Goal: Task Accomplishment & Management: Manage account settings

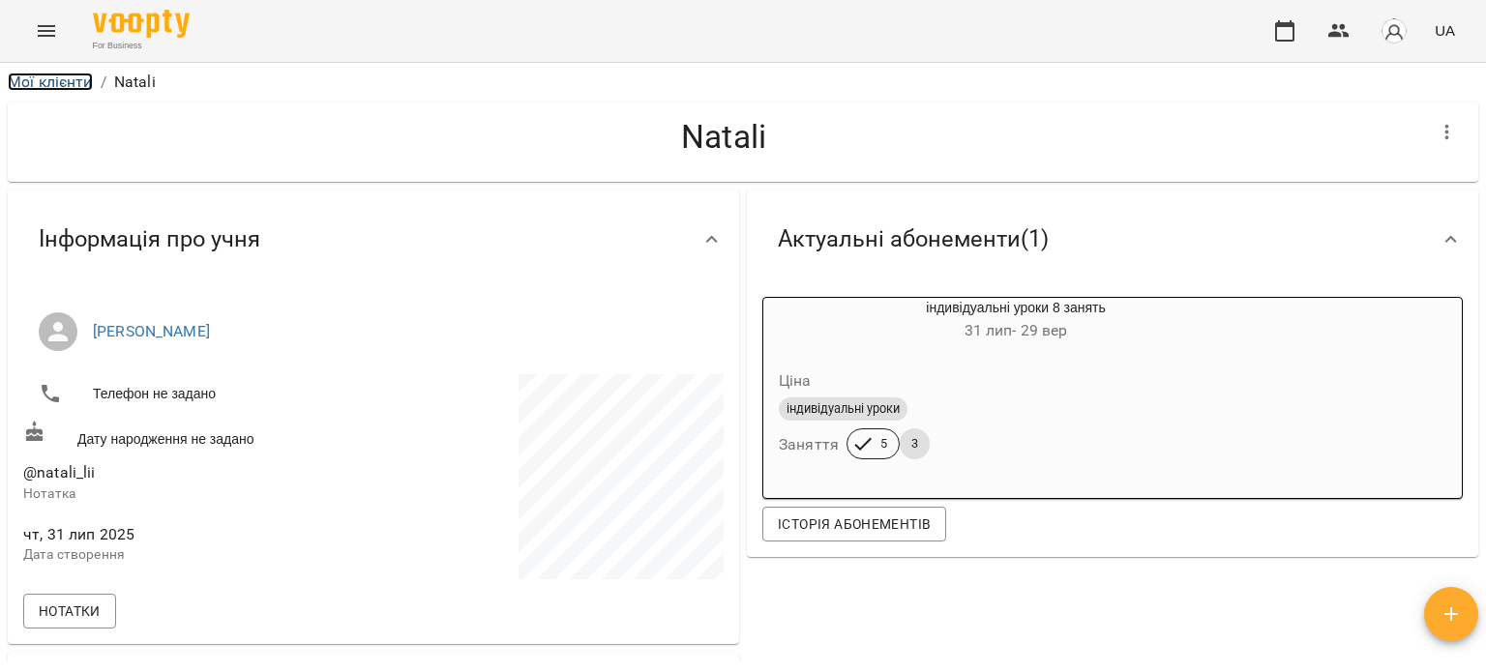
click at [50, 84] on link "Мої клієнти" at bounding box center [50, 82] width 85 height 18
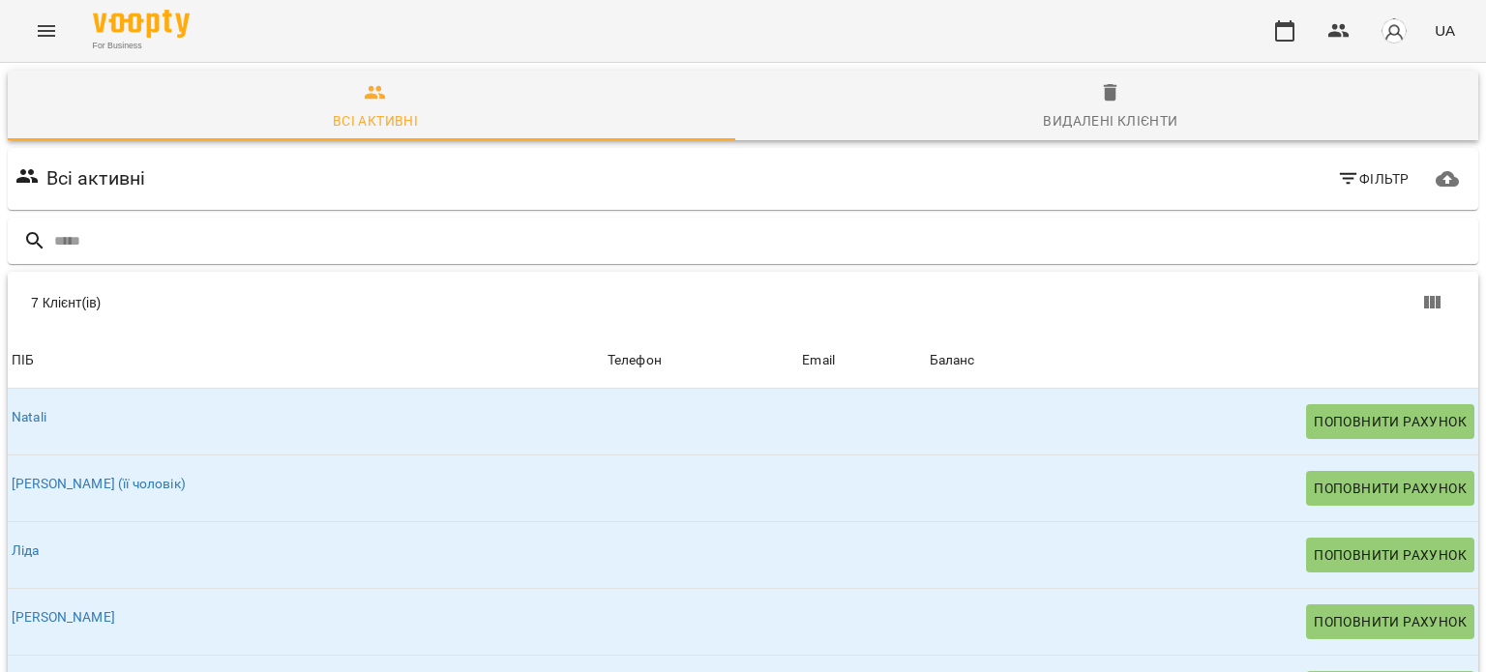
scroll to position [38, 0]
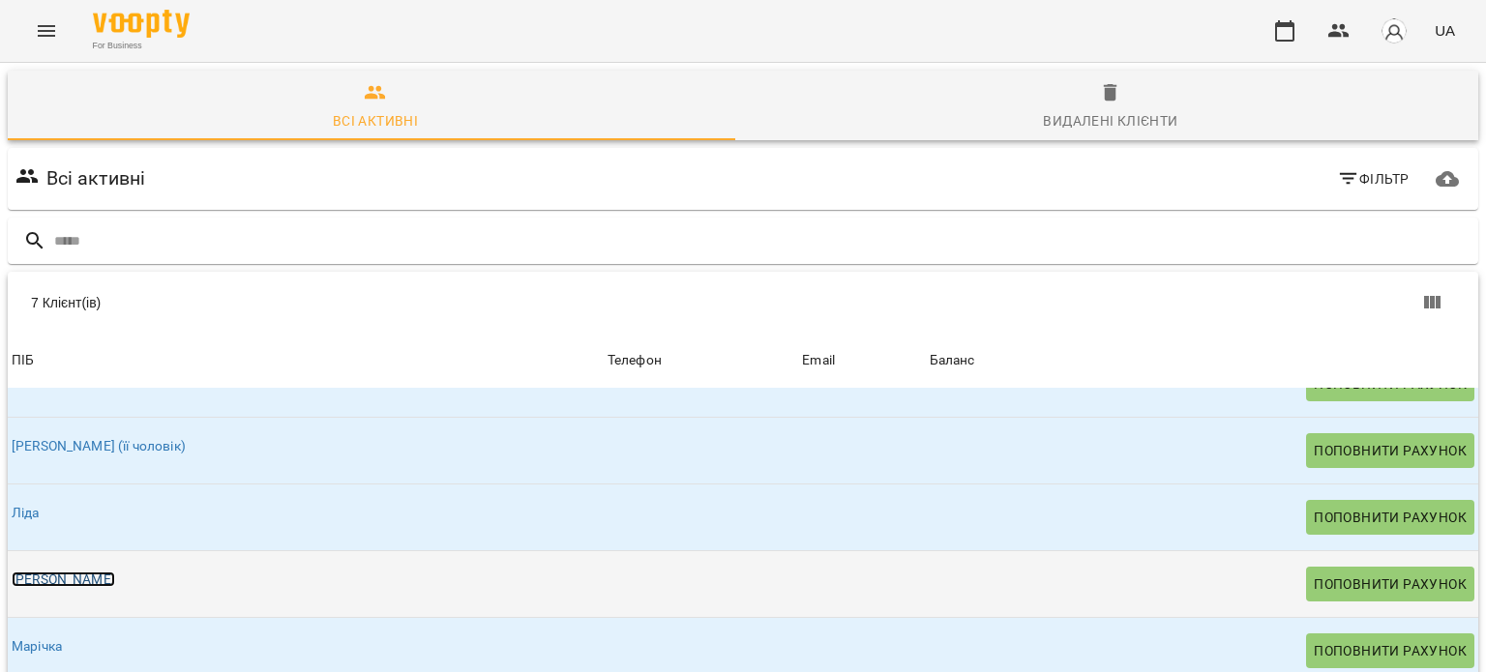
click at [21, 581] on link "[PERSON_NAME]" at bounding box center [64, 579] width 104 height 15
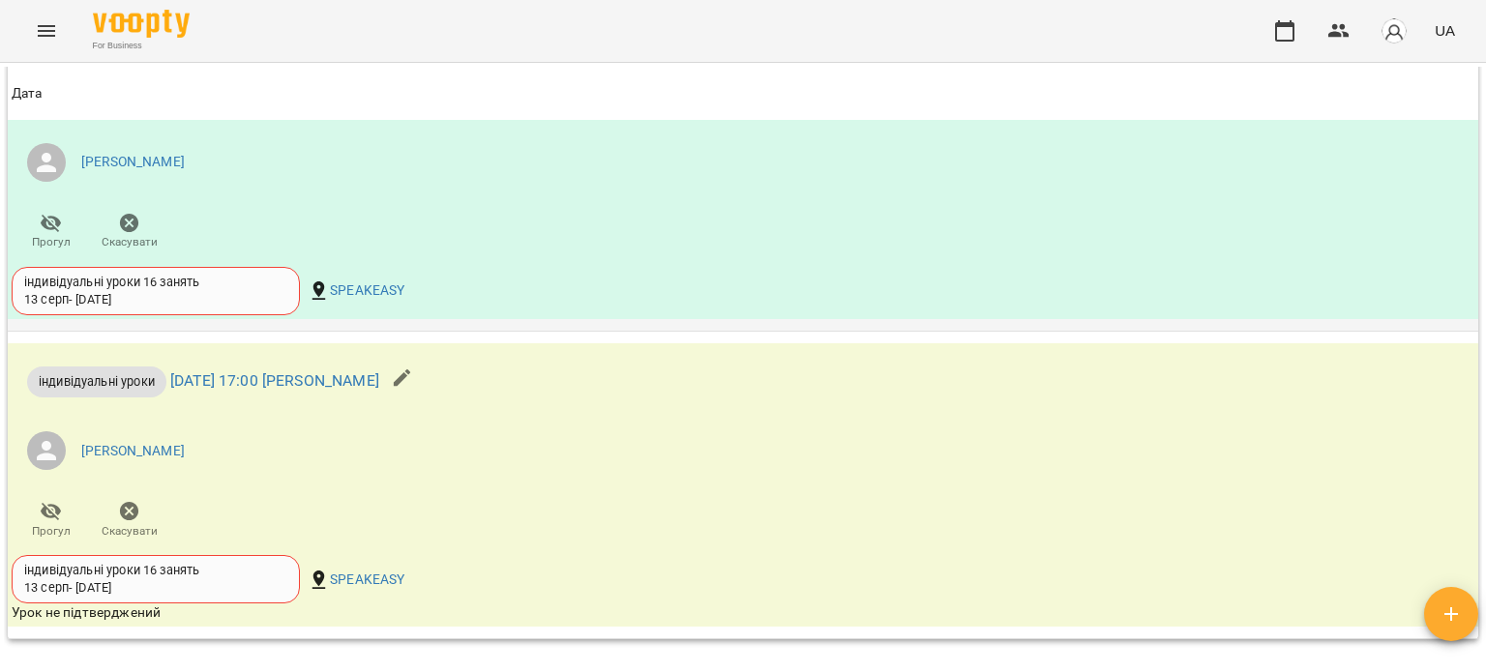
scroll to position [1354, 0]
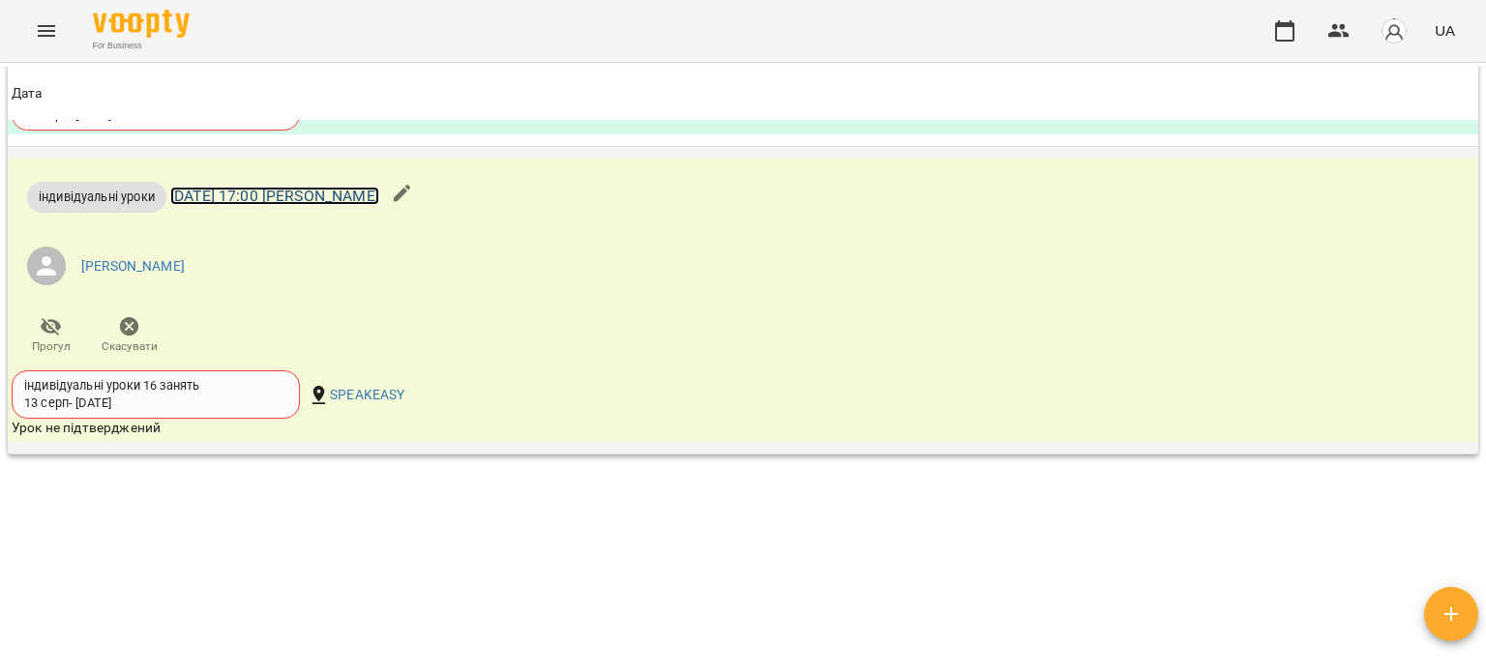
click at [266, 197] on link "ср 20 серп 2025 17:00 Ліза" at bounding box center [274, 196] width 209 height 18
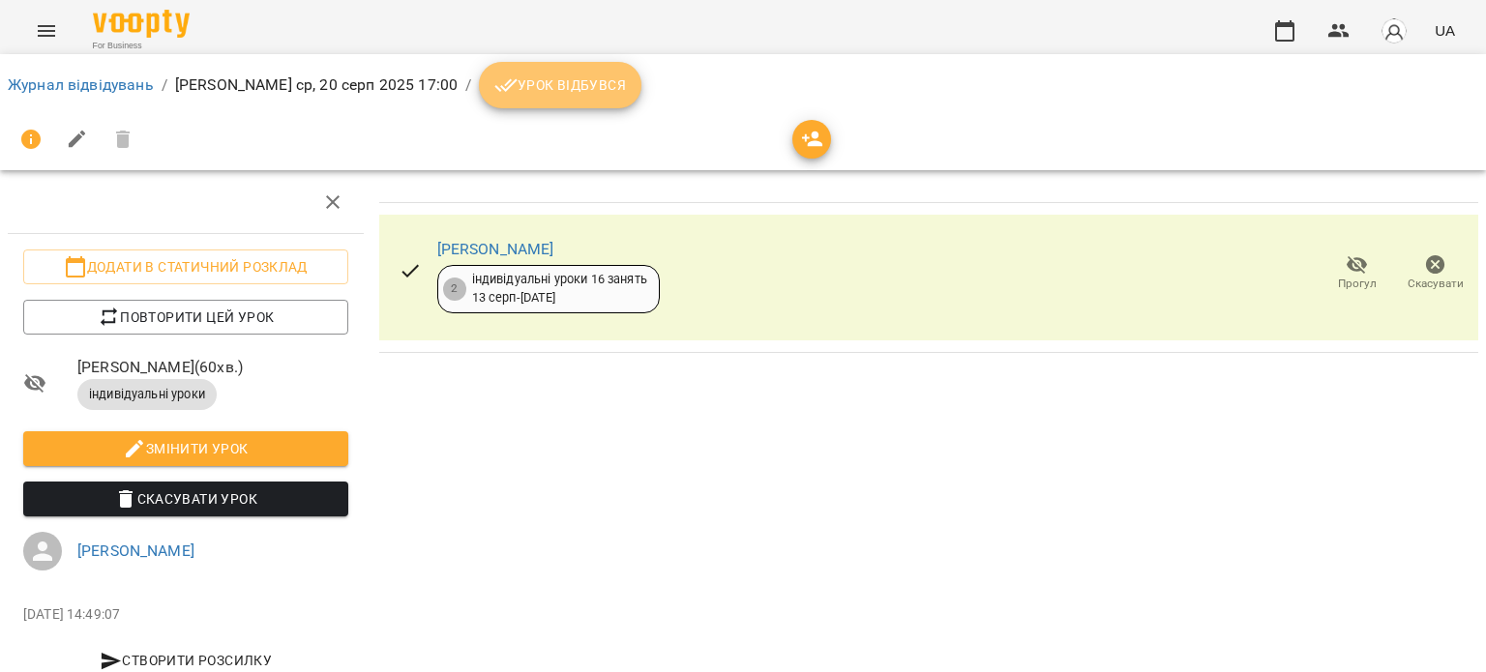
click at [494, 84] on span "Урок відбувся" at bounding box center [560, 85] width 132 height 23
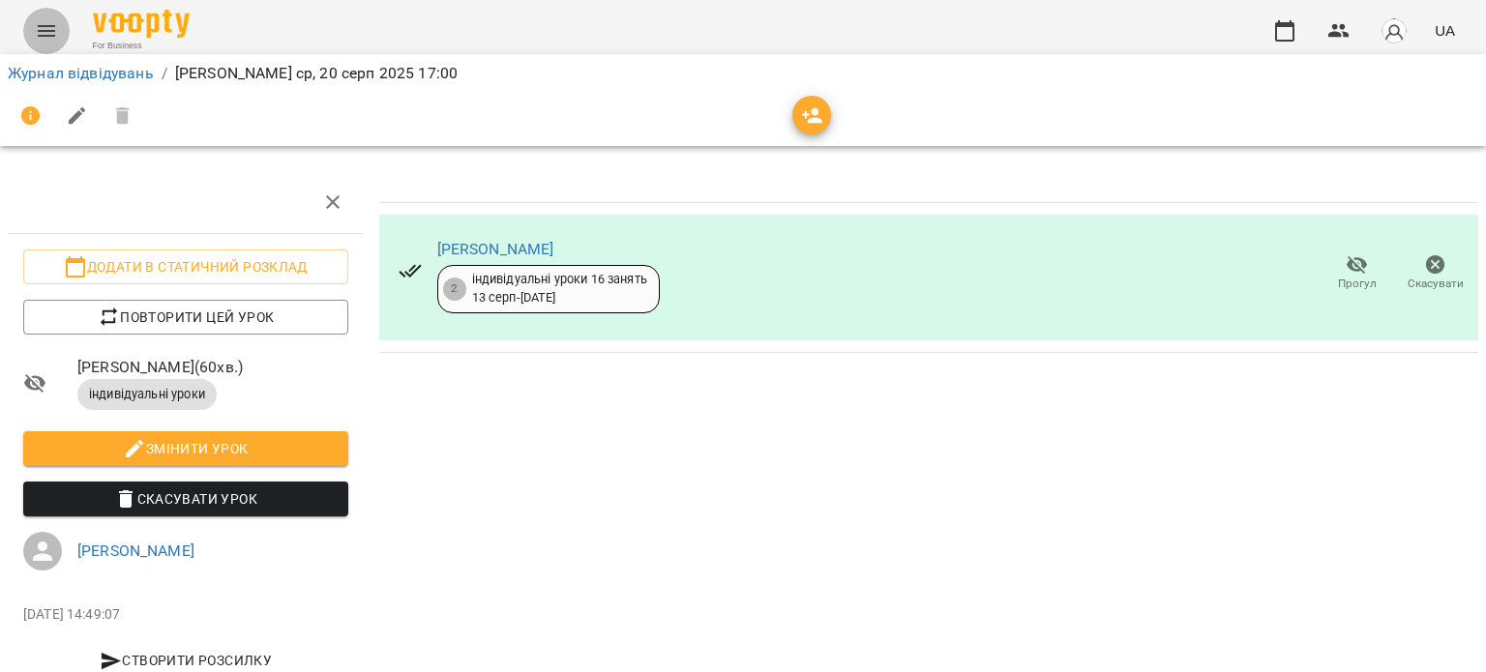
click at [56, 36] on icon "Menu" at bounding box center [46, 30] width 23 height 23
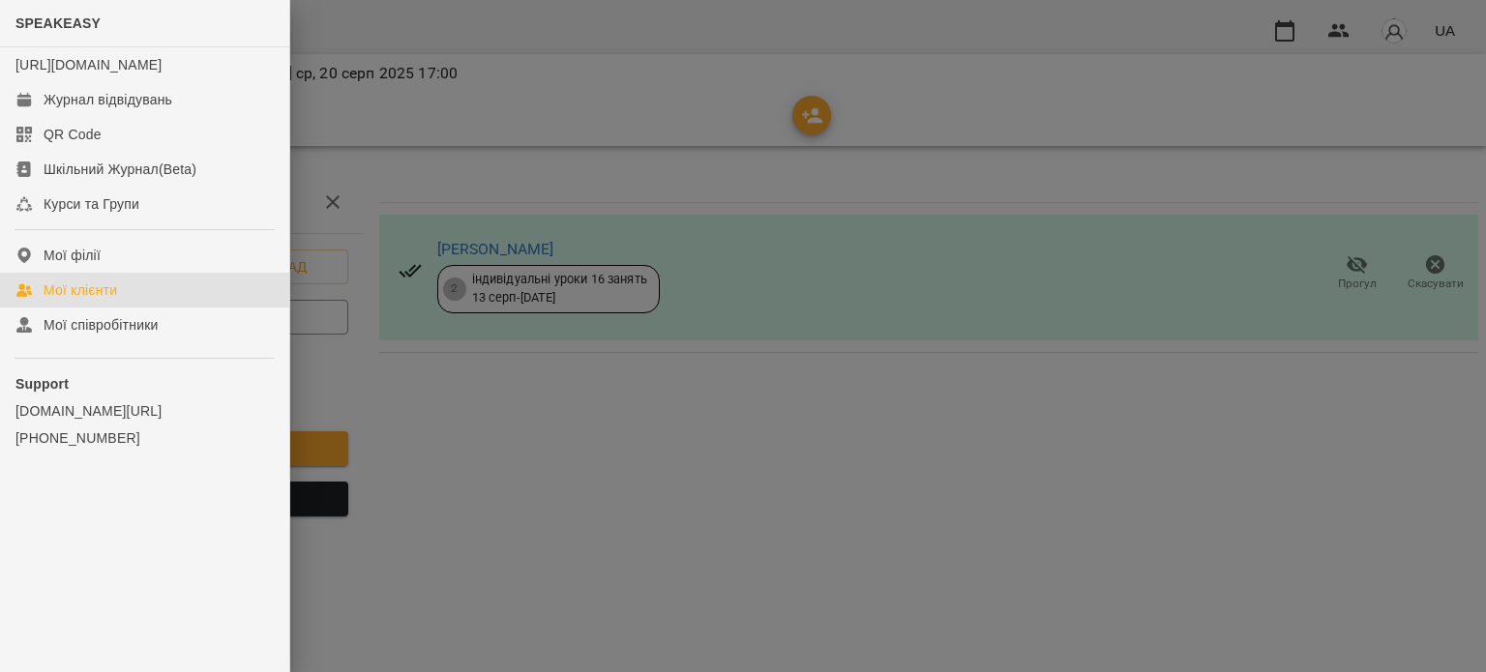
click at [95, 300] on div "Мої клієнти" at bounding box center [81, 290] width 74 height 19
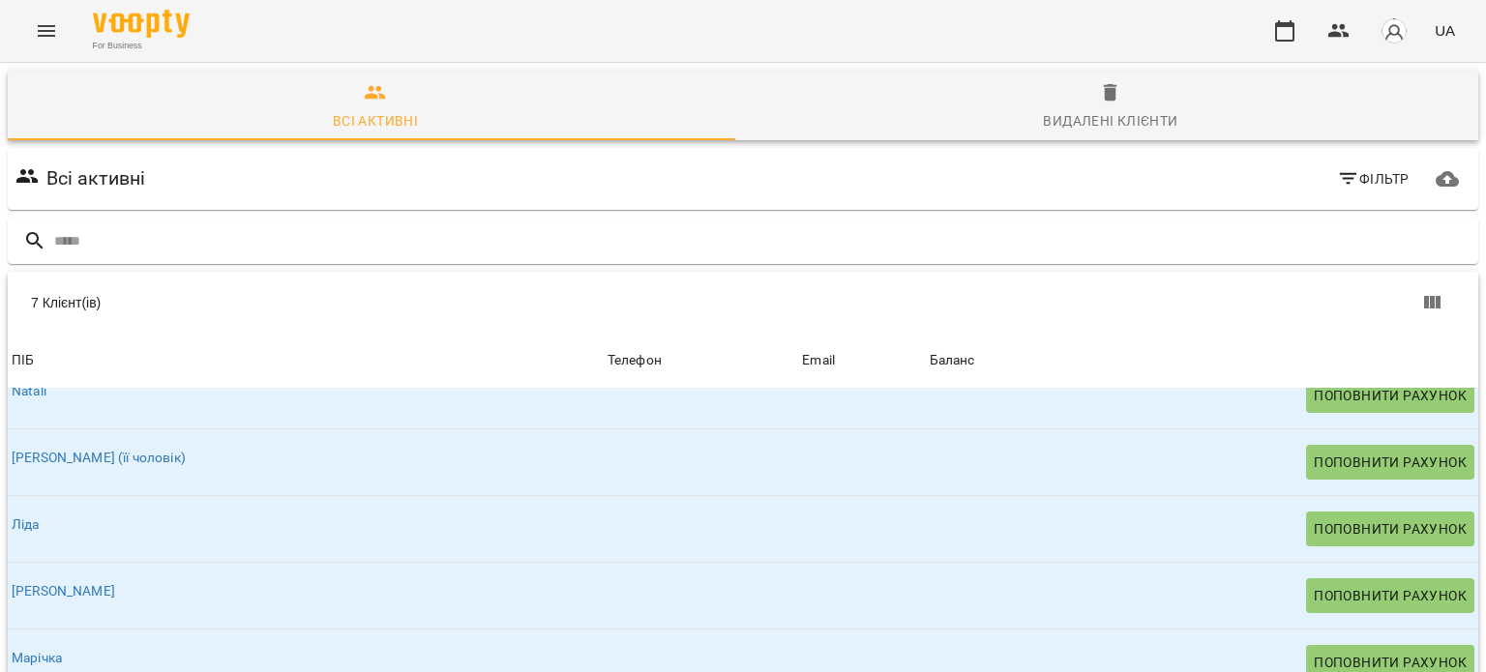
scroll to position [38, 0]
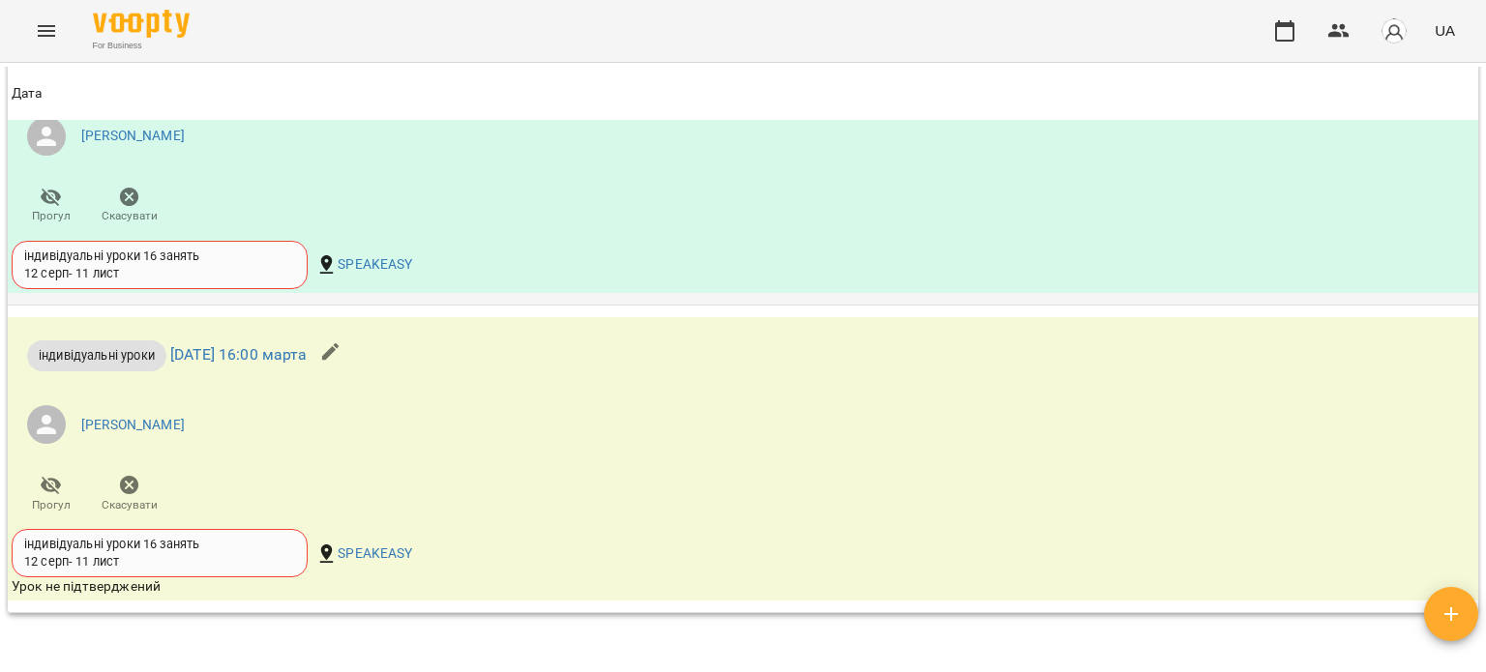
scroll to position [1258, 0]
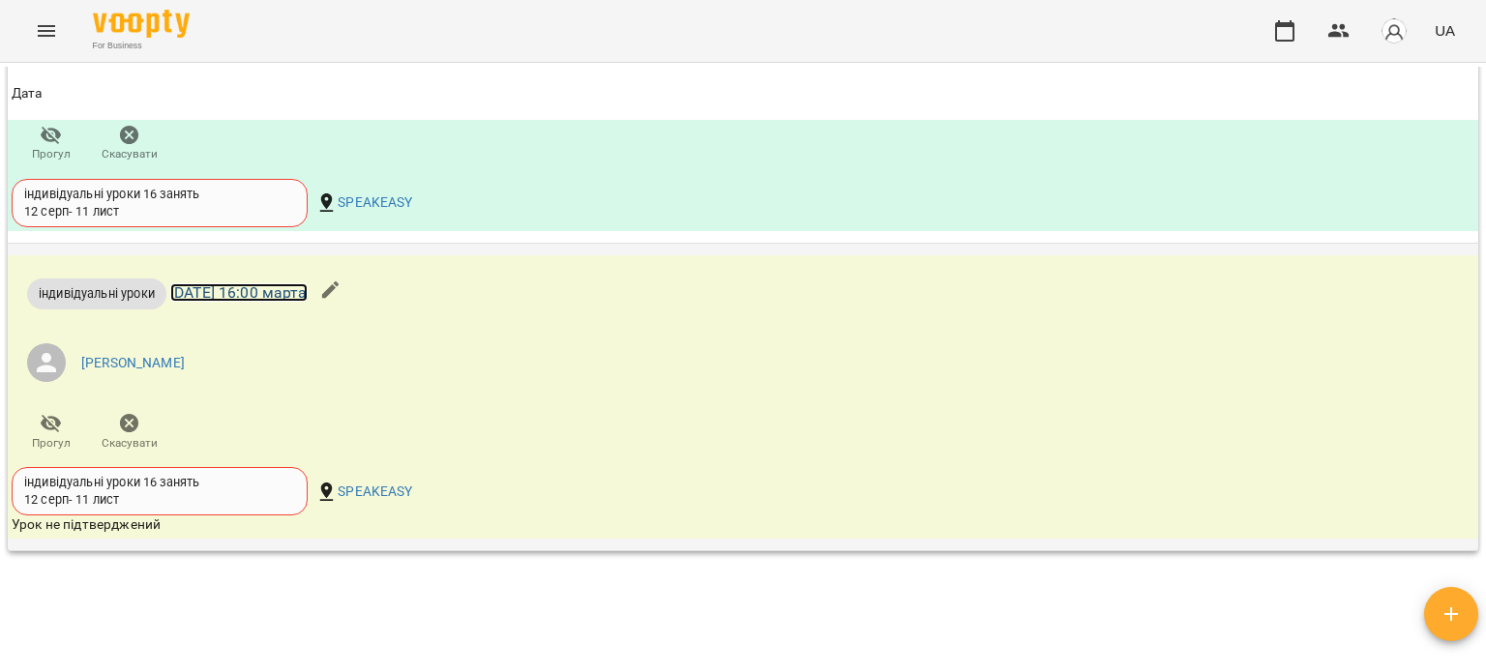
click at [298, 287] on link "[DATE] 16:00 марта" at bounding box center [238, 292] width 137 height 18
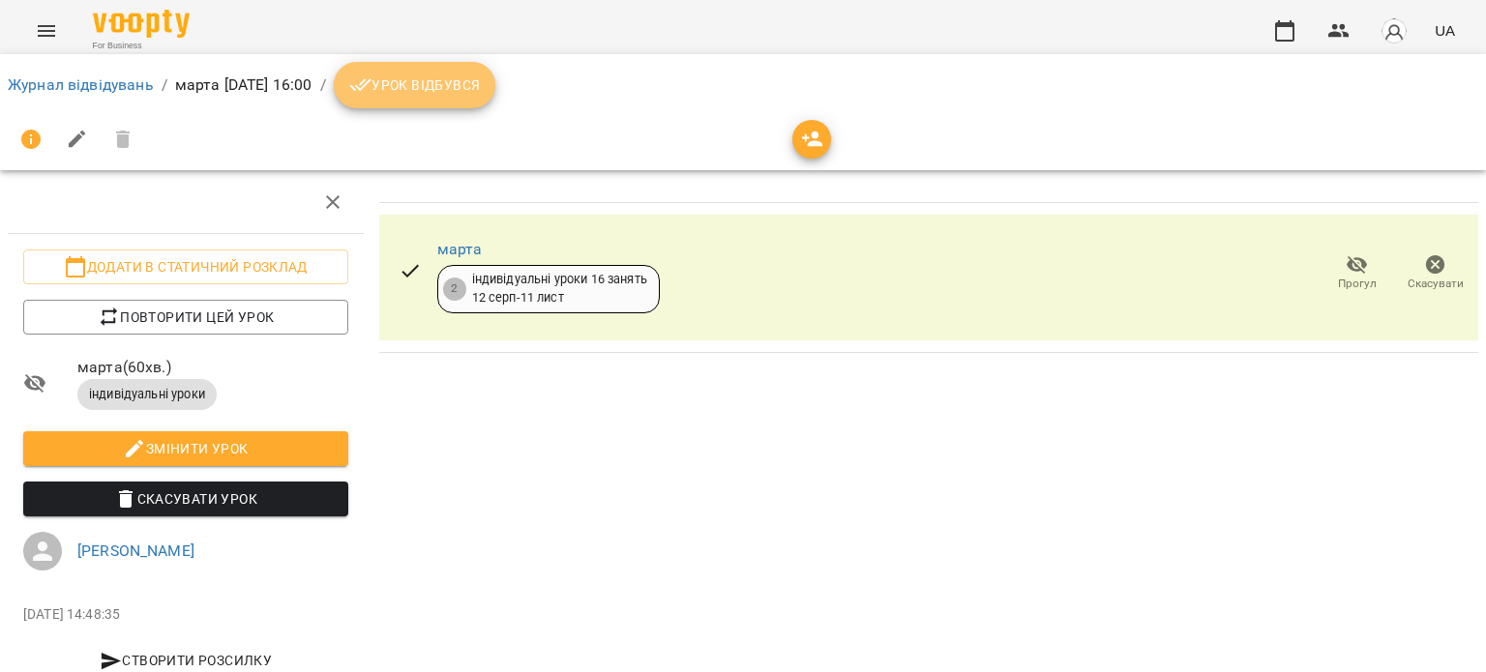
click at [481, 86] on span "Урок відбувся" at bounding box center [415, 85] width 132 height 23
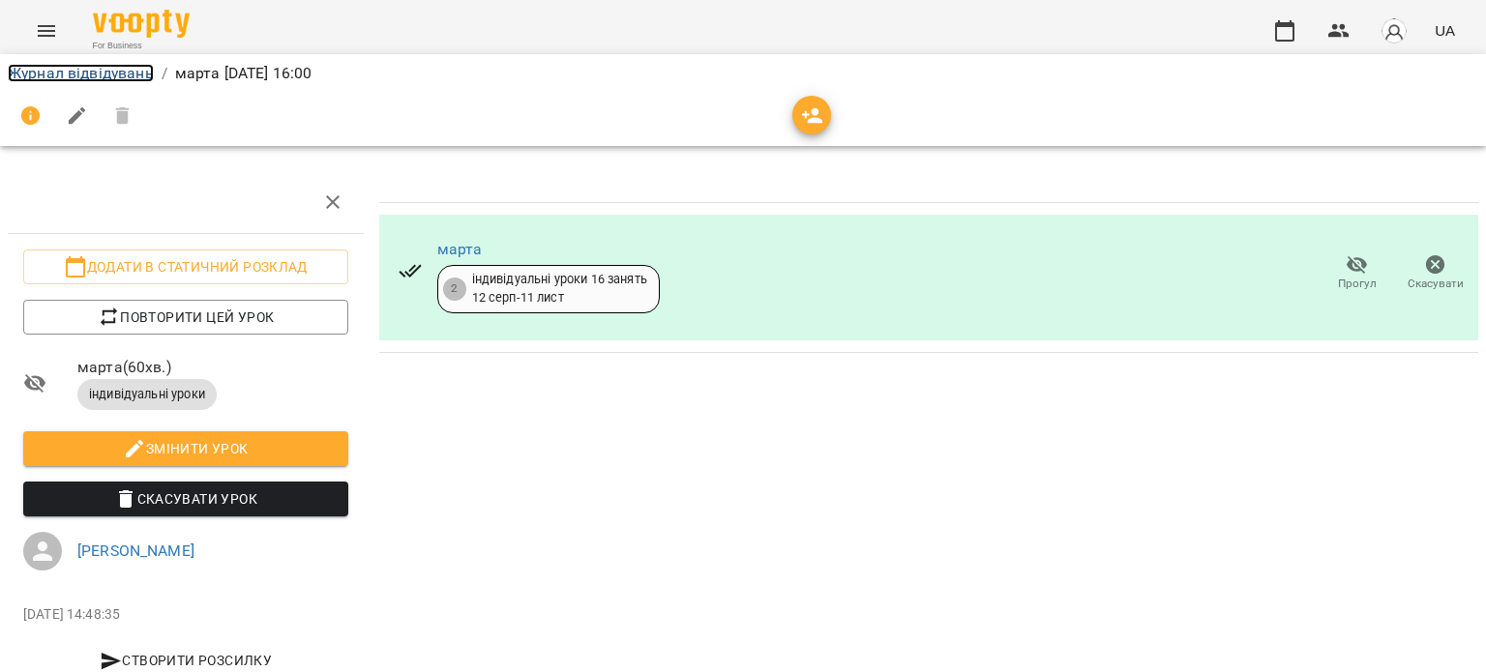
click at [66, 74] on link "Журнал відвідувань" at bounding box center [81, 73] width 146 height 18
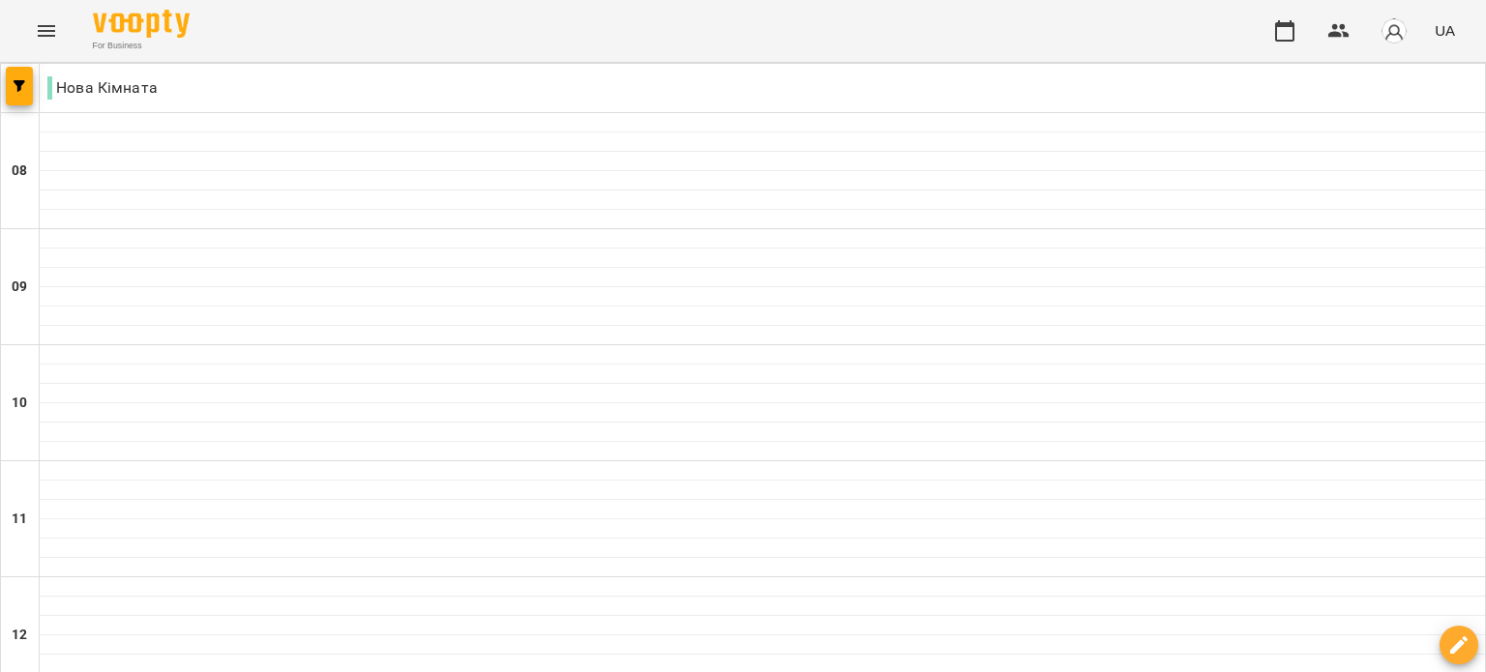
select select "**********"
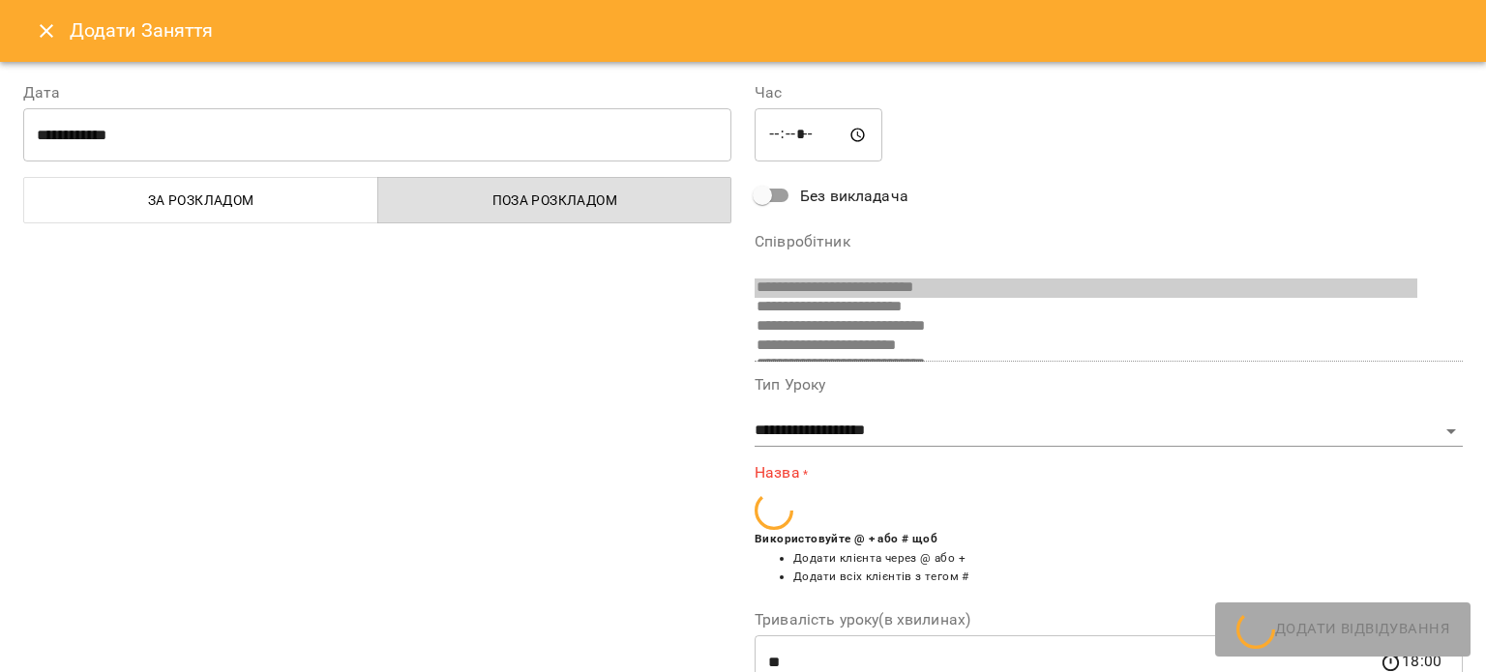
scroll to position [473, 0]
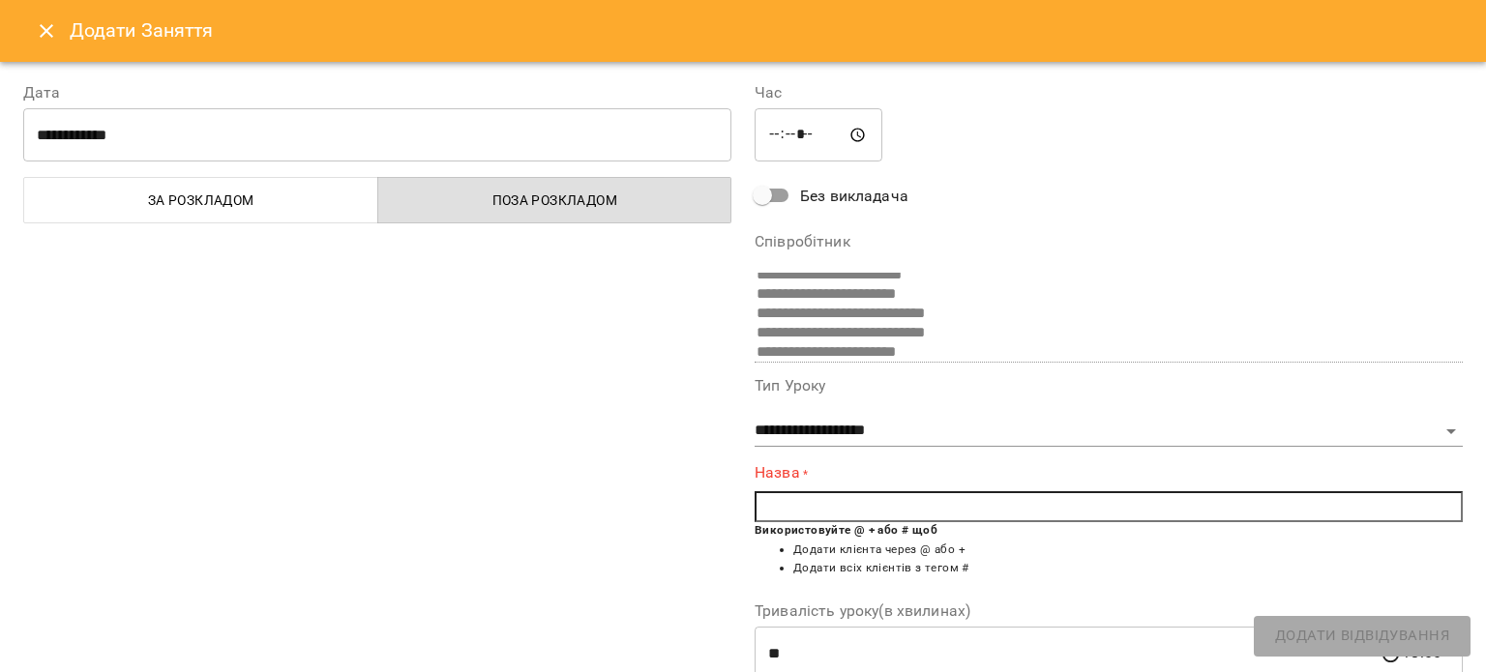
click at [859, 504] on input "text" at bounding box center [1109, 506] width 708 height 31
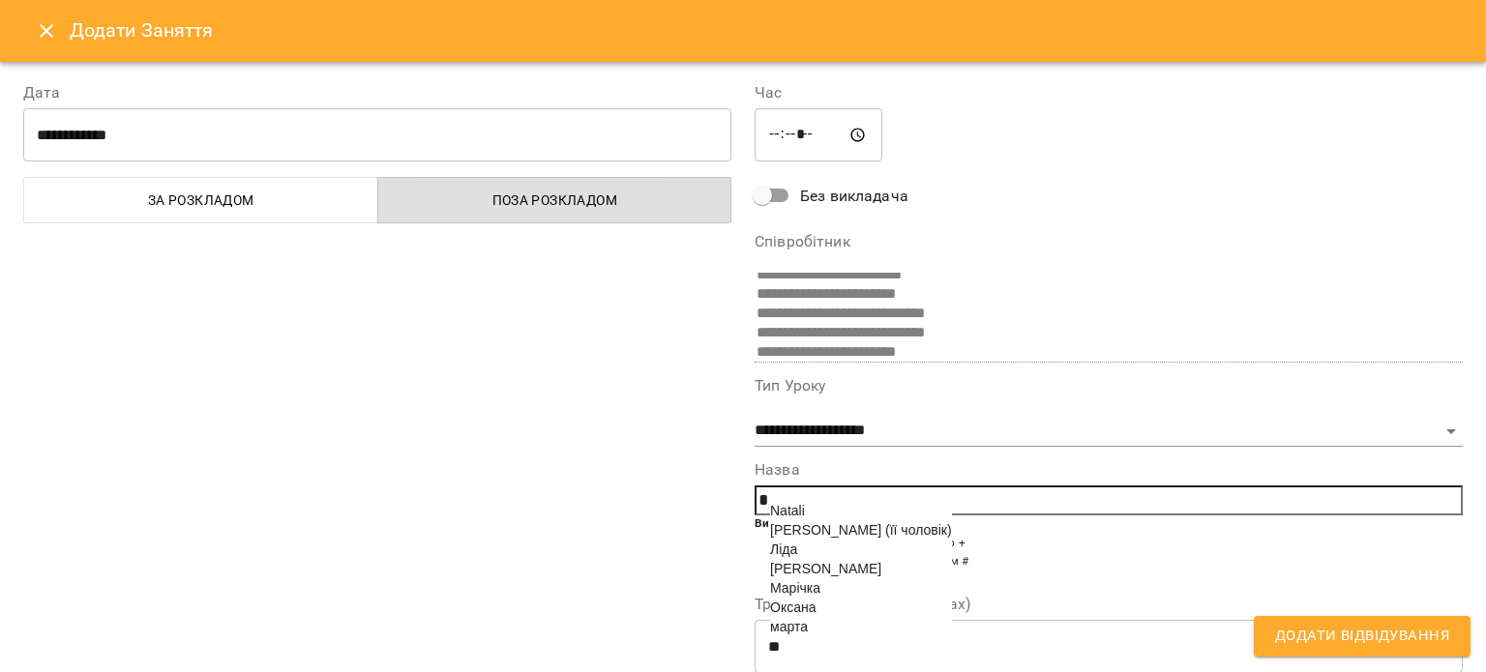
click at [809, 615] on span "Оксана" at bounding box center [792, 607] width 45 height 15
type input "******"
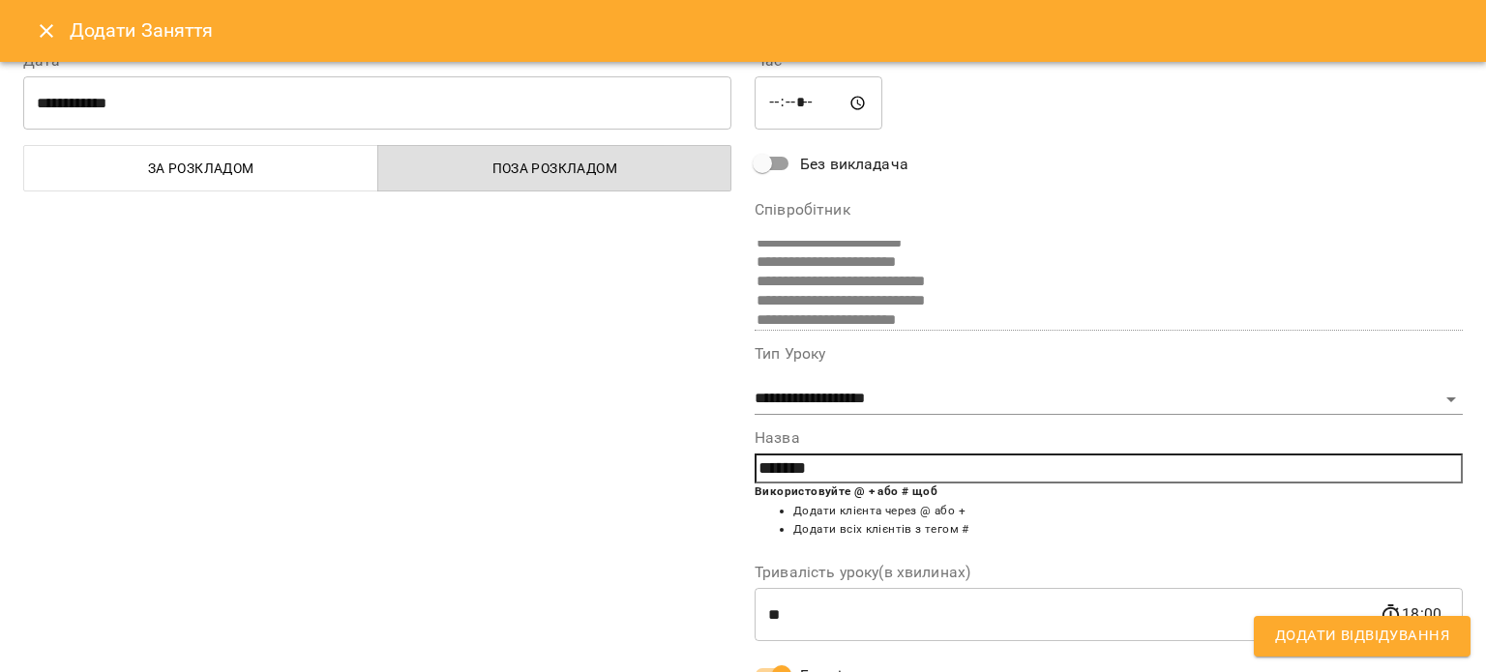
scroll to position [0, 0]
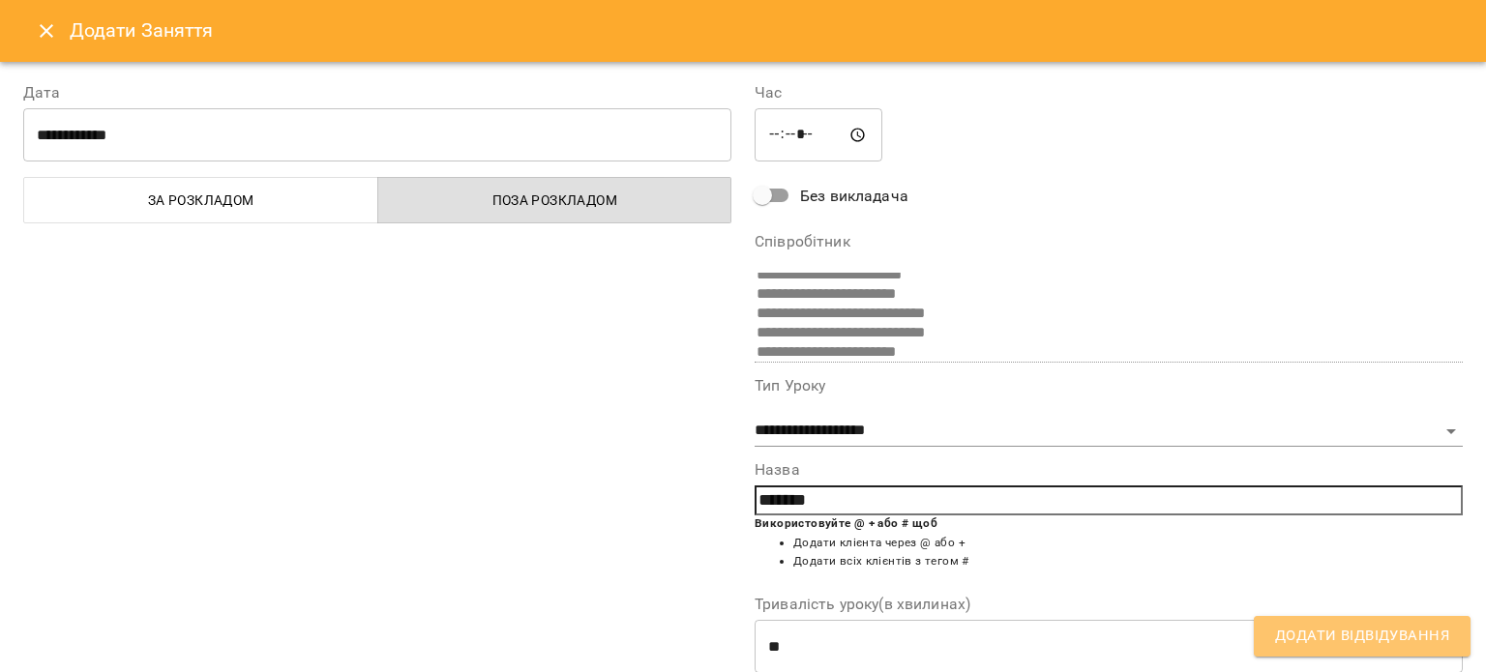
click at [1353, 634] on span "Додати Відвідування" at bounding box center [1362, 636] width 174 height 25
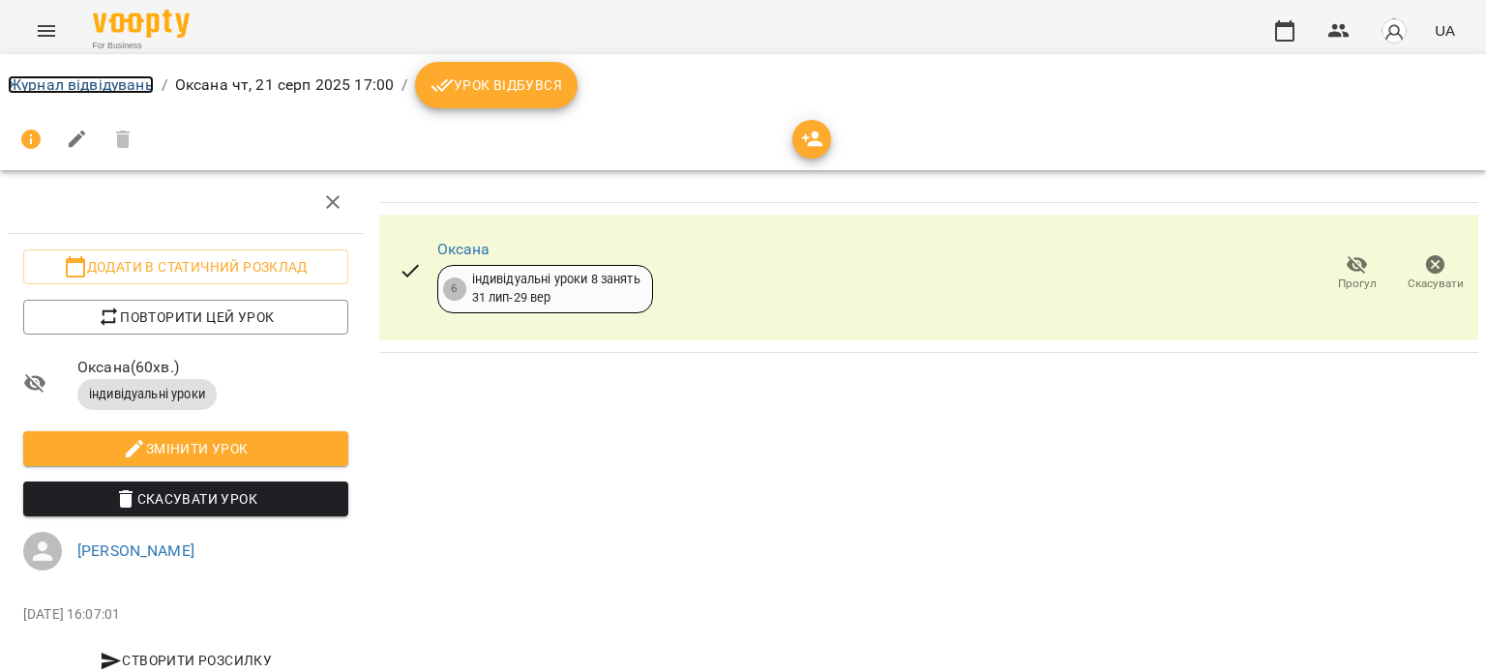
click at [93, 86] on link "Журнал відвідувань" at bounding box center [81, 84] width 146 height 18
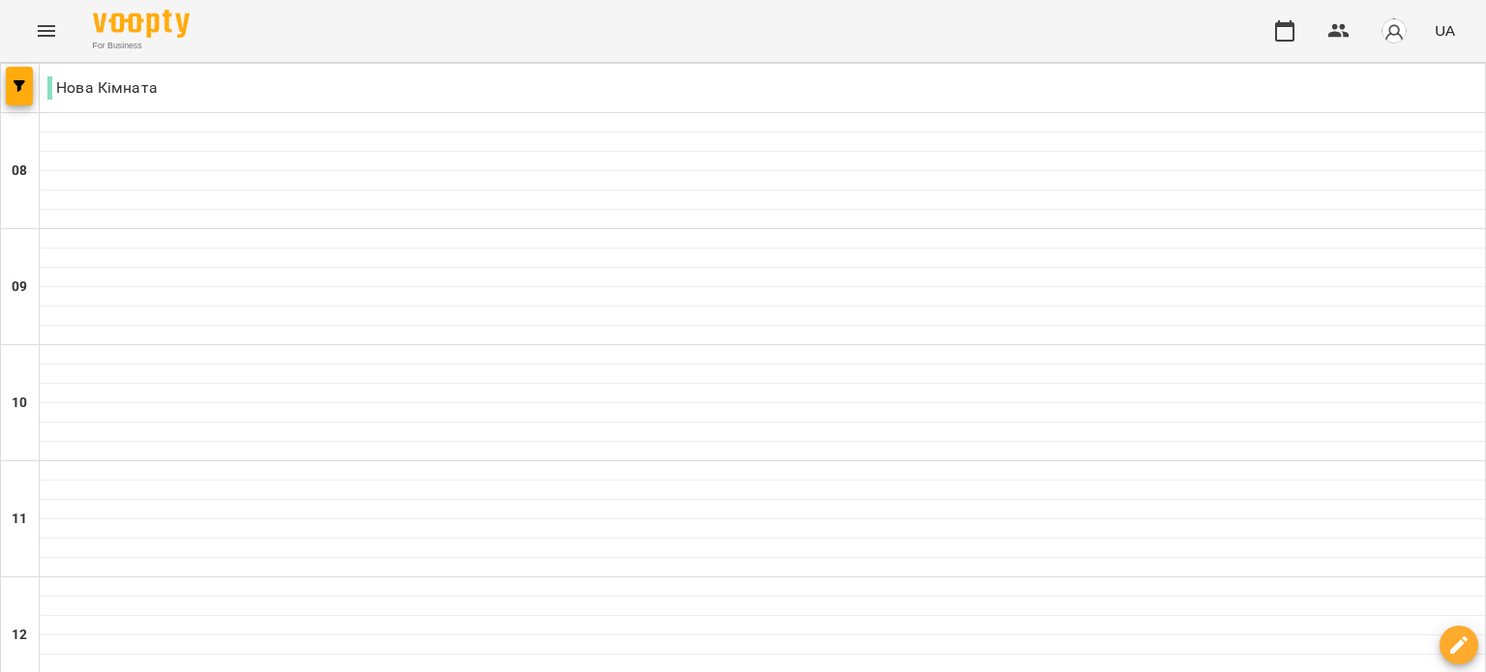
scroll to position [871, 0]
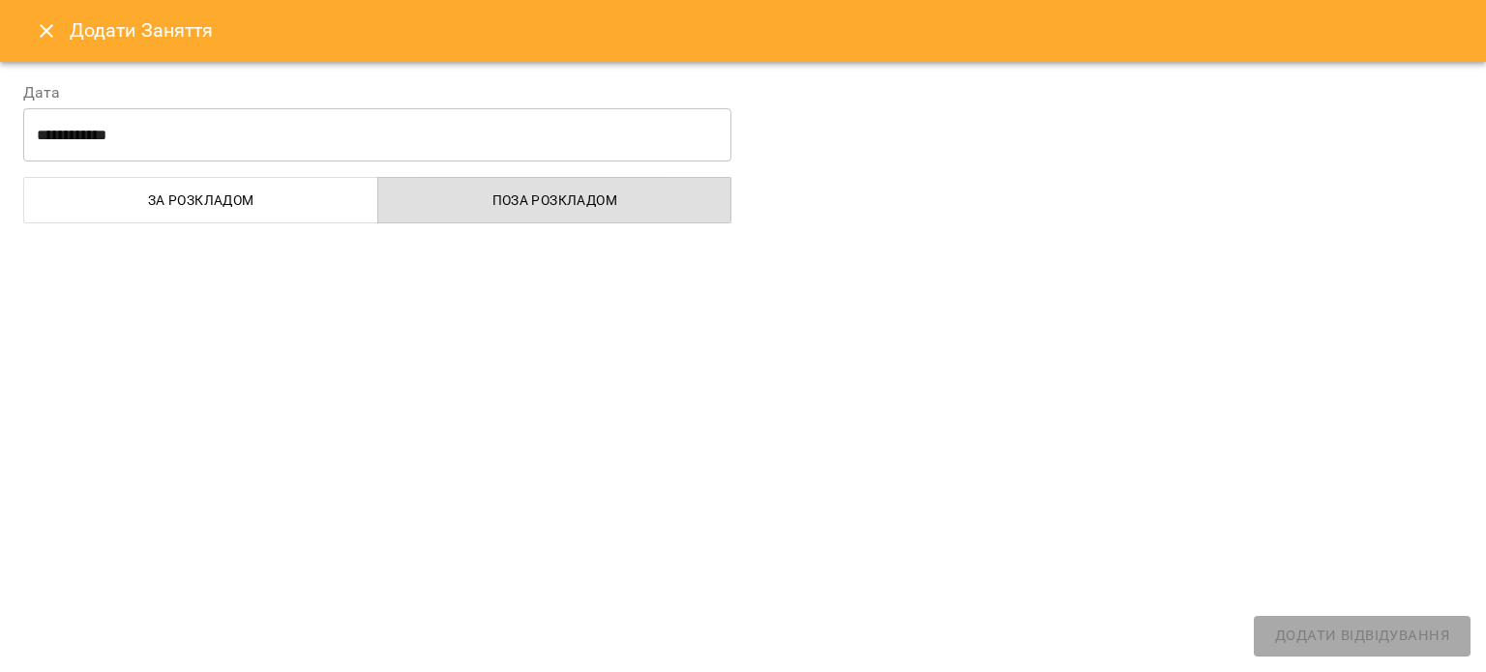
select select "**********"
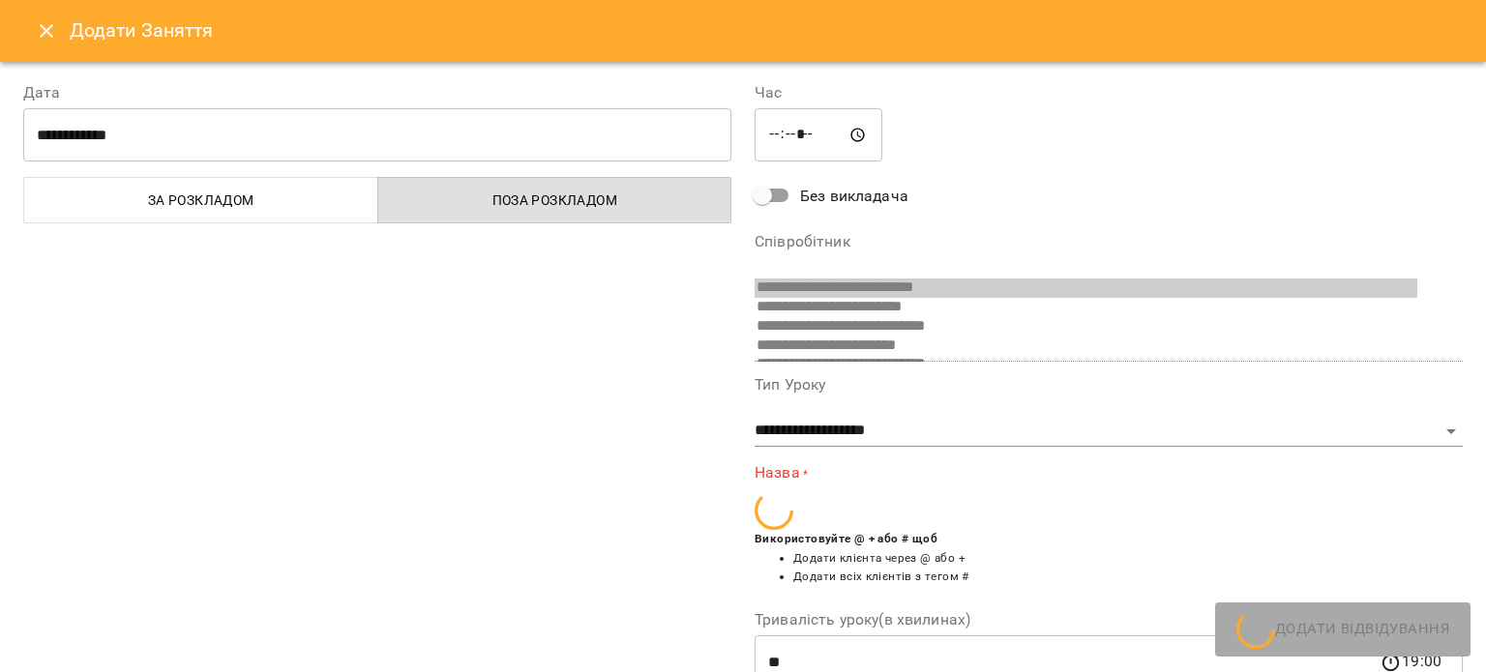
scroll to position [473, 0]
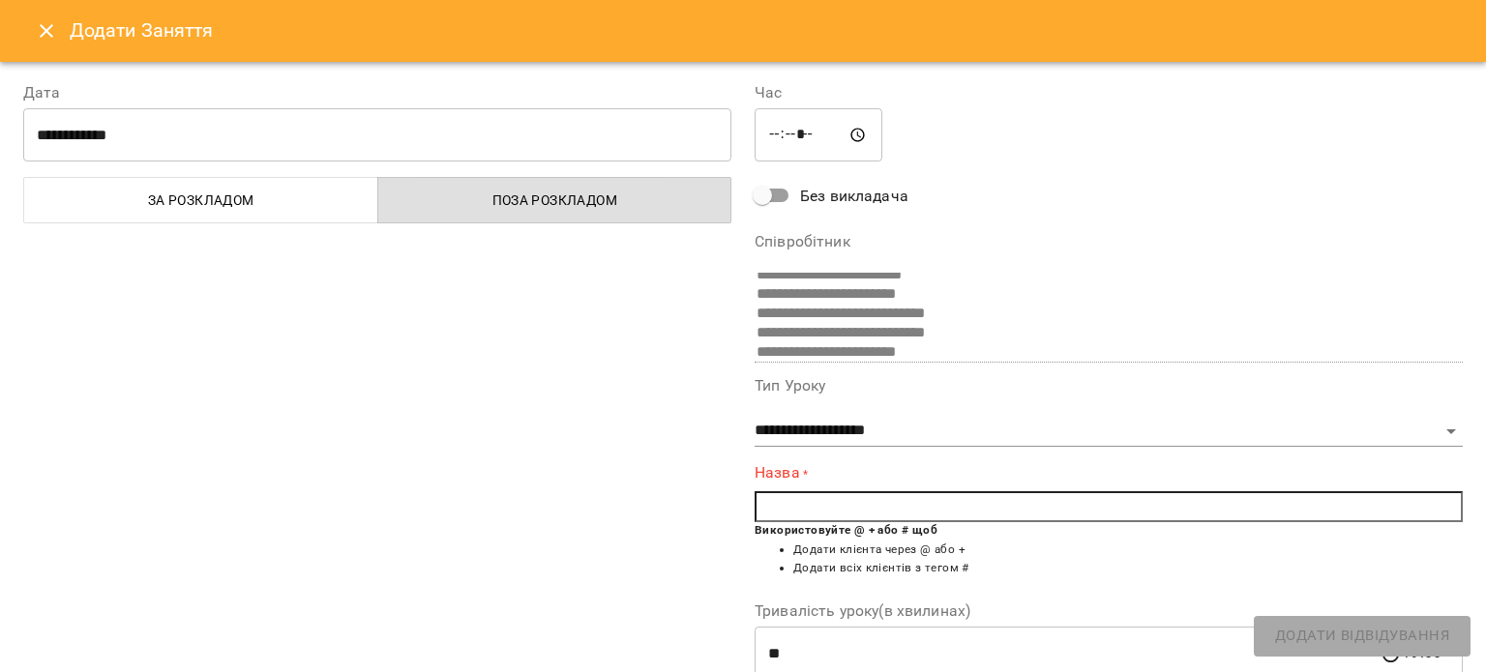
click at [830, 507] on input "text" at bounding box center [1109, 506] width 708 height 31
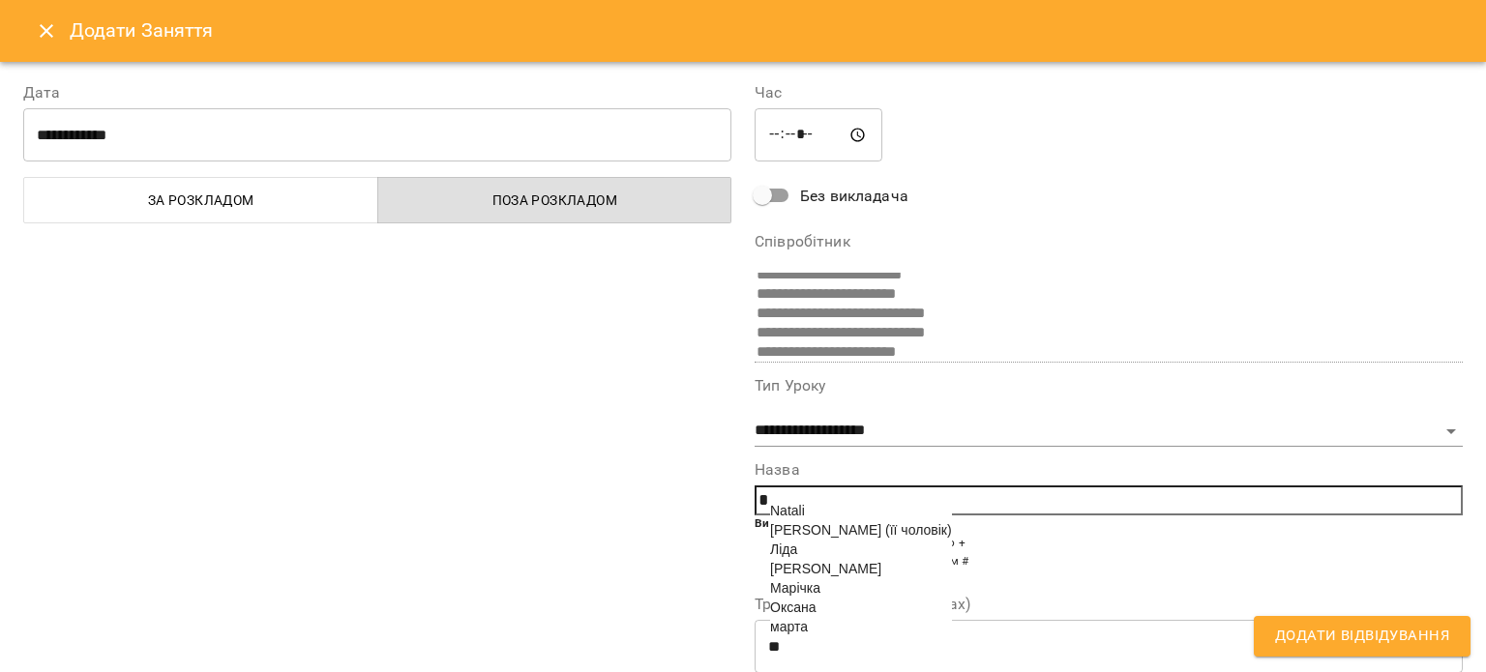
click at [813, 615] on span "Оксана" at bounding box center [792, 607] width 45 height 15
type input "******"
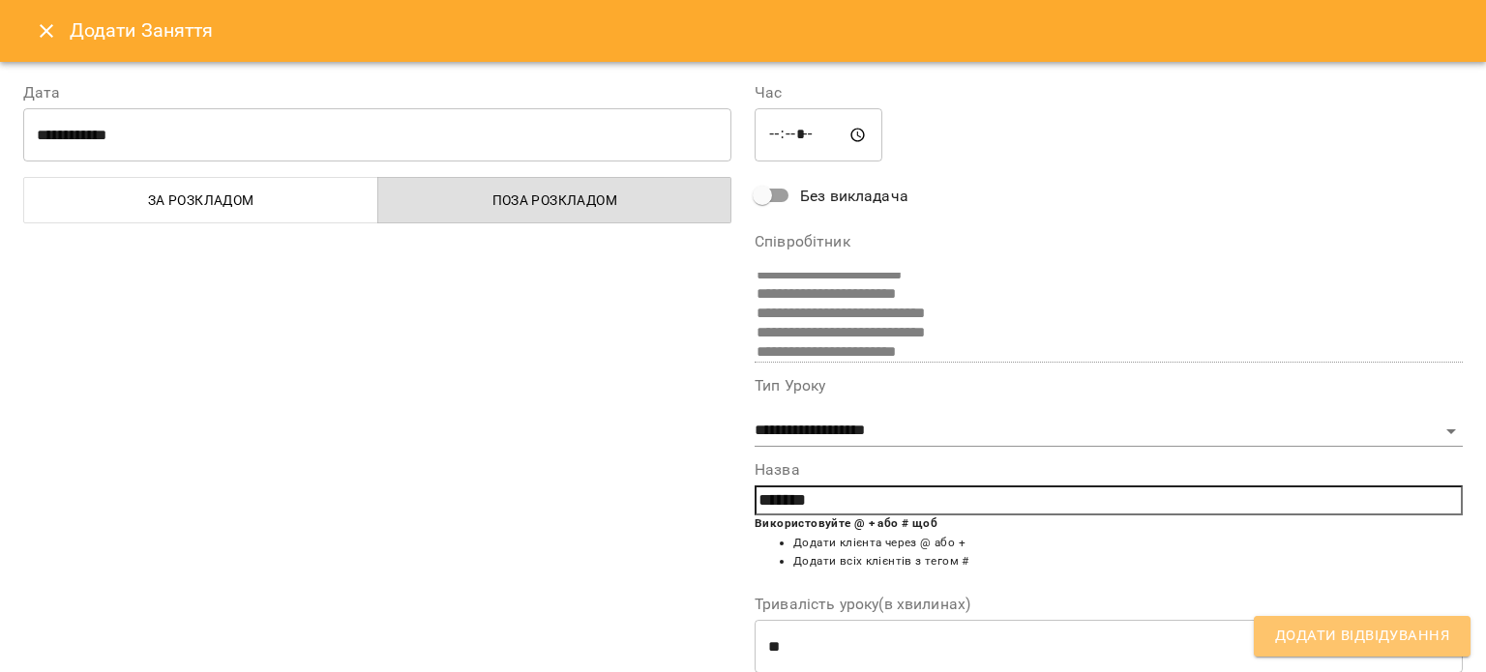
click at [1343, 643] on span "Додати Відвідування" at bounding box center [1362, 636] width 174 height 25
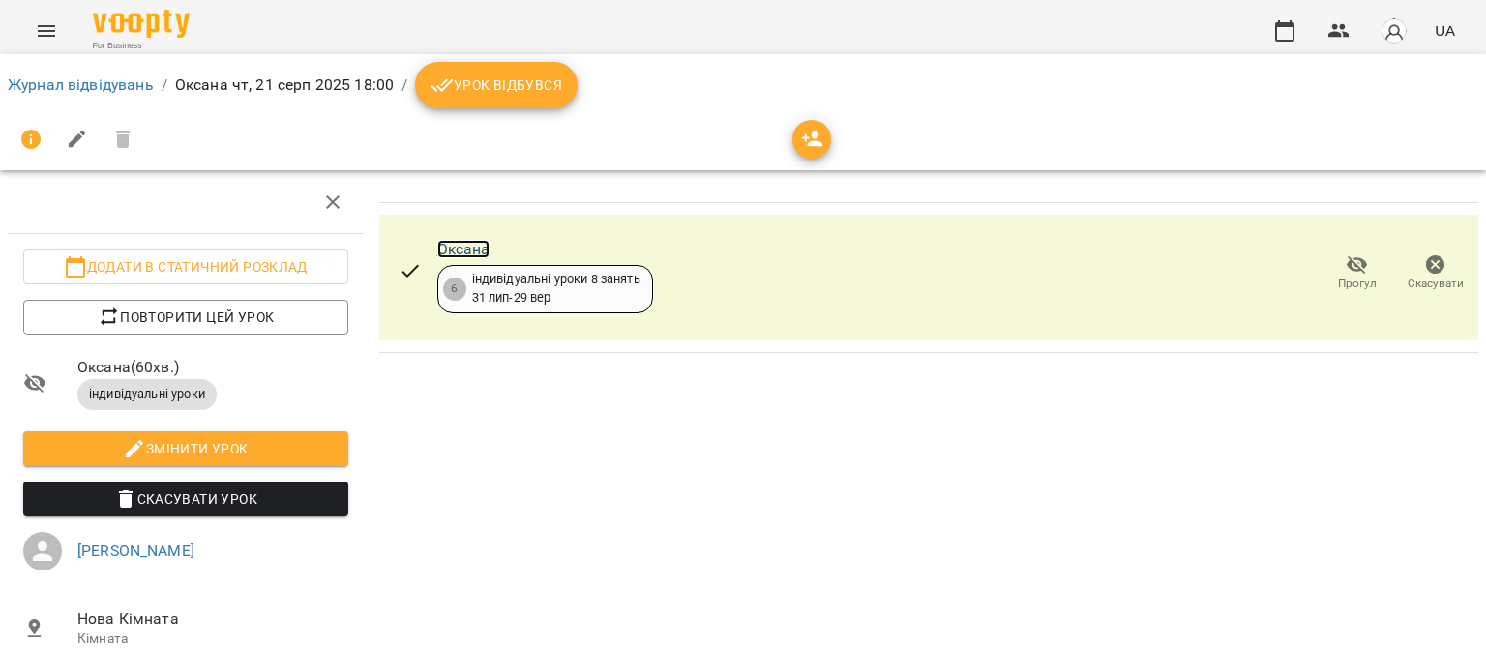
click at [438, 255] on link "Оксана" at bounding box center [463, 249] width 53 height 18
click at [123, 139] on div at bounding box center [77, 139] width 138 height 46
click at [74, 139] on icon "button" at bounding box center [77, 139] width 17 height 17
select select "**********"
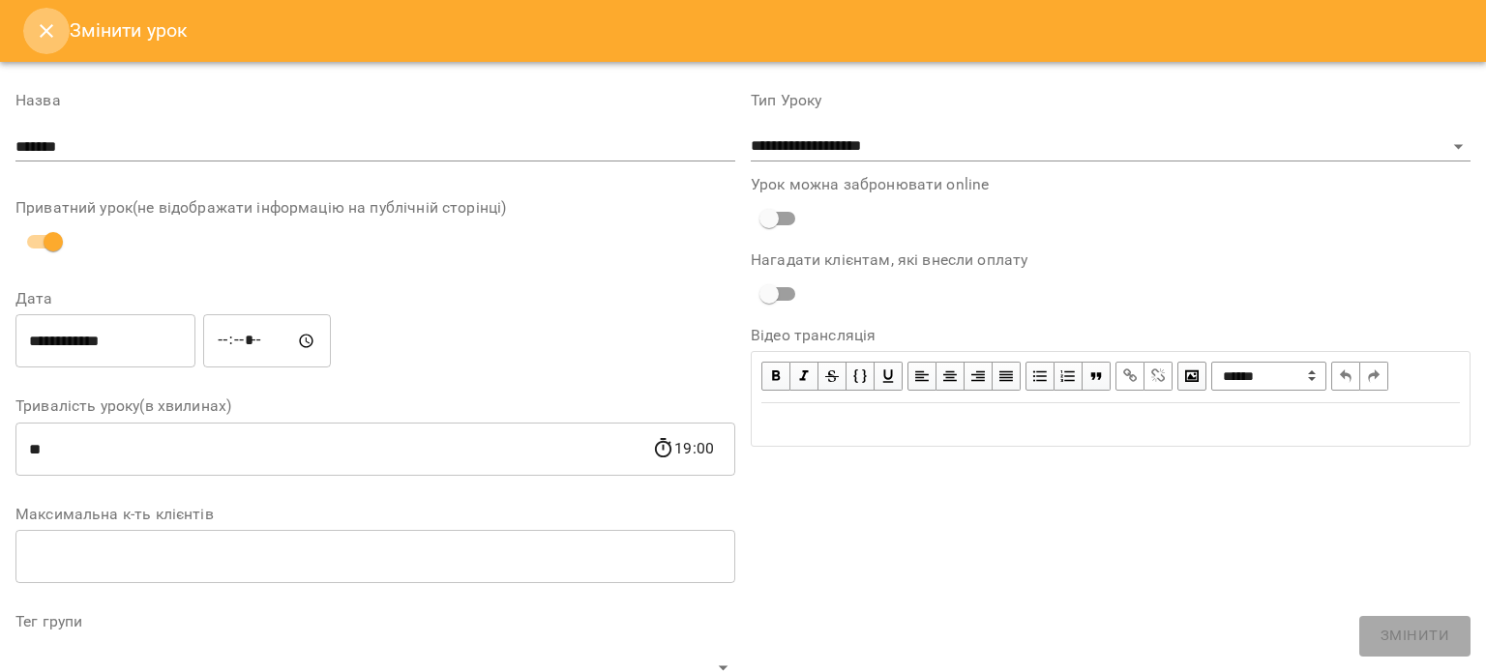
click at [35, 38] on icon "Close" at bounding box center [46, 30] width 23 height 23
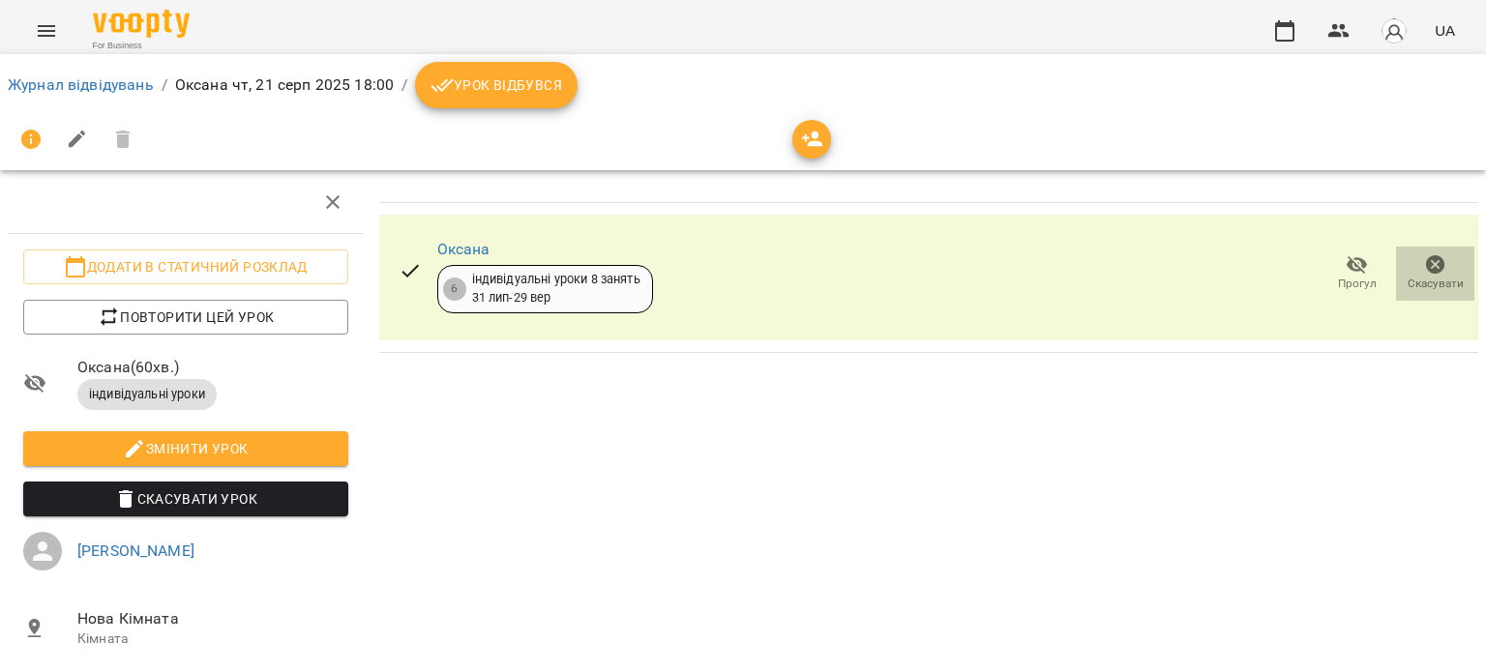
click at [1424, 262] on icon "button" at bounding box center [1435, 264] width 23 height 23
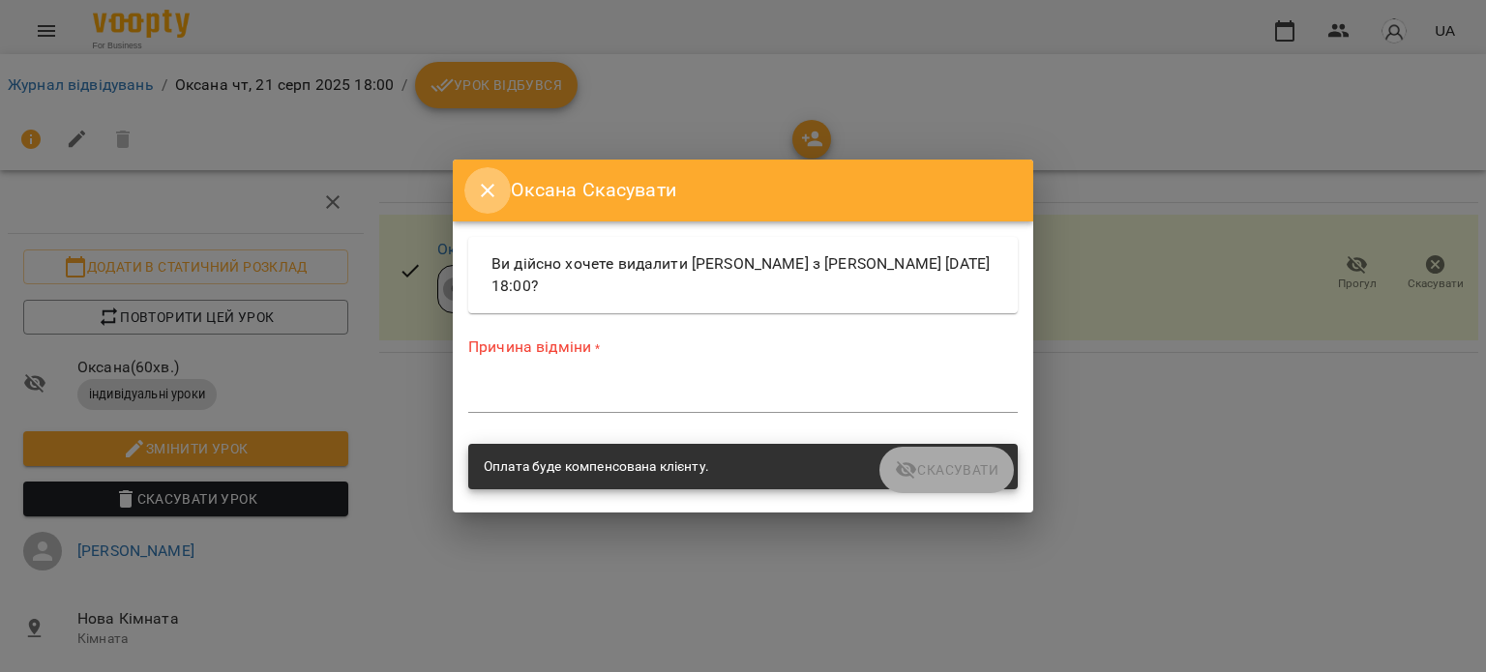
click at [476, 194] on icon "Close" at bounding box center [487, 190] width 23 height 23
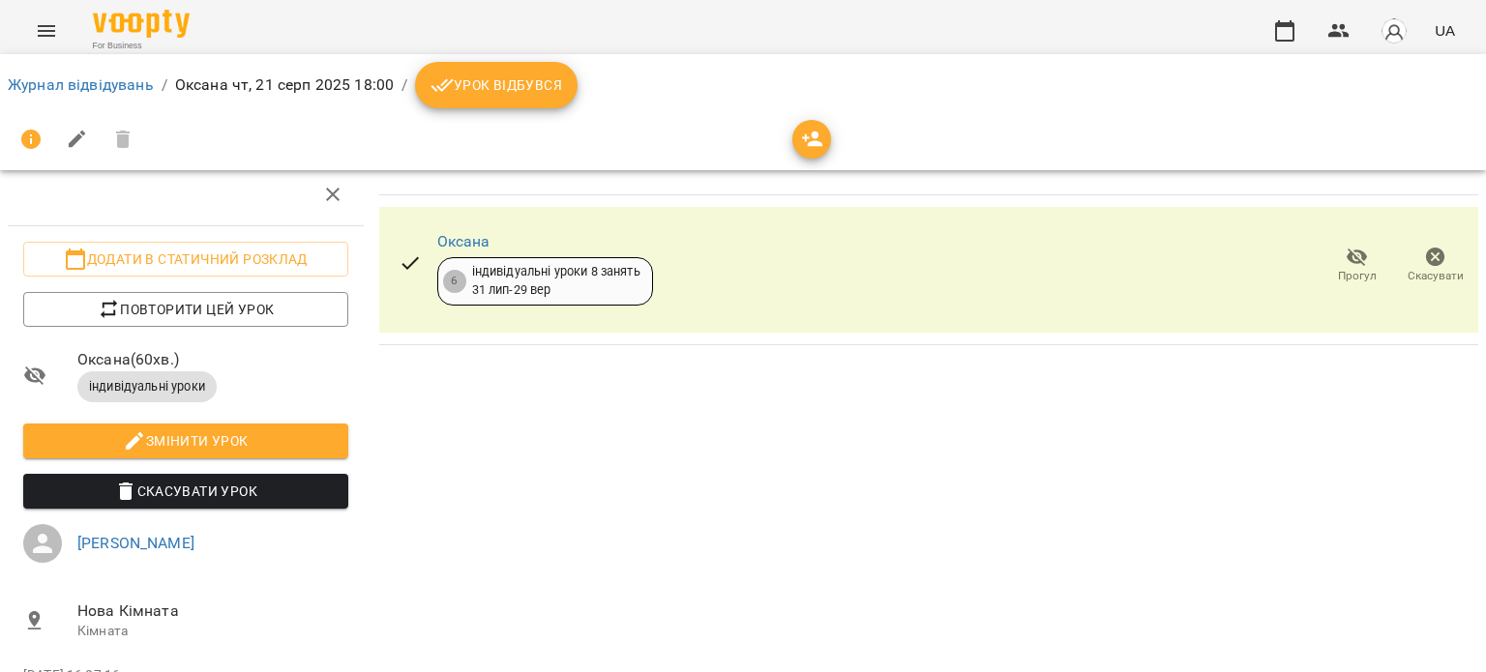
scroll to position [119, 0]
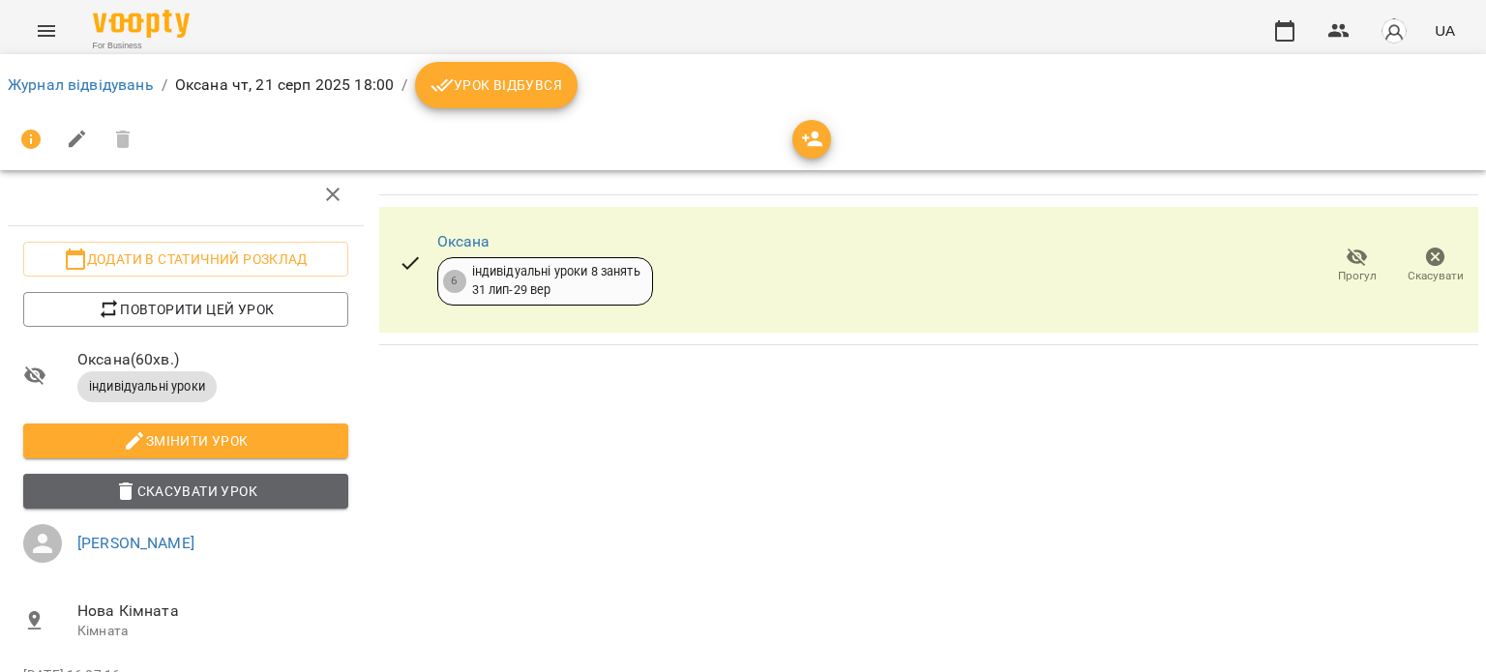
click at [257, 480] on span "Скасувати Урок" at bounding box center [186, 491] width 294 height 23
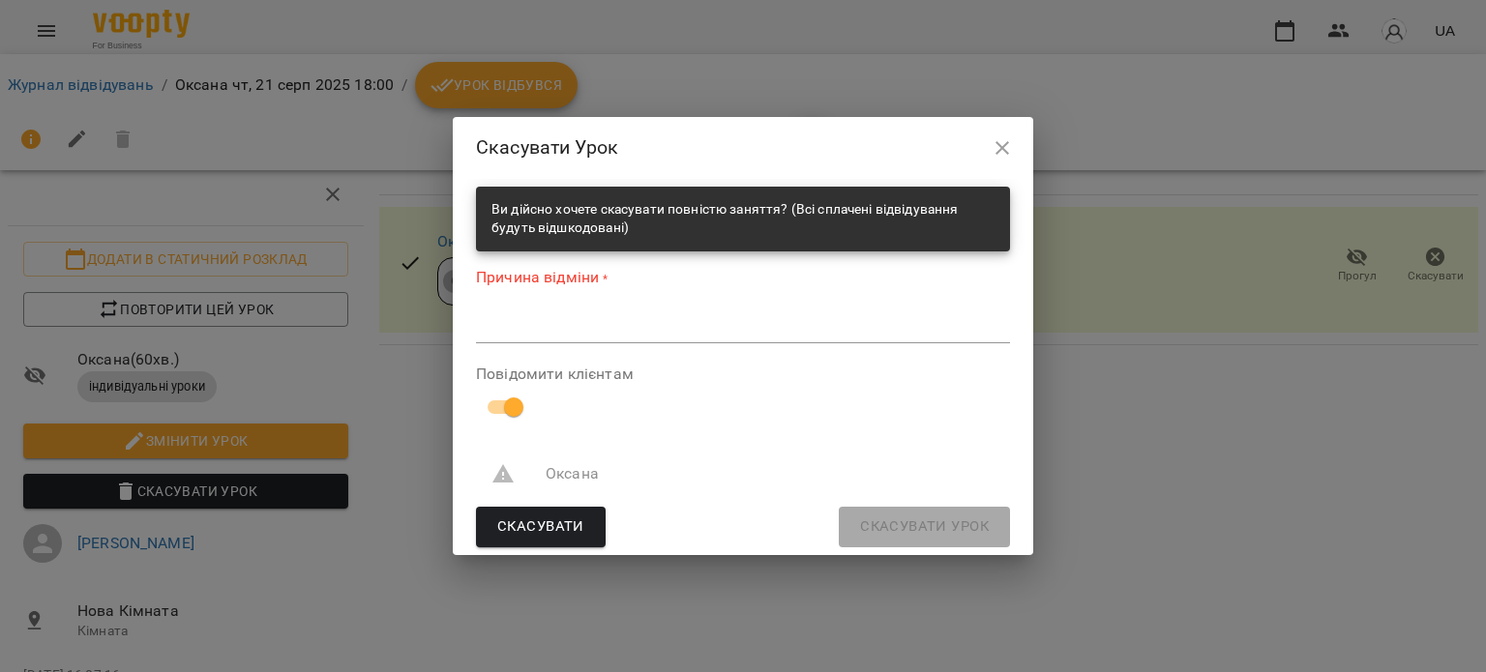
click at [567, 320] on textarea at bounding box center [743, 327] width 534 height 18
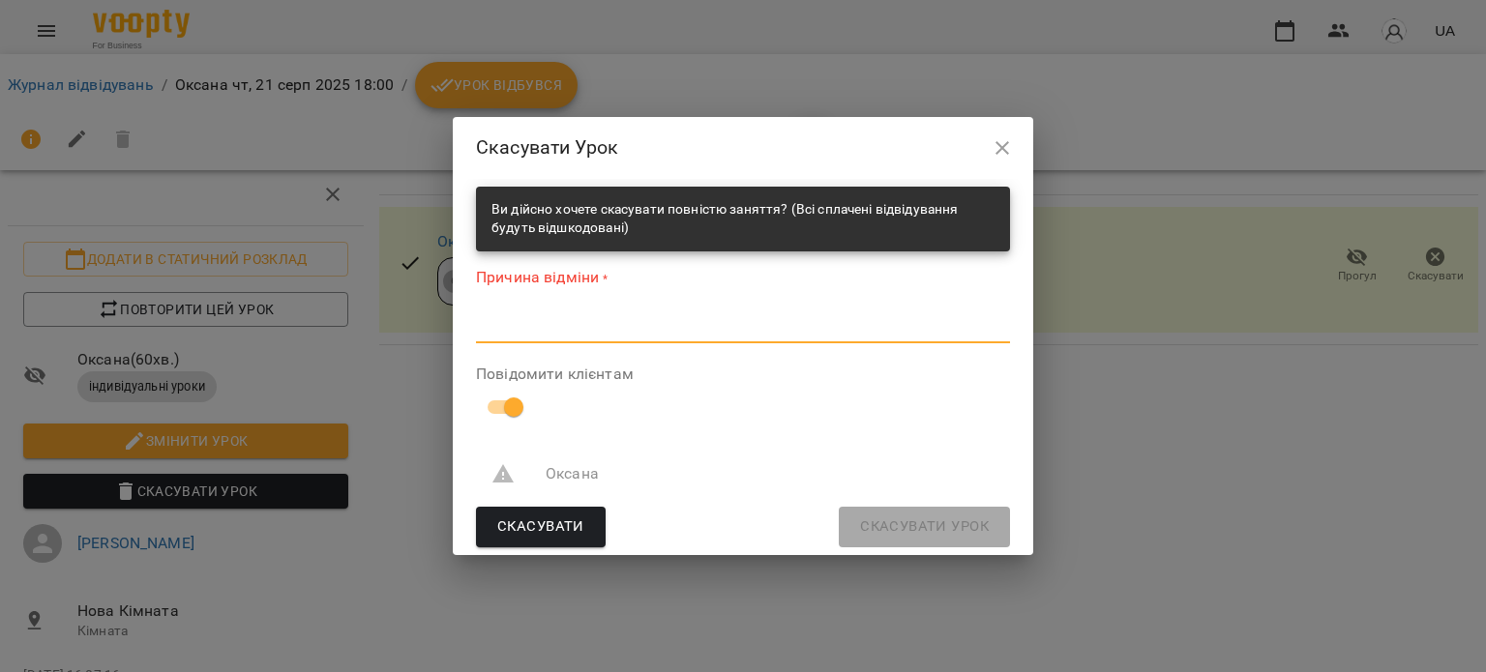
type textarea "*"
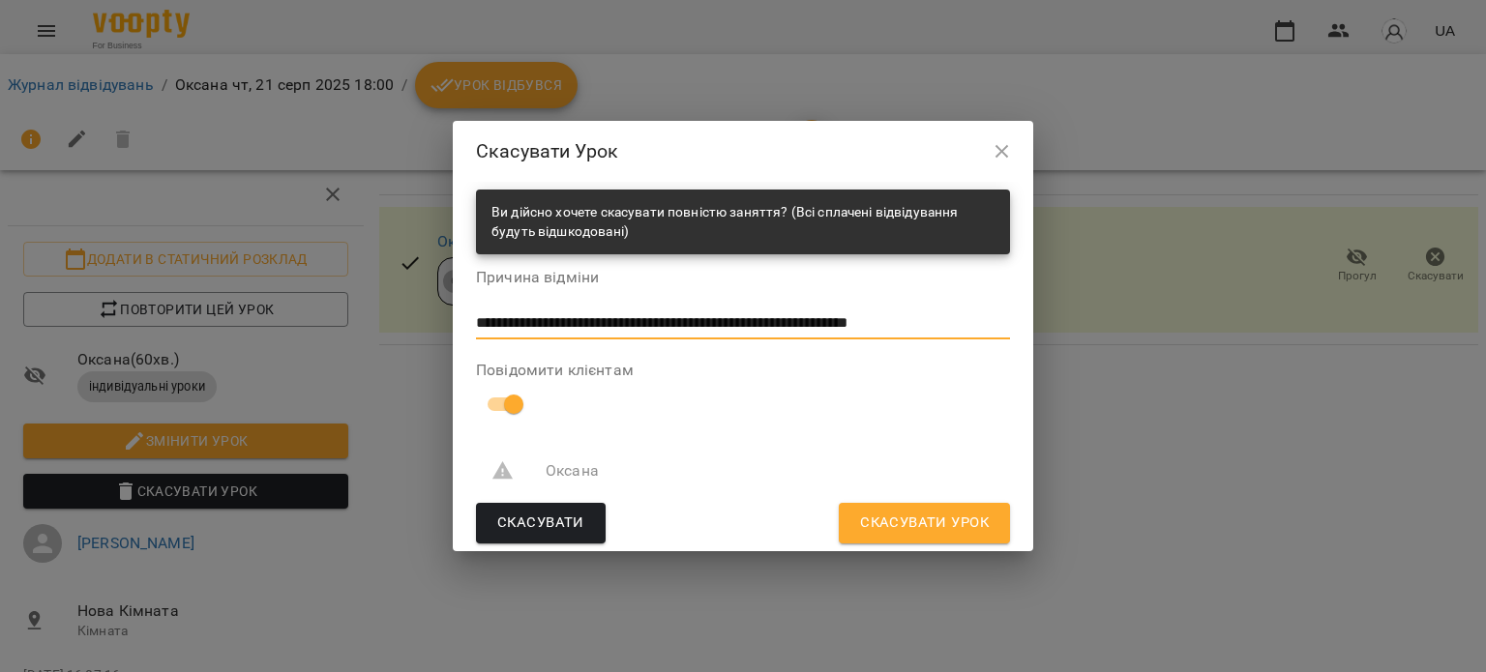
type textarea "**********"
click at [933, 529] on span "Скасувати Урок" at bounding box center [924, 523] width 129 height 25
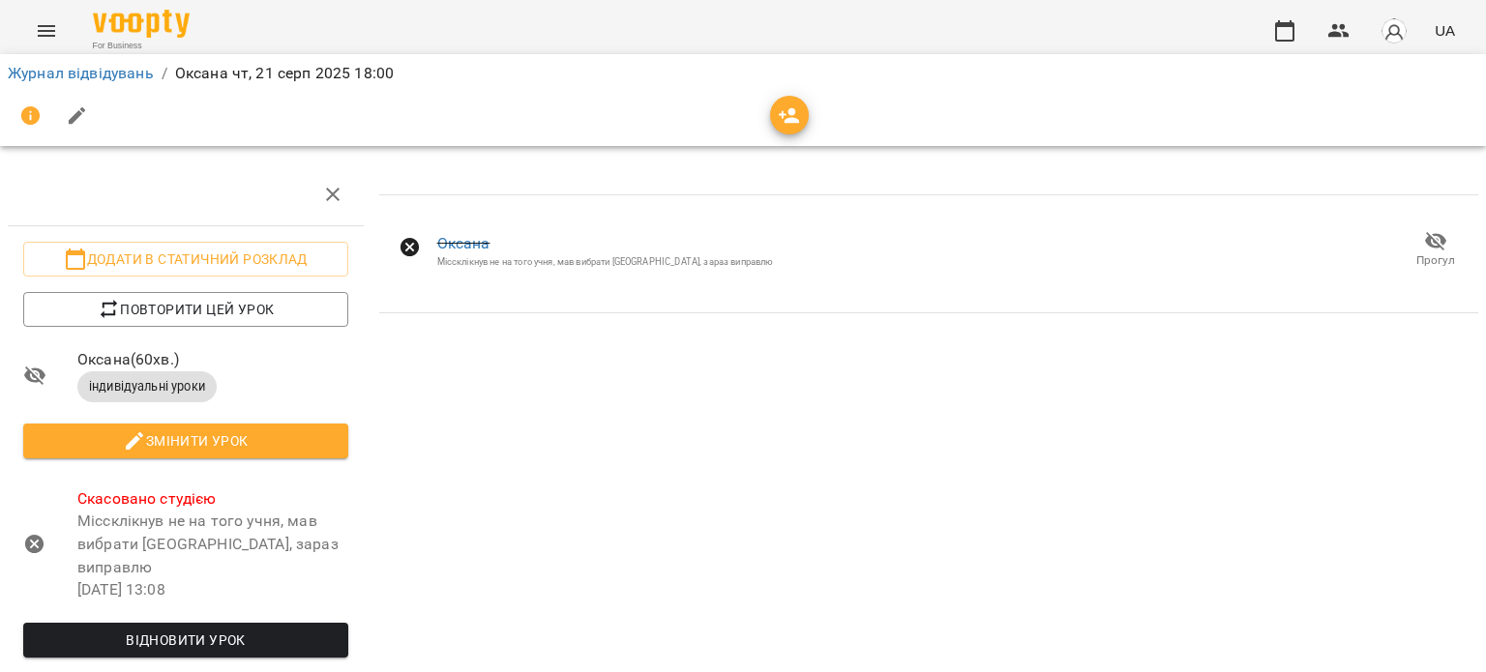
scroll to position [0, 0]
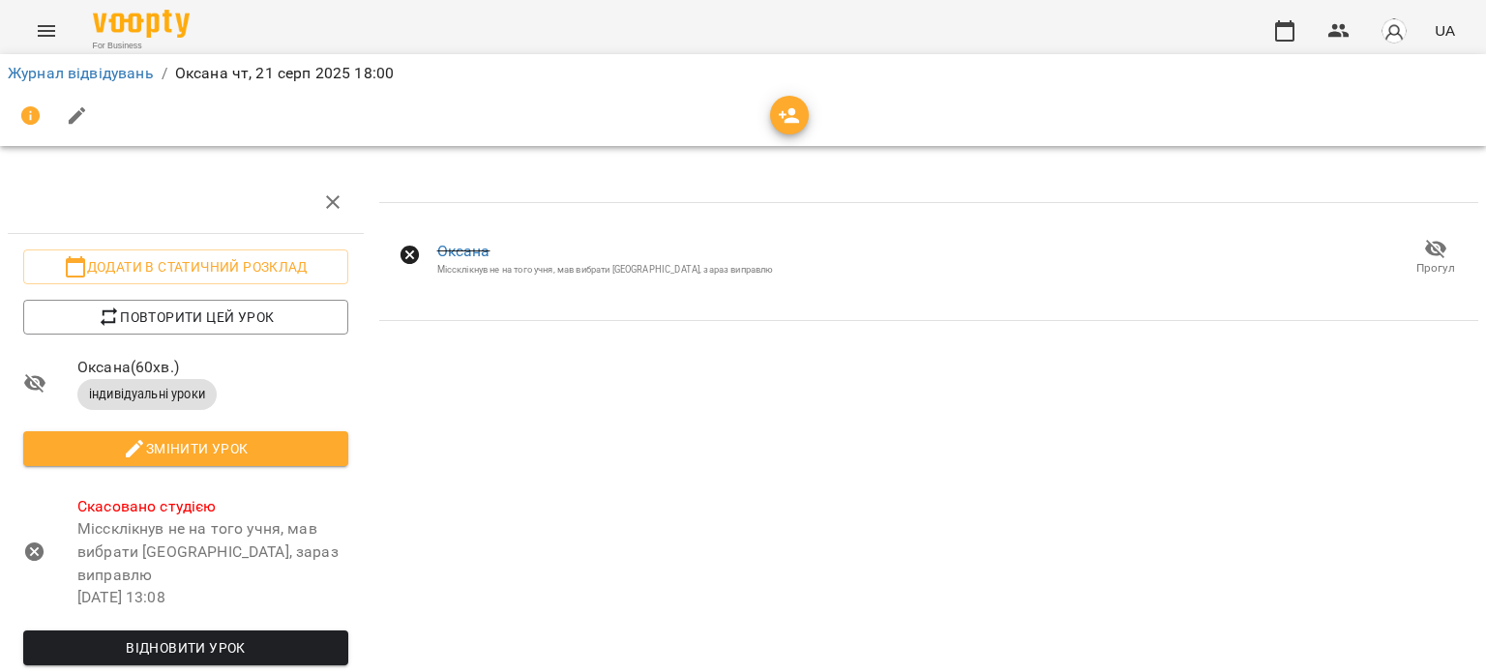
click at [339, 200] on icon "button" at bounding box center [332, 202] width 23 height 23
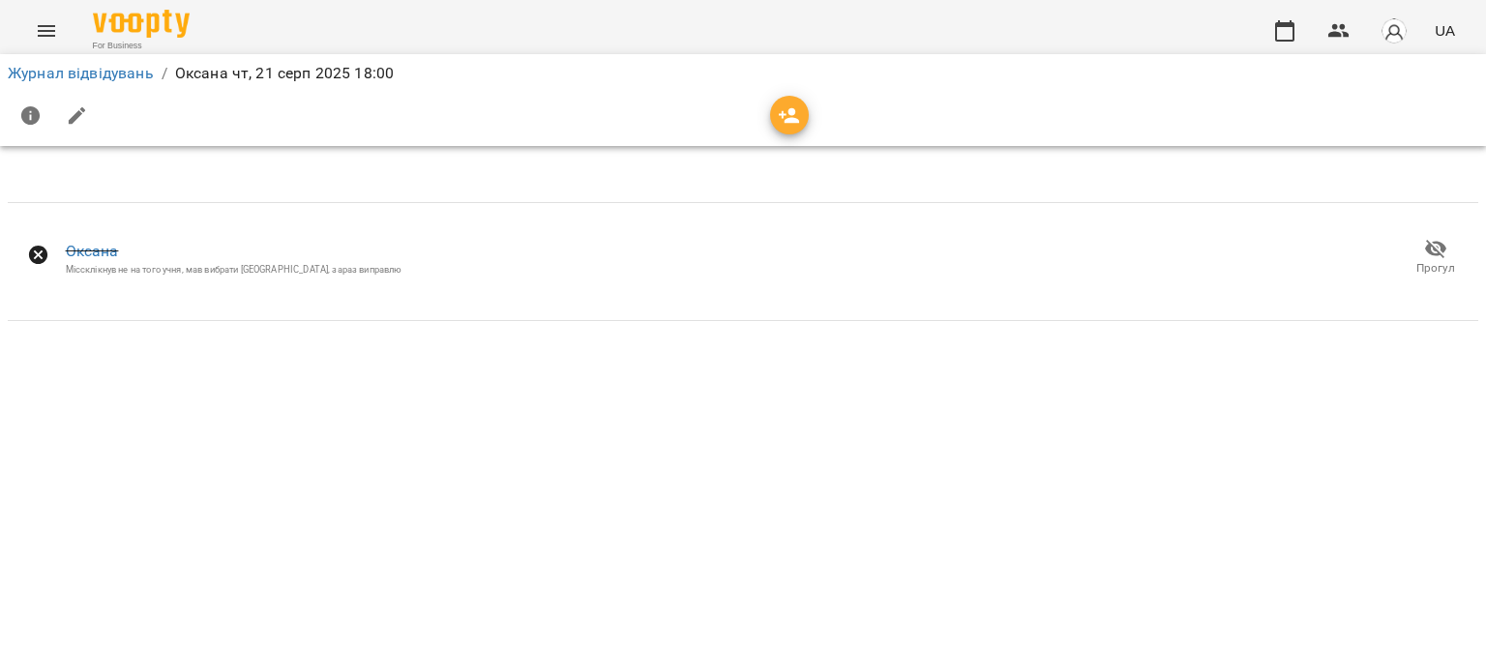
click at [43, 254] on icon at bounding box center [38, 255] width 19 height 19
click at [53, 77] on link "Журнал відвідувань" at bounding box center [81, 73] width 146 height 18
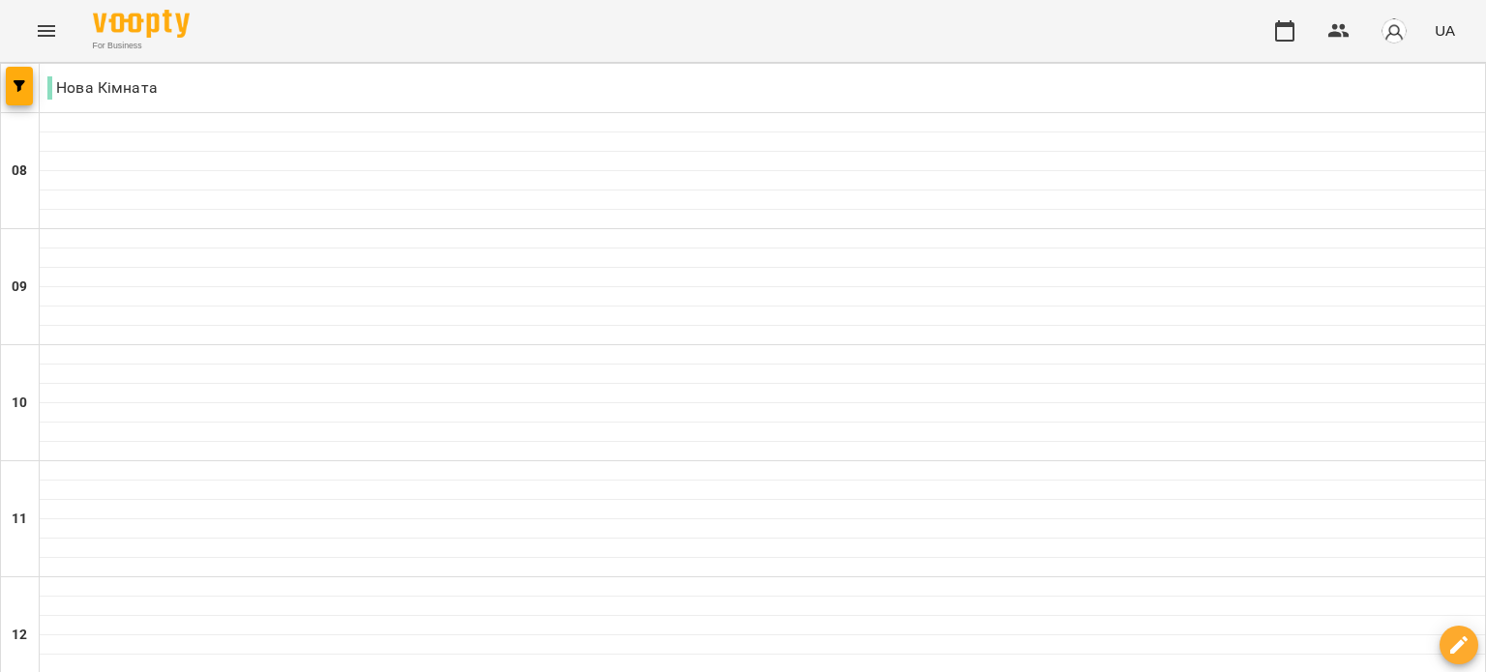
scroll to position [967, 0]
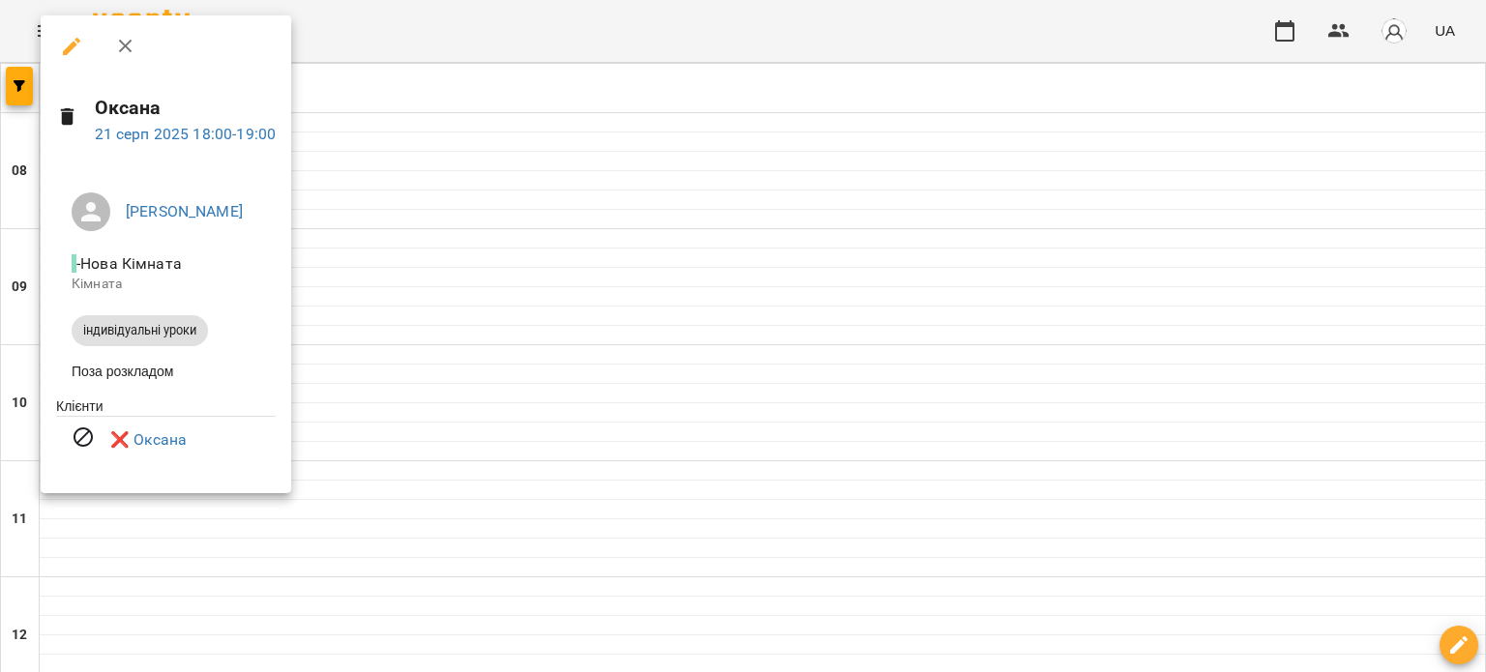
click at [571, 324] on div at bounding box center [743, 336] width 1486 height 672
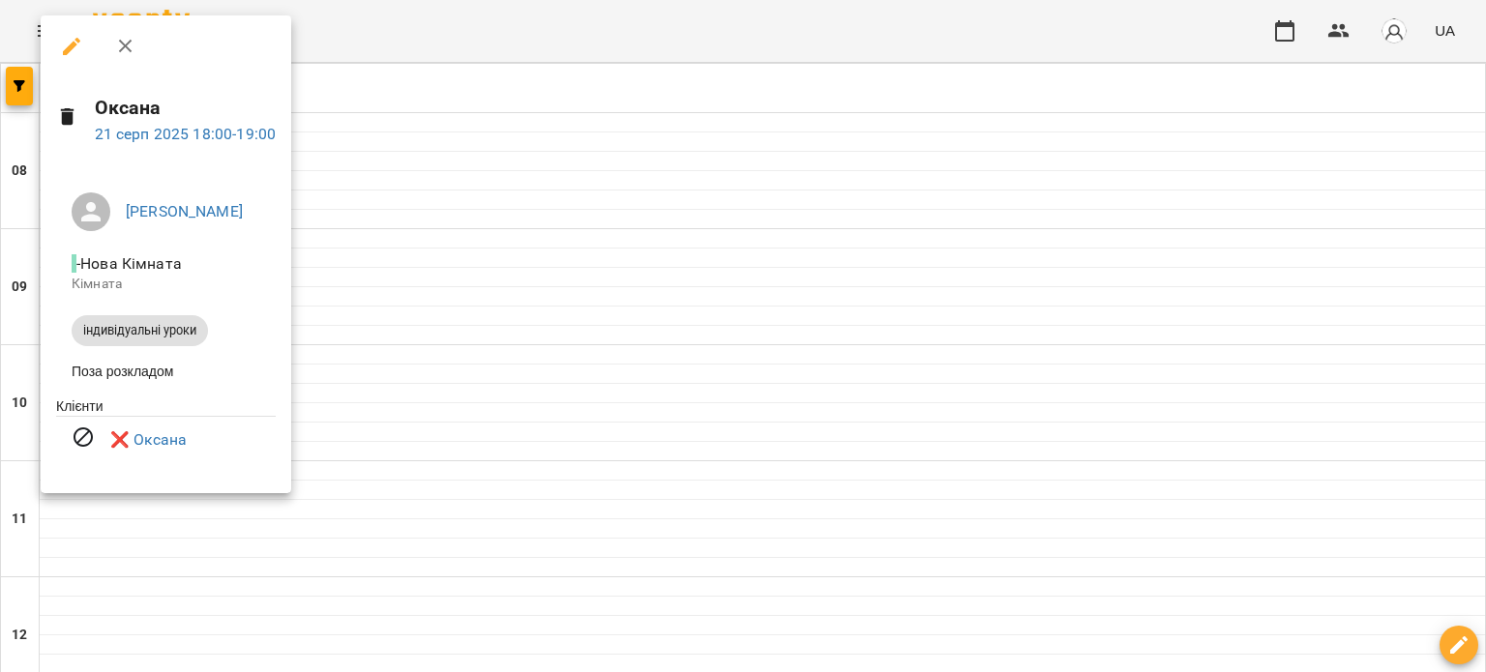
drag, startPoint x: 71, startPoint y: 129, endPoint x: 75, endPoint y: 98, distance: 31.3
click at [71, 127] on div at bounding box center [67, 119] width 23 height 28
click at [66, 46] on icon "button" at bounding box center [71, 46] width 23 height 23
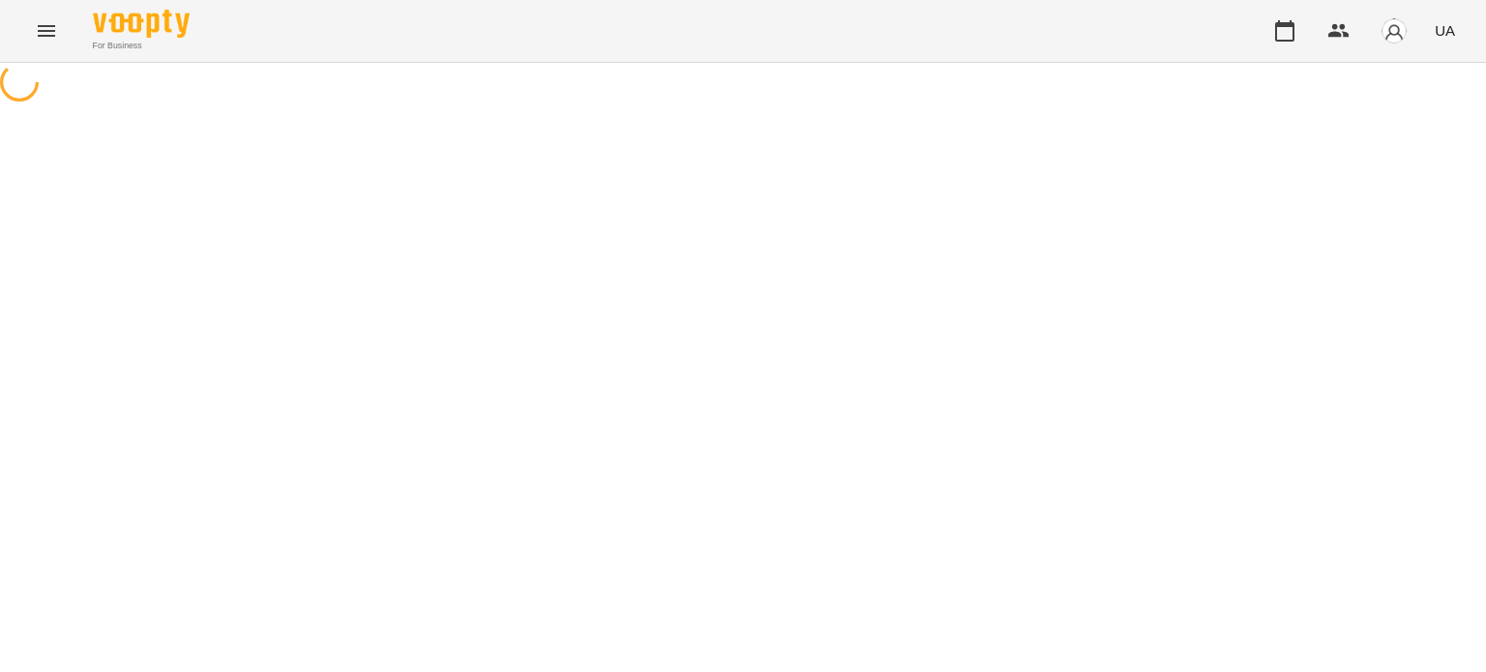
select select "**********"
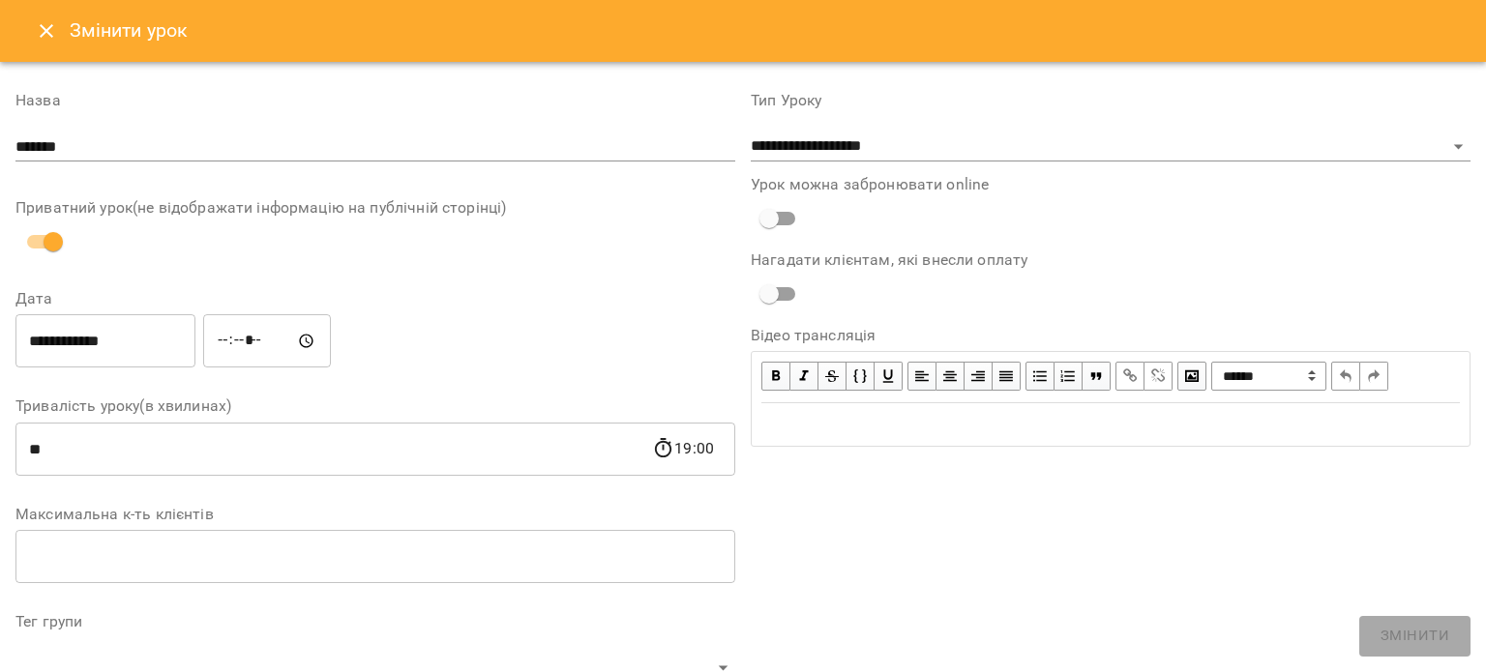
click at [82, 146] on input "******" at bounding box center [375, 147] width 720 height 31
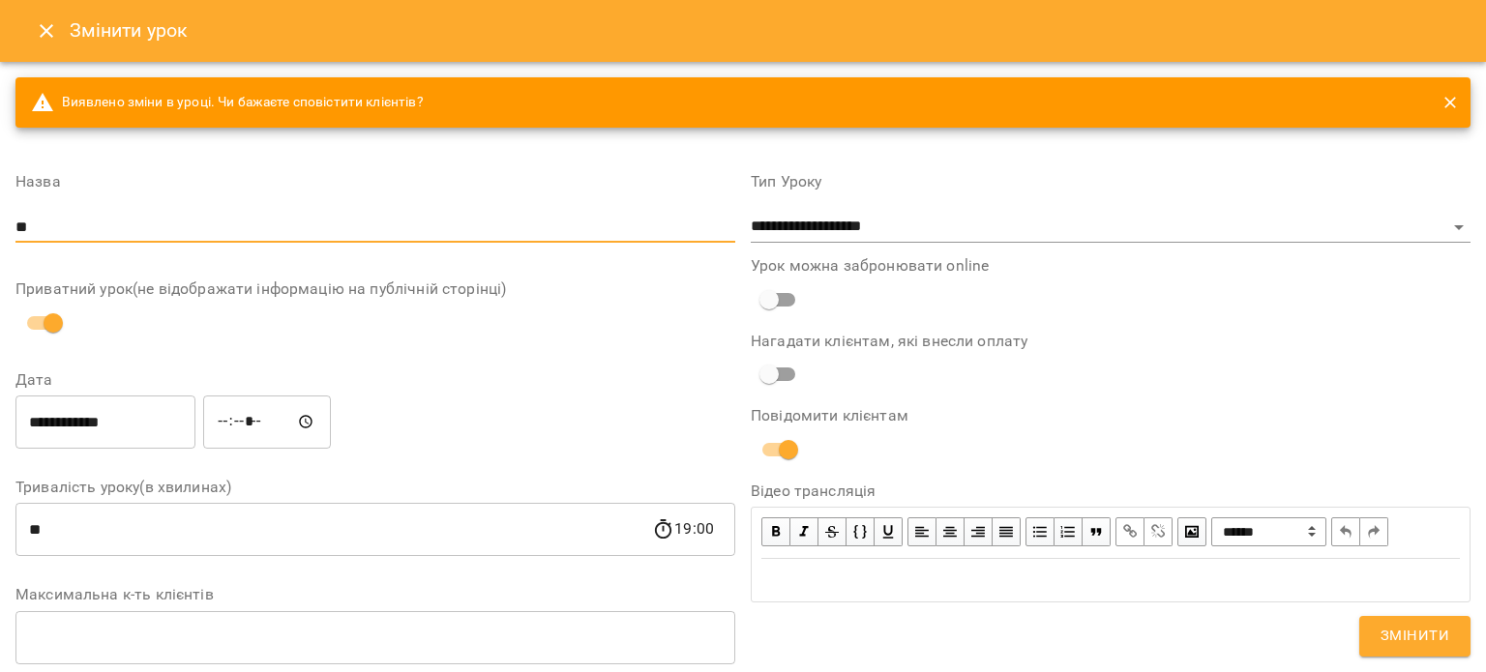
type input "*"
click at [1441, 103] on icon "close" at bounding box center [1450, 102] width 19 height 19
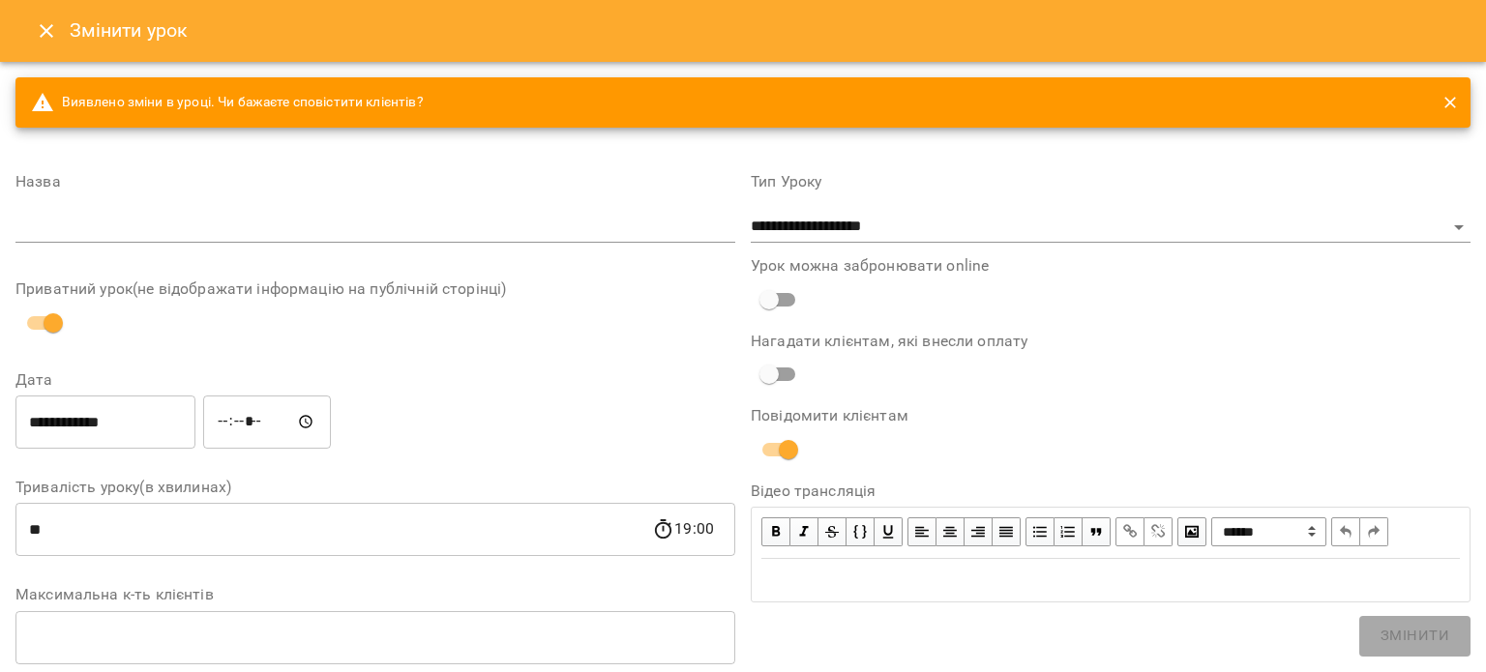
click at [39, 26] on icon "Close" at bounding box center [46, 30] width 23 height 23
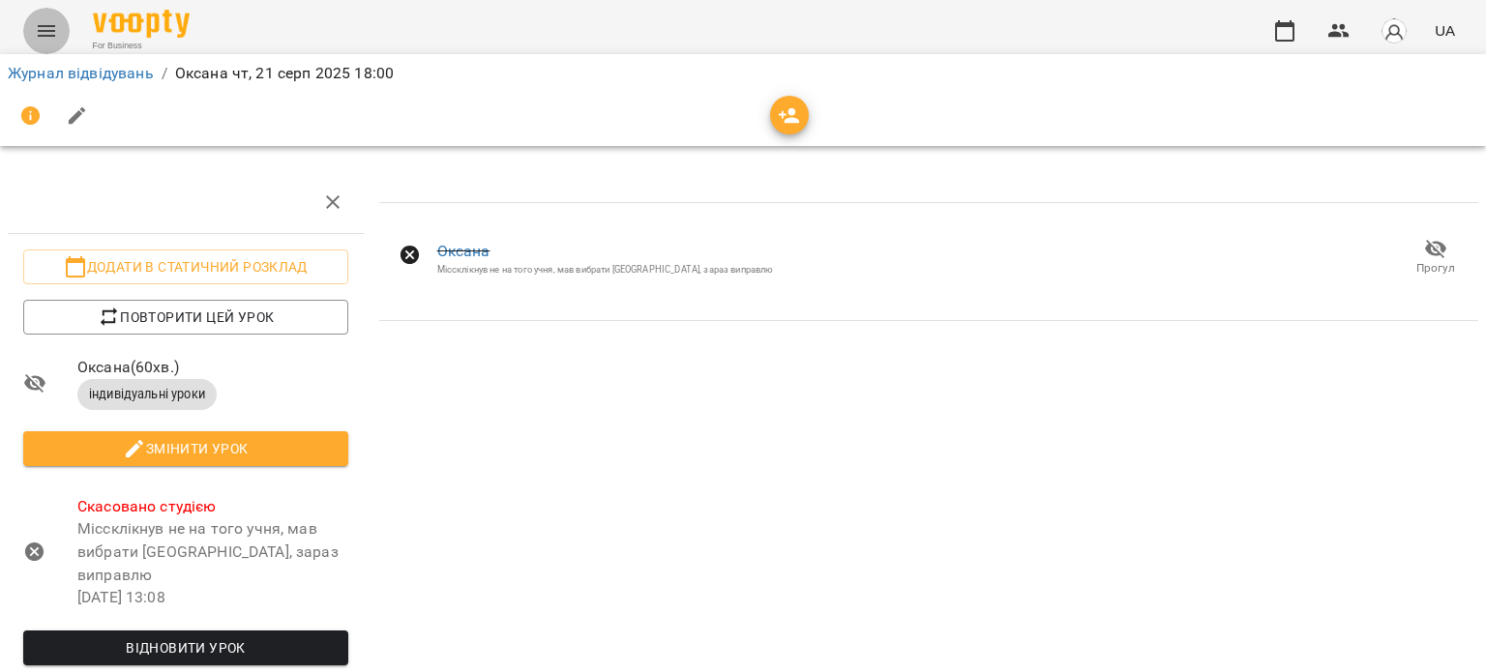
click at [47, 29] on icon "Menu" at bounding box center [46, 30] width 23 height 23
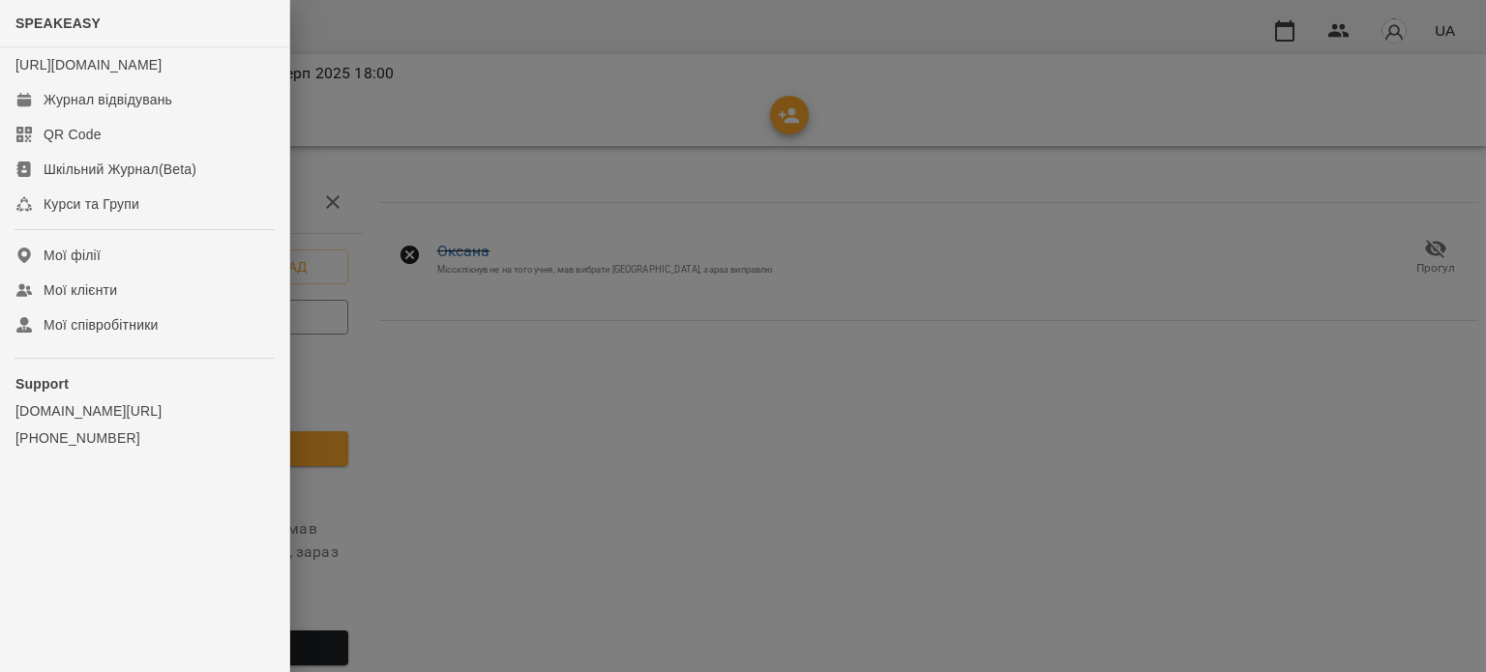
click at [530, 196] on div at bounding box center [743, 336] width 1486 height 672
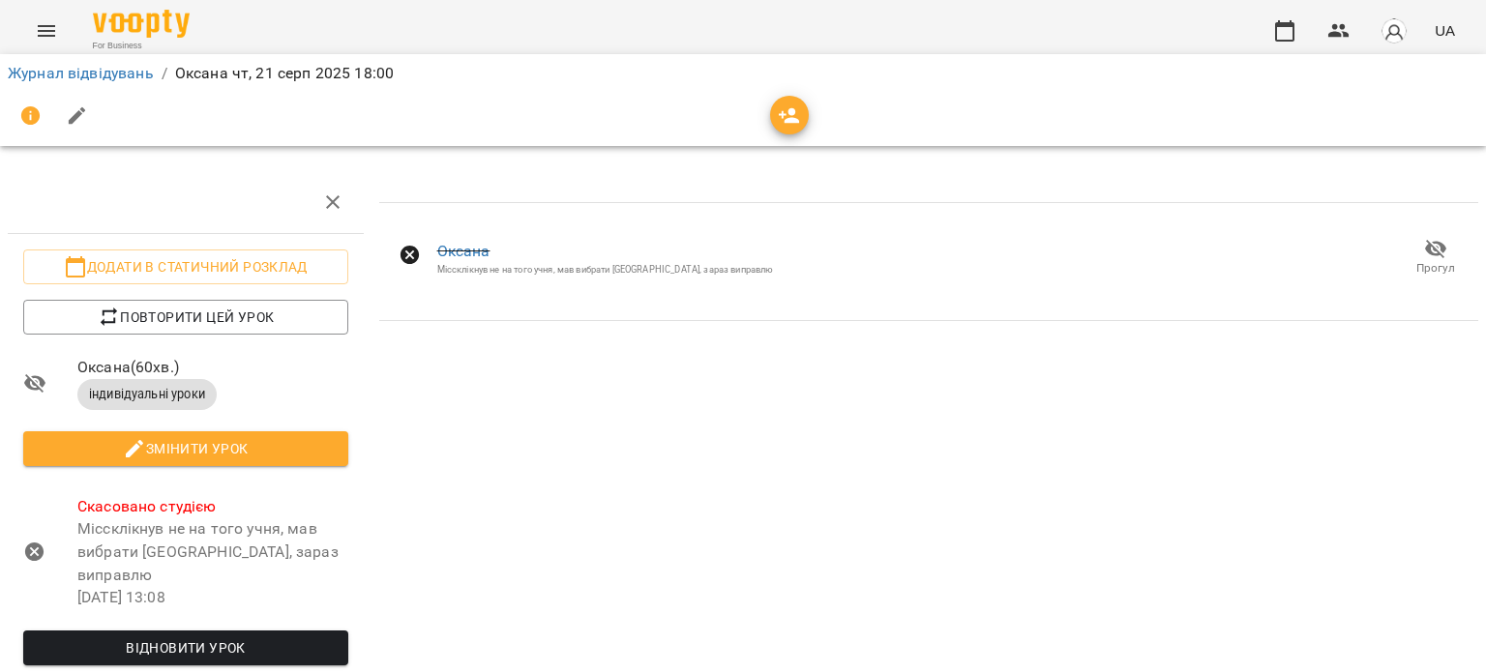
click at [125, 82] on li "Журнал відвідувань" at bounding box center [81, 73] width 146 height 23
click at [116, 71] on link "Журнал відвідувань" at bounding box center [81, 73] width 146 height 18
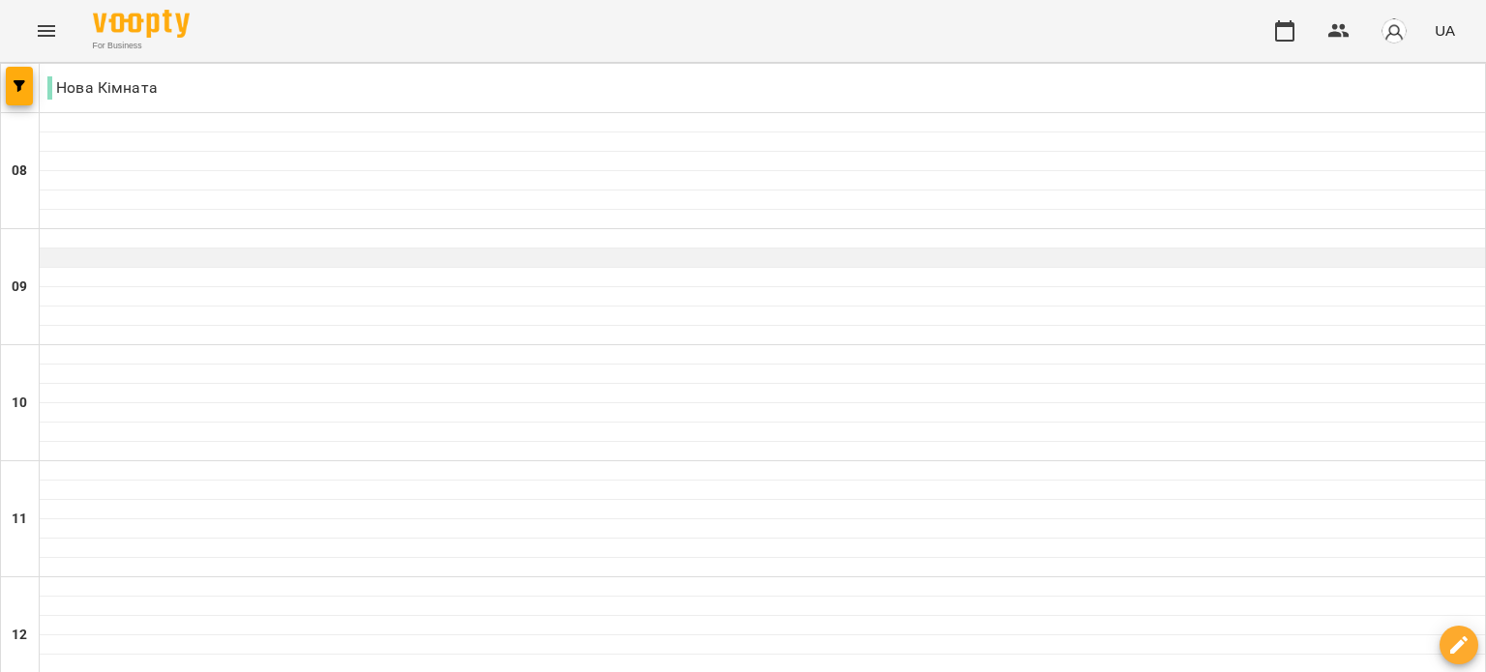
scroll to position [1310, 0]
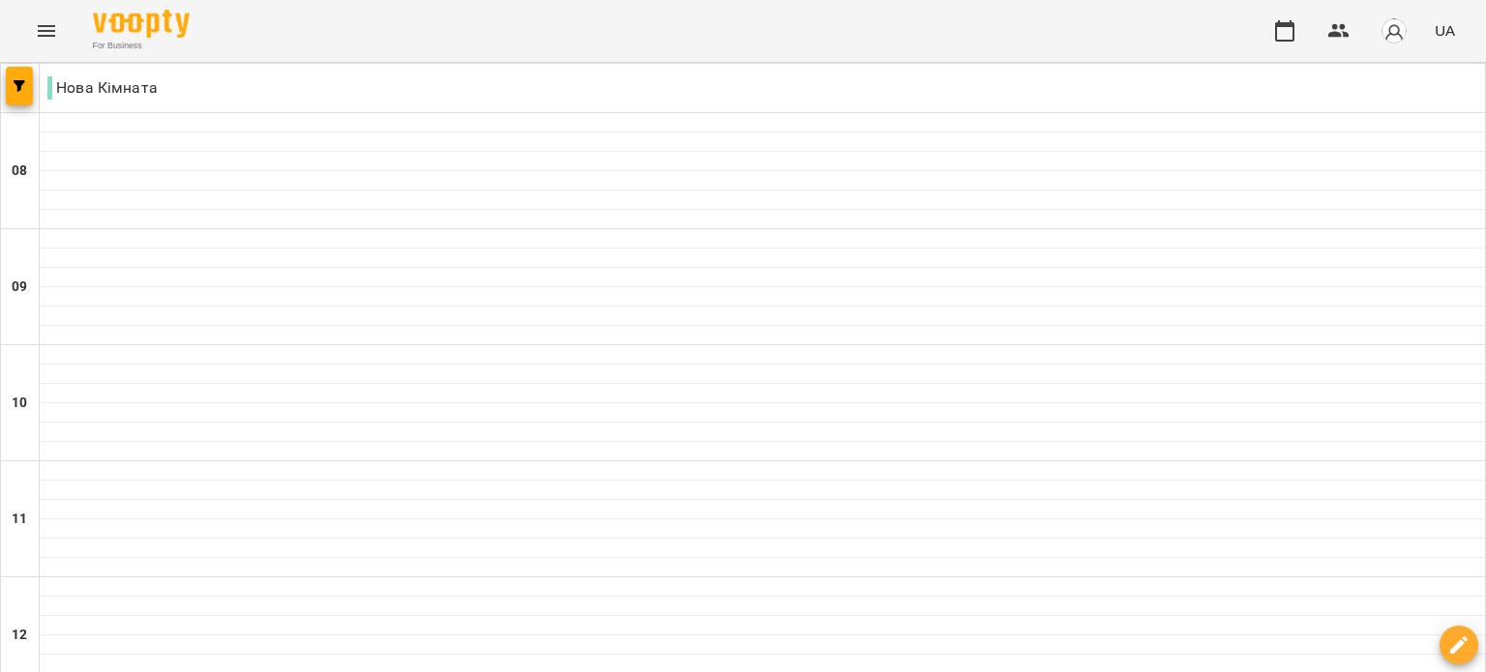
click at [40, 28] on icon "Menu" at bounding box center [46, 30] width 23 height 23
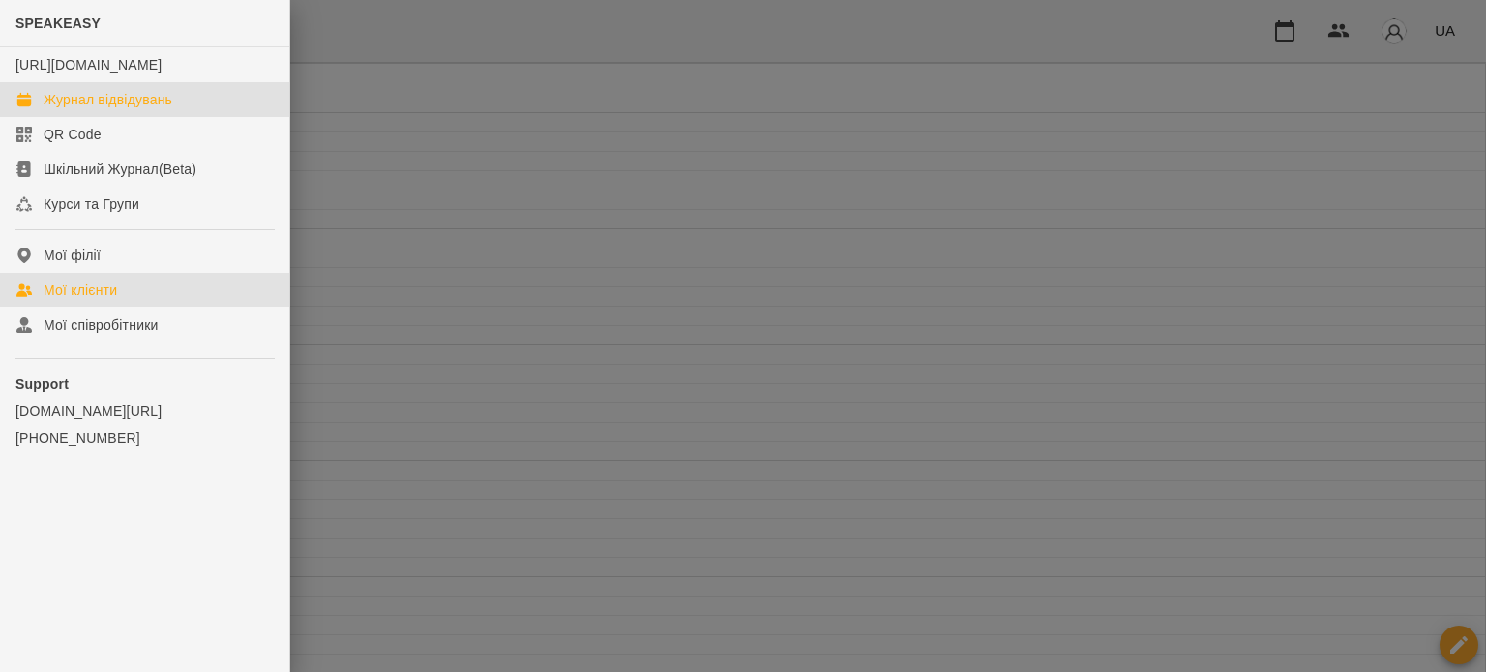
click at [135, 308] on link "Мої клієнти" at bounding box center [144, 290] width 289 height 35
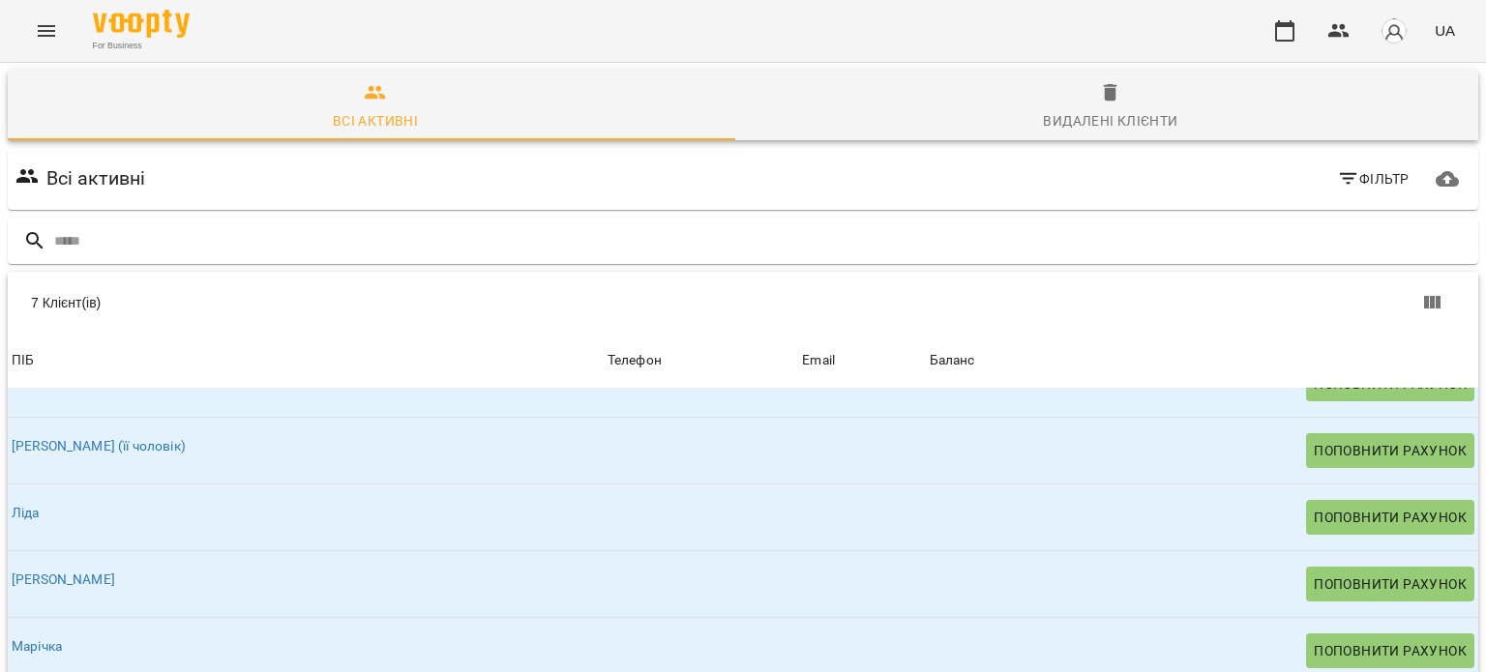
scroll to position [246, 0]
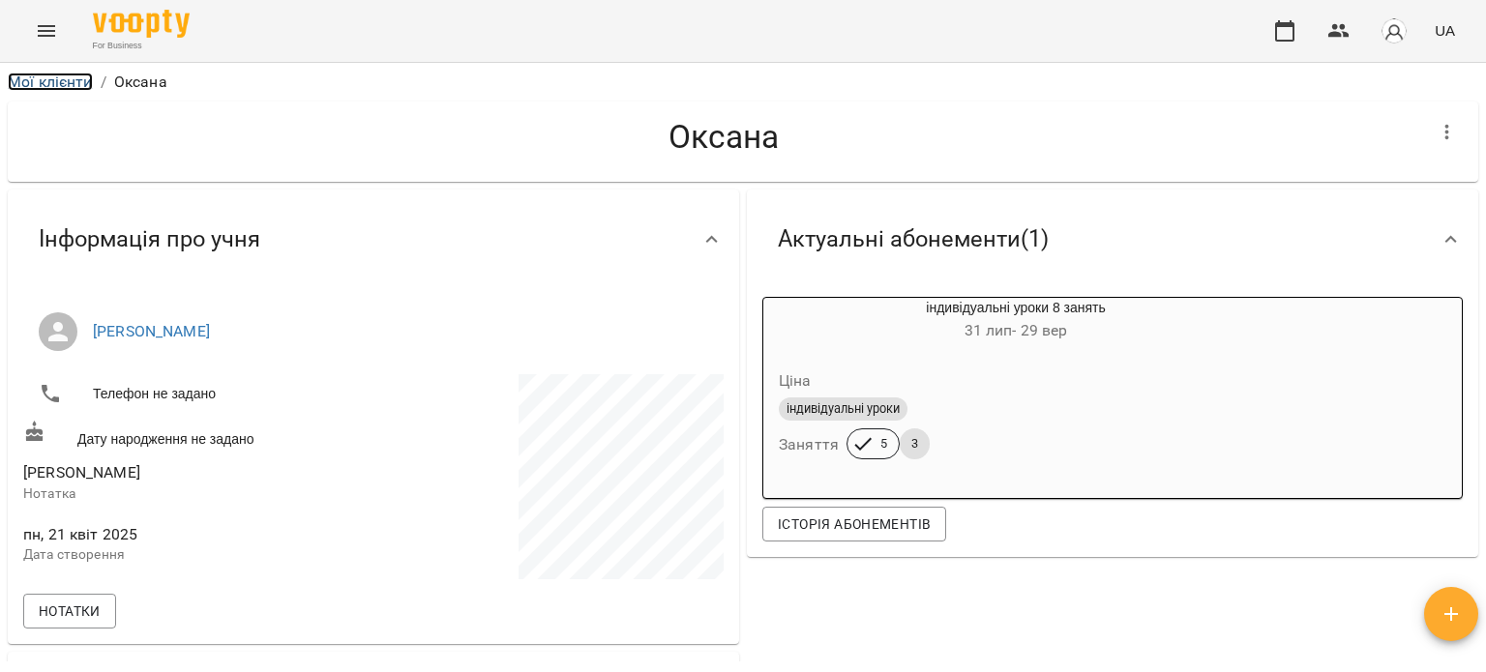
click at [67, 81] on link "Мої клієнти" at bounding box center [50, 82] width 85 height 18
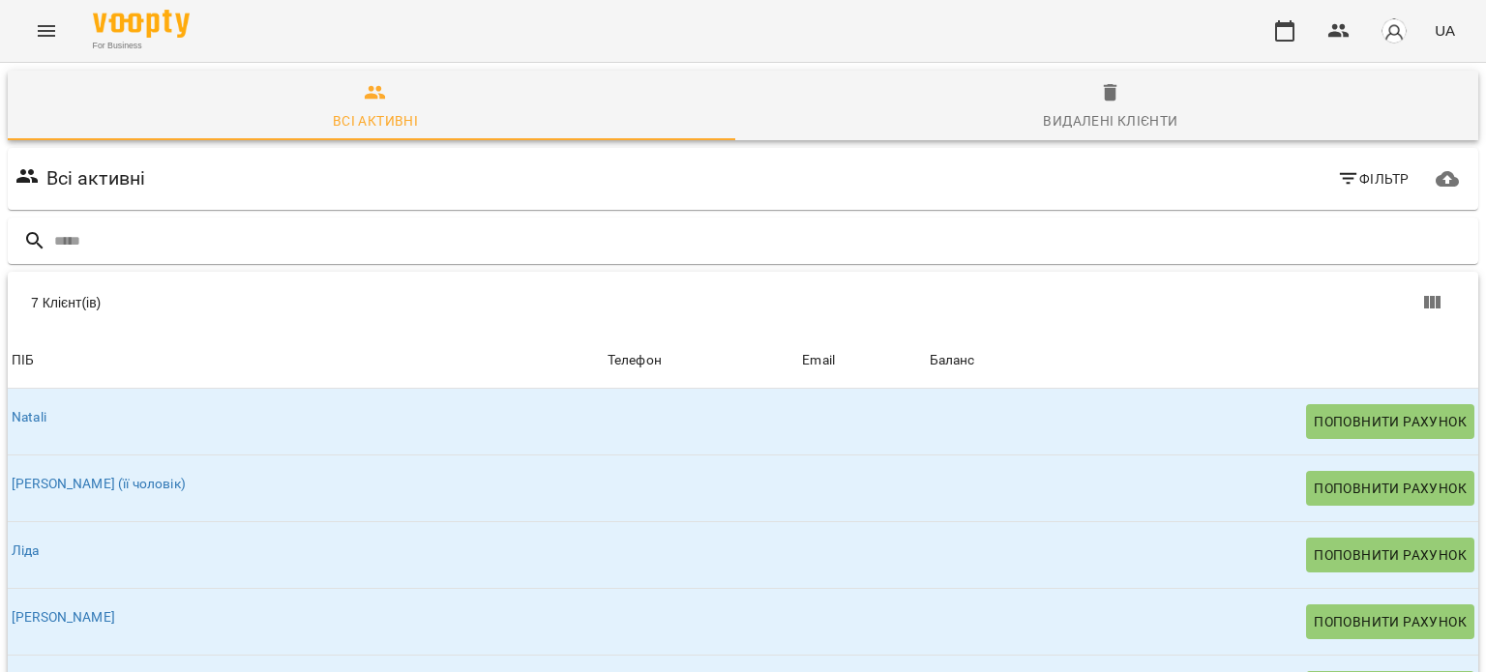
click at [50, 22] on icon "Menu" at bounding box center [46, 30] width 23 height 23
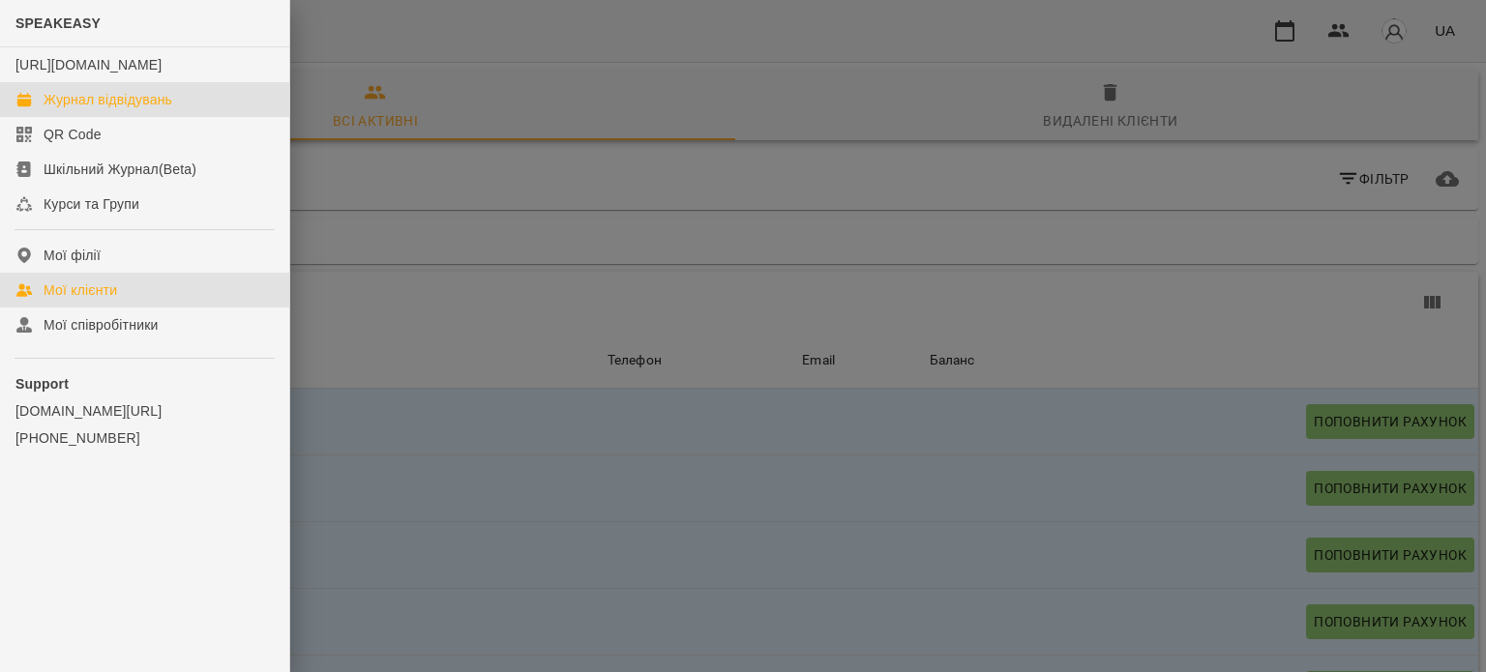
click at [198, 117] on link "Журнал відвідувань" at bounding box center [144, 99] width 289 height 35
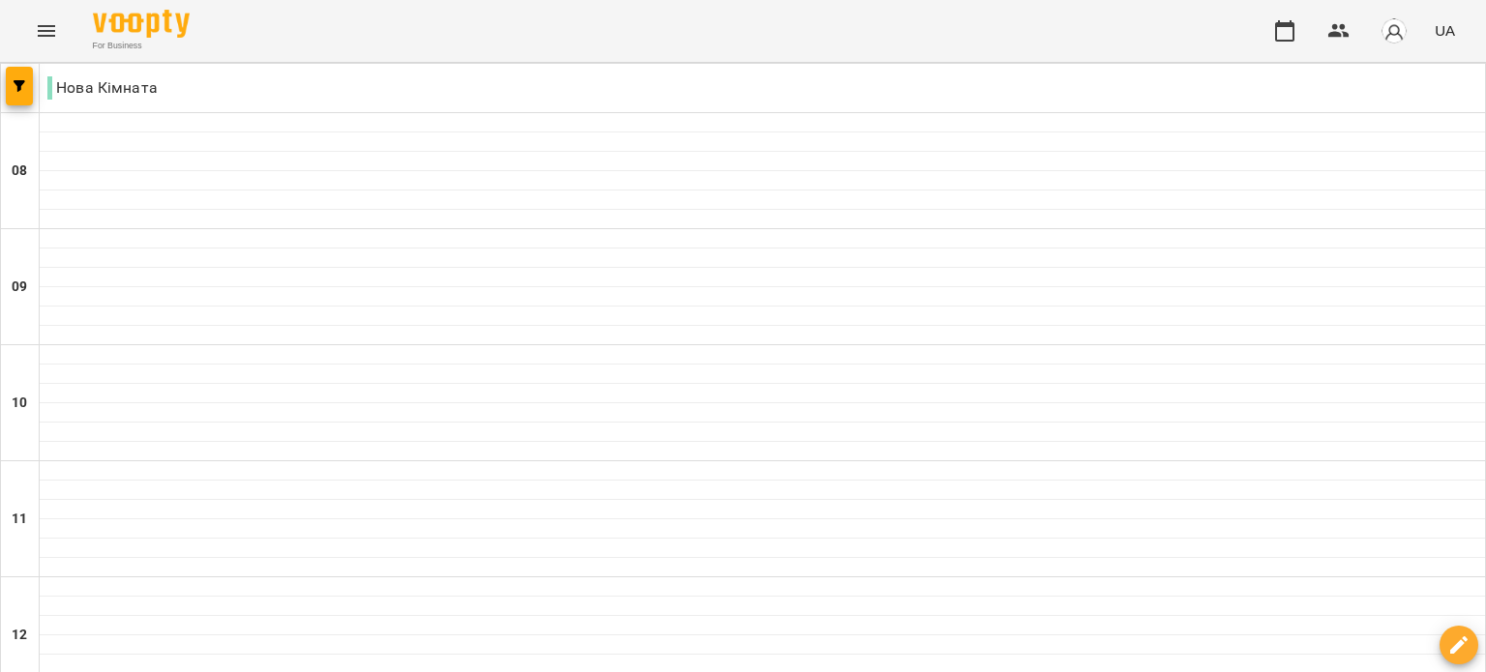
scroll to position [1104, 0]
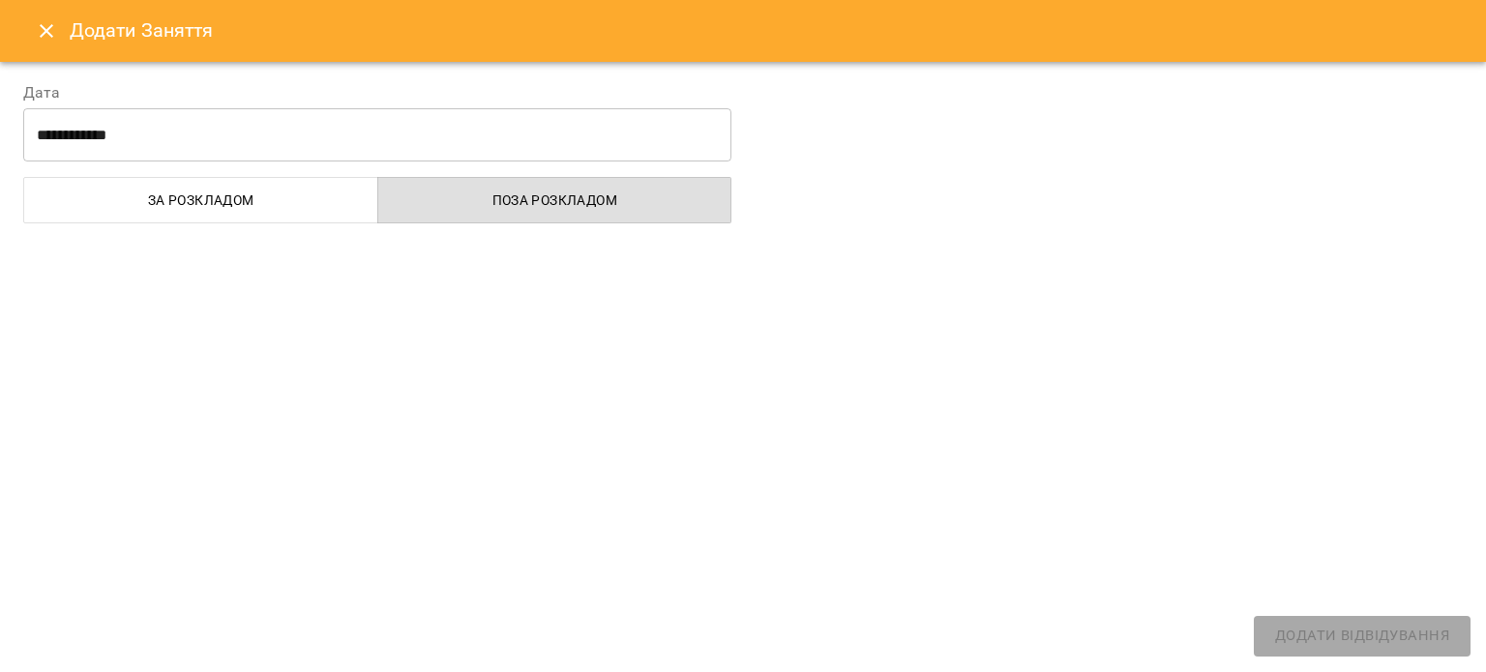
select select "**********"
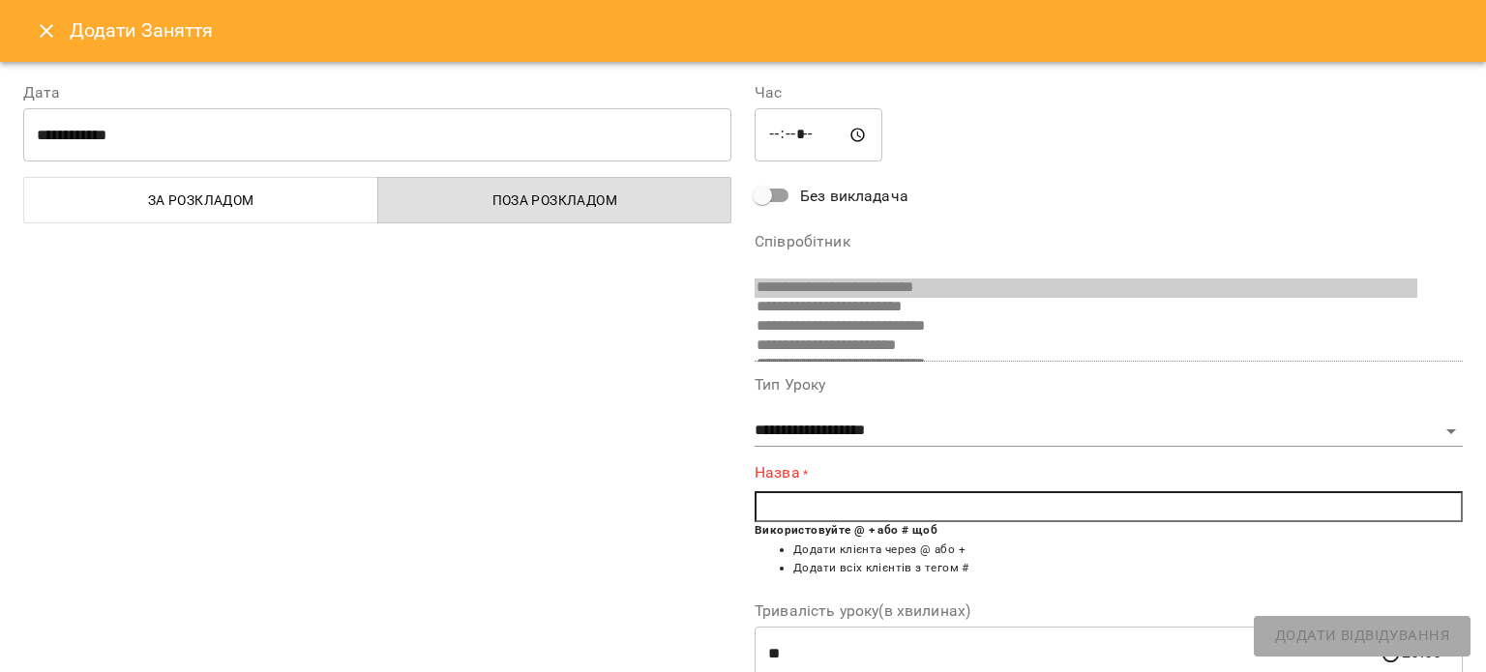
scroll to position [473, 0]
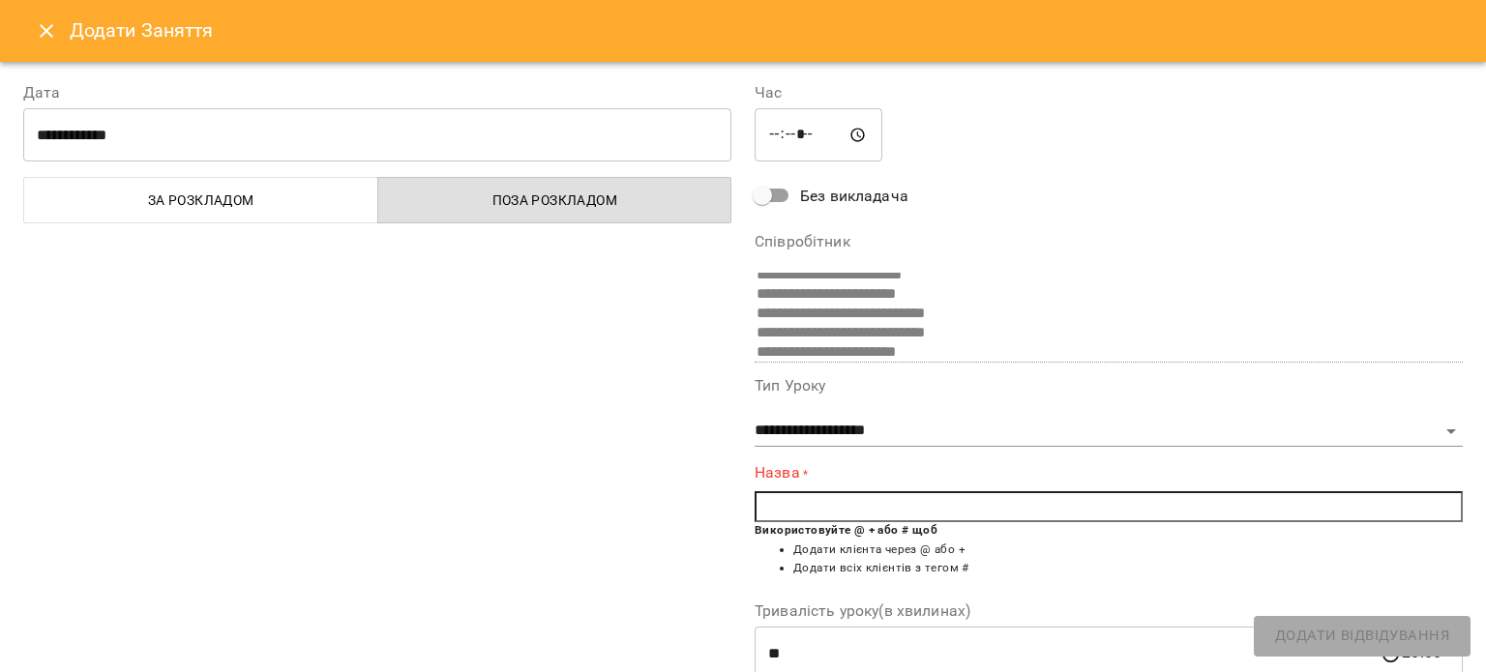
click at [877, 515] on input "text" at bounding box center [1109, 506] width 708 height 31
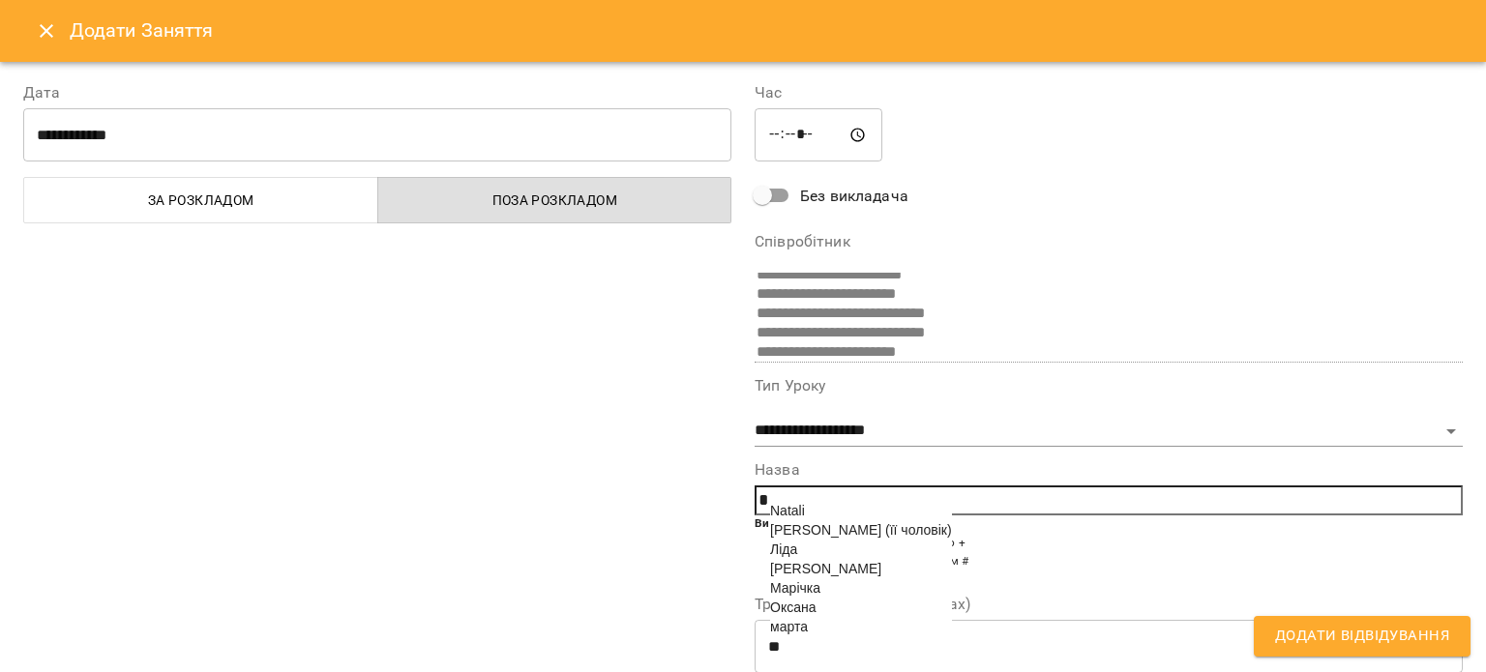
click at [833, 598] on li "Марічка" at bounding box center [861, 588] width 182 height 19
type input "*******"
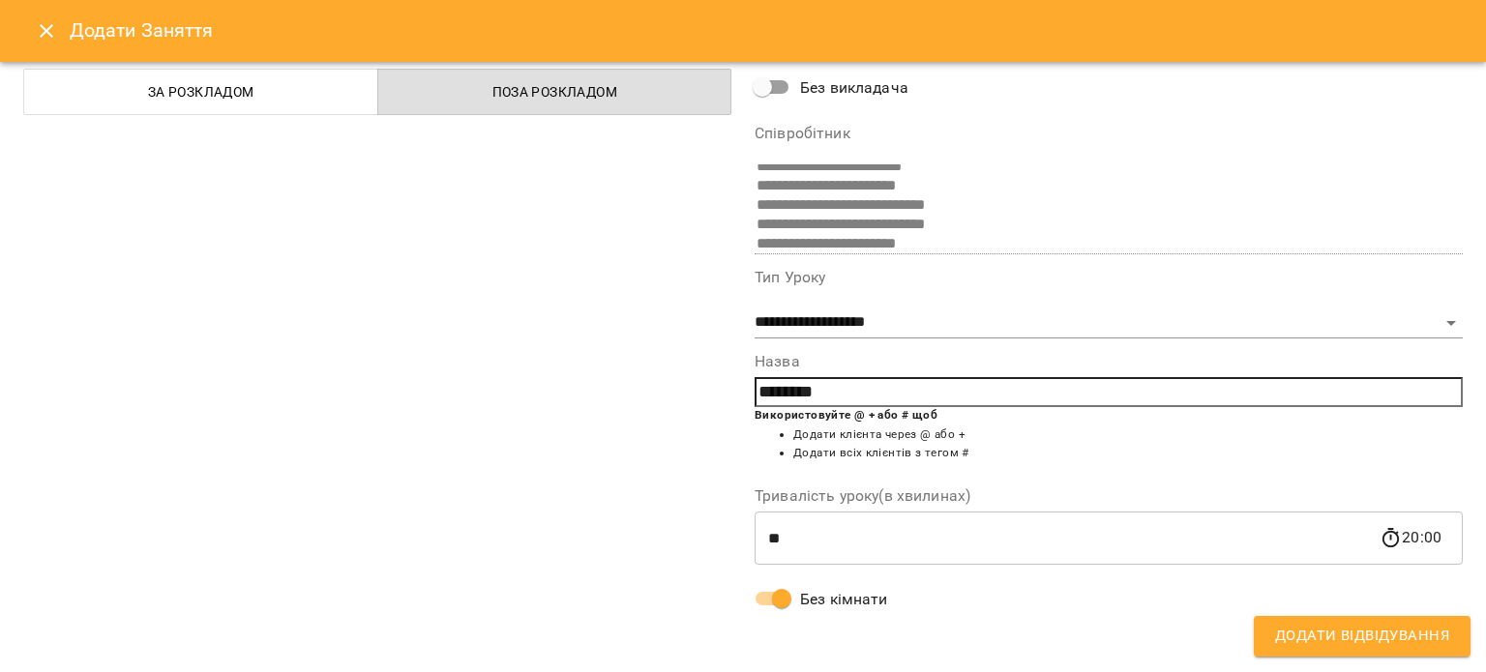
scroll to position [0, 0]
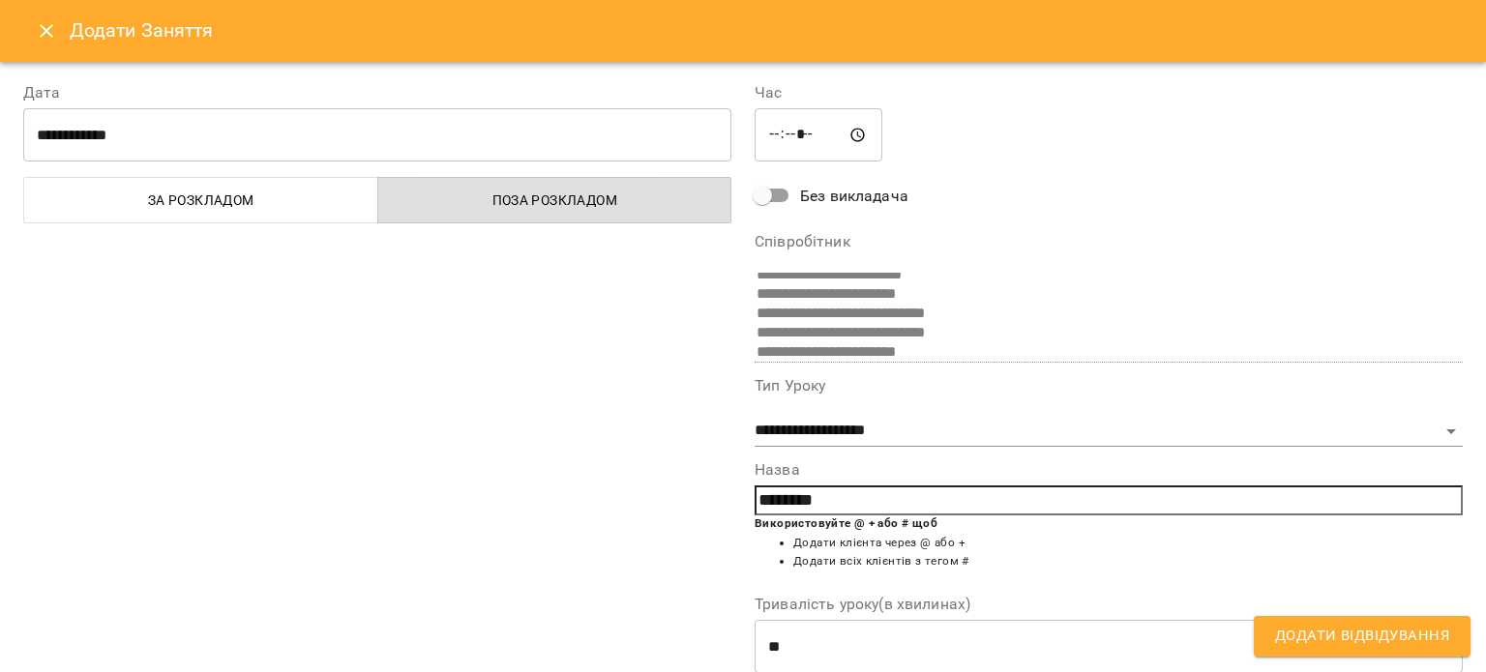
click at [1355, 625] on span "Додати Відвідування" at bounding box center [1362, 636] width 174 height 25
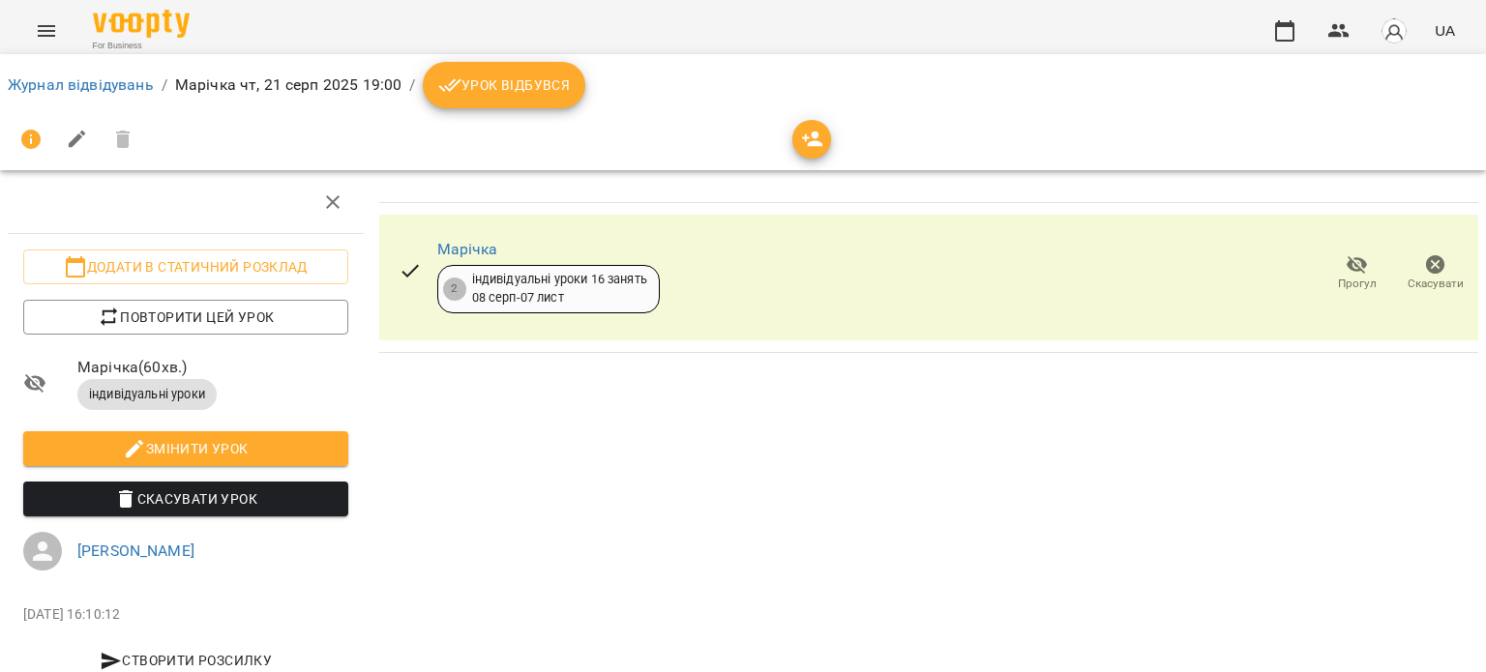
scroll to position [50, 0]
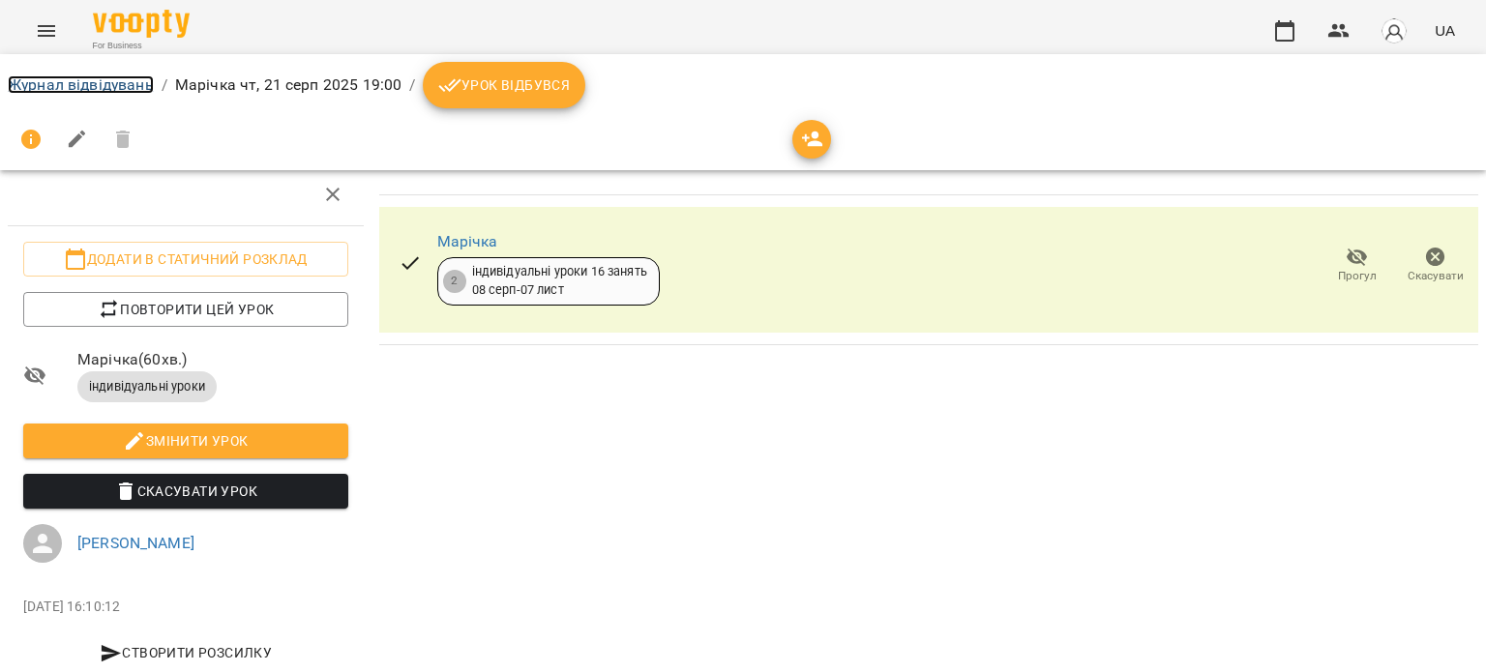
click at [90, 86] on link "Журнал відвідувань" at bounding box center [81, 84] width 146 height 18
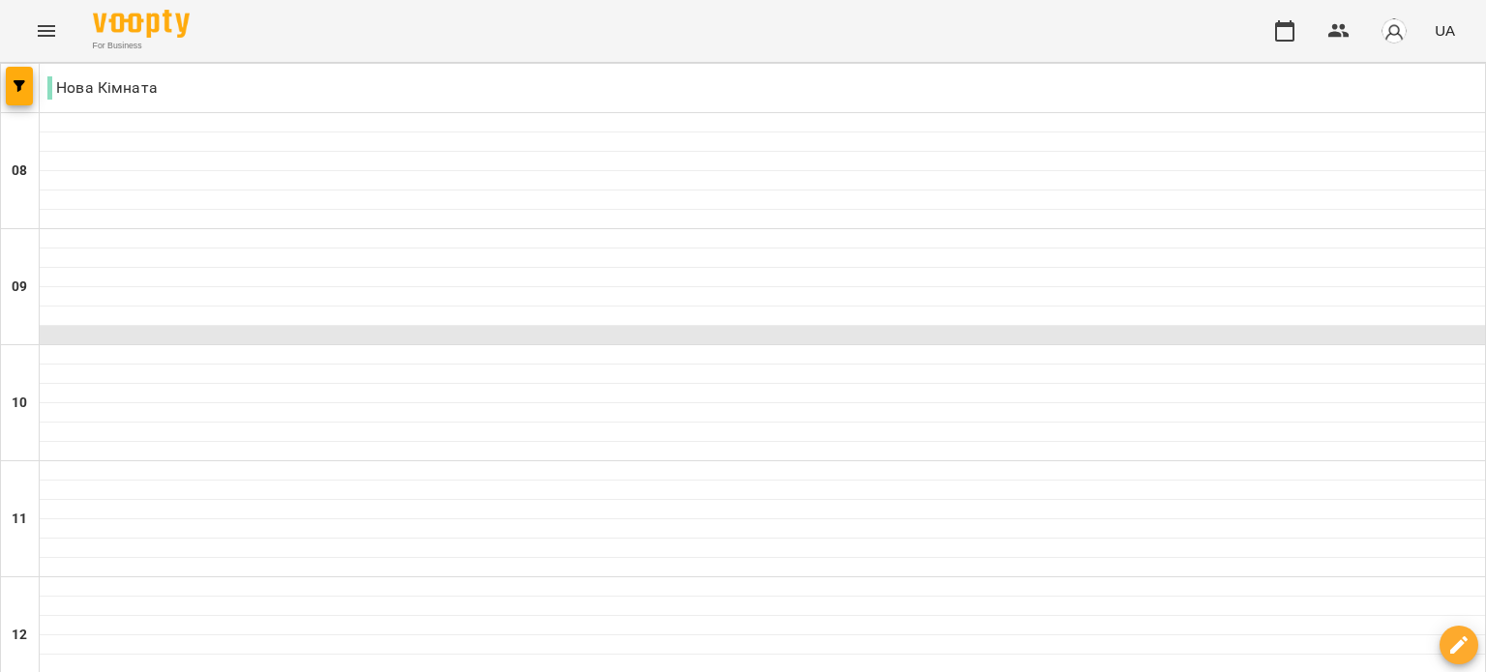
scroll to position [1310, 0]
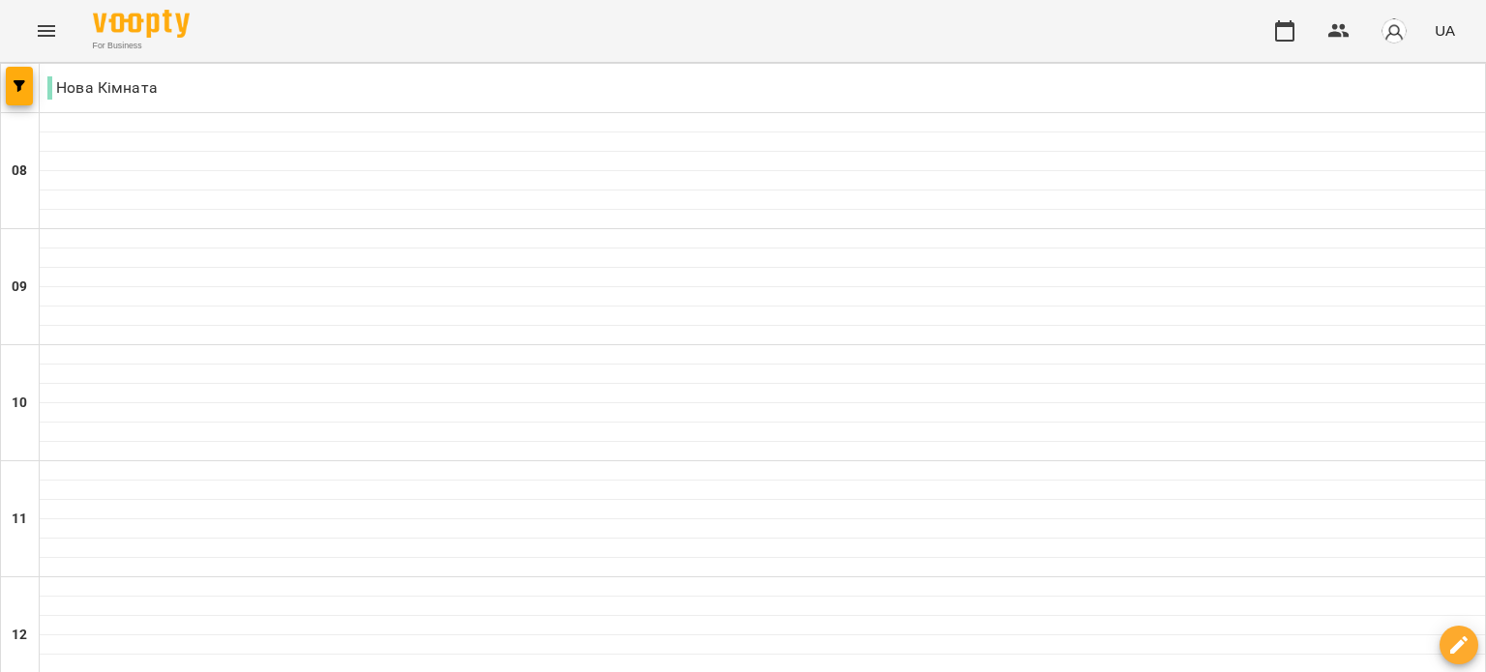
select select "**********"
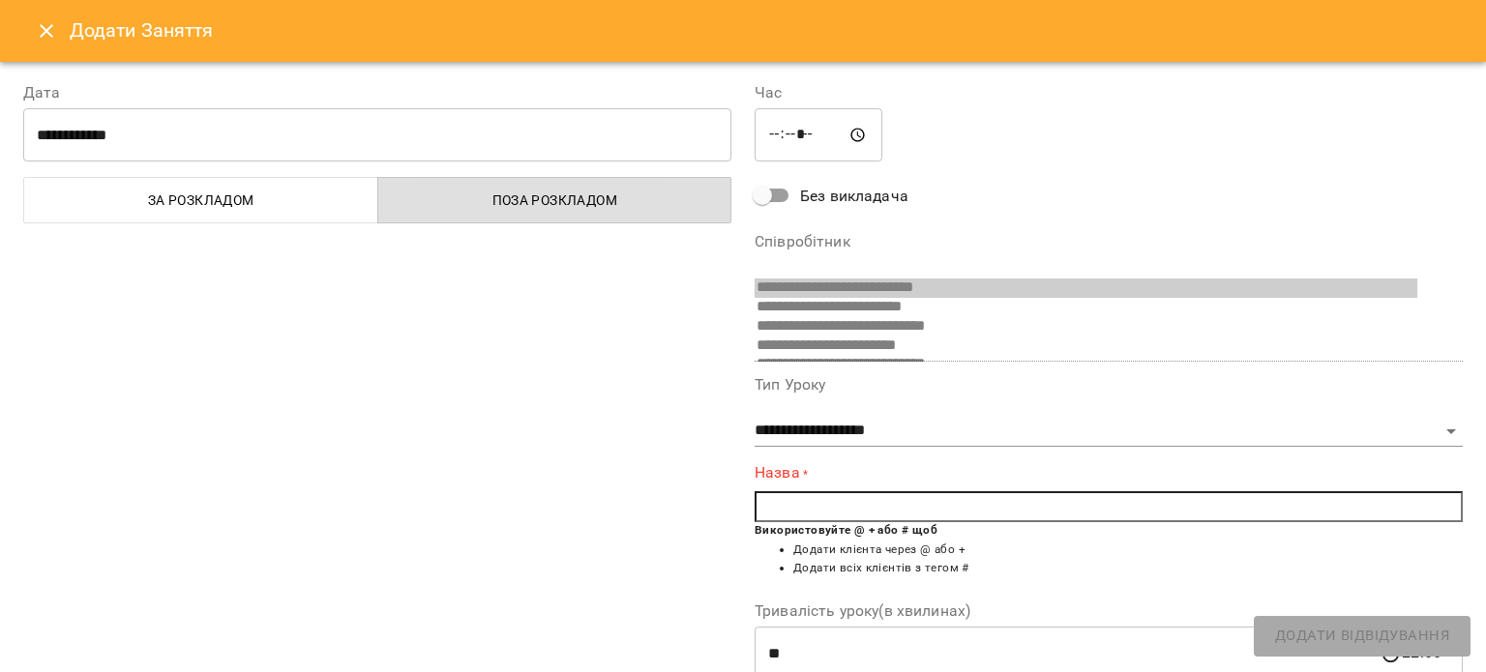
scroll to position [473, 0]
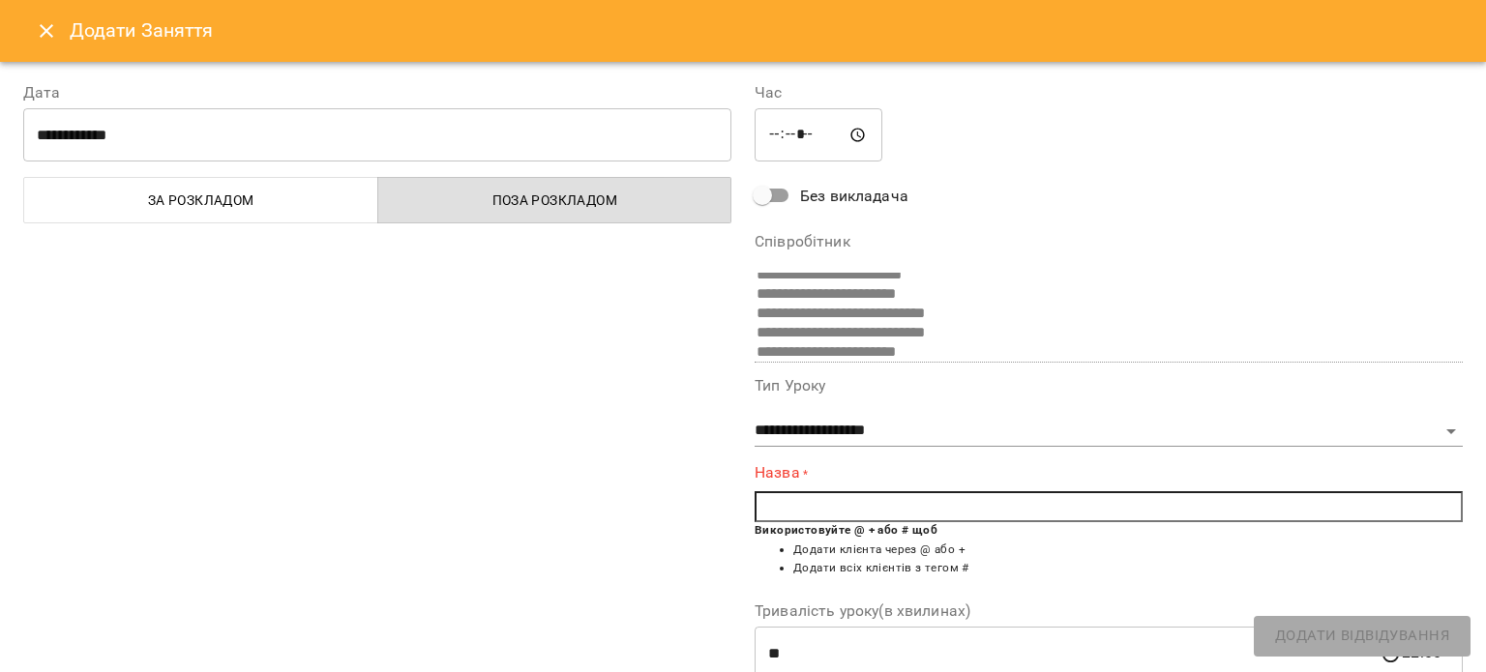
click at [788, 516] on input "text" at bounding box center [1109, 506] width 708 height 31
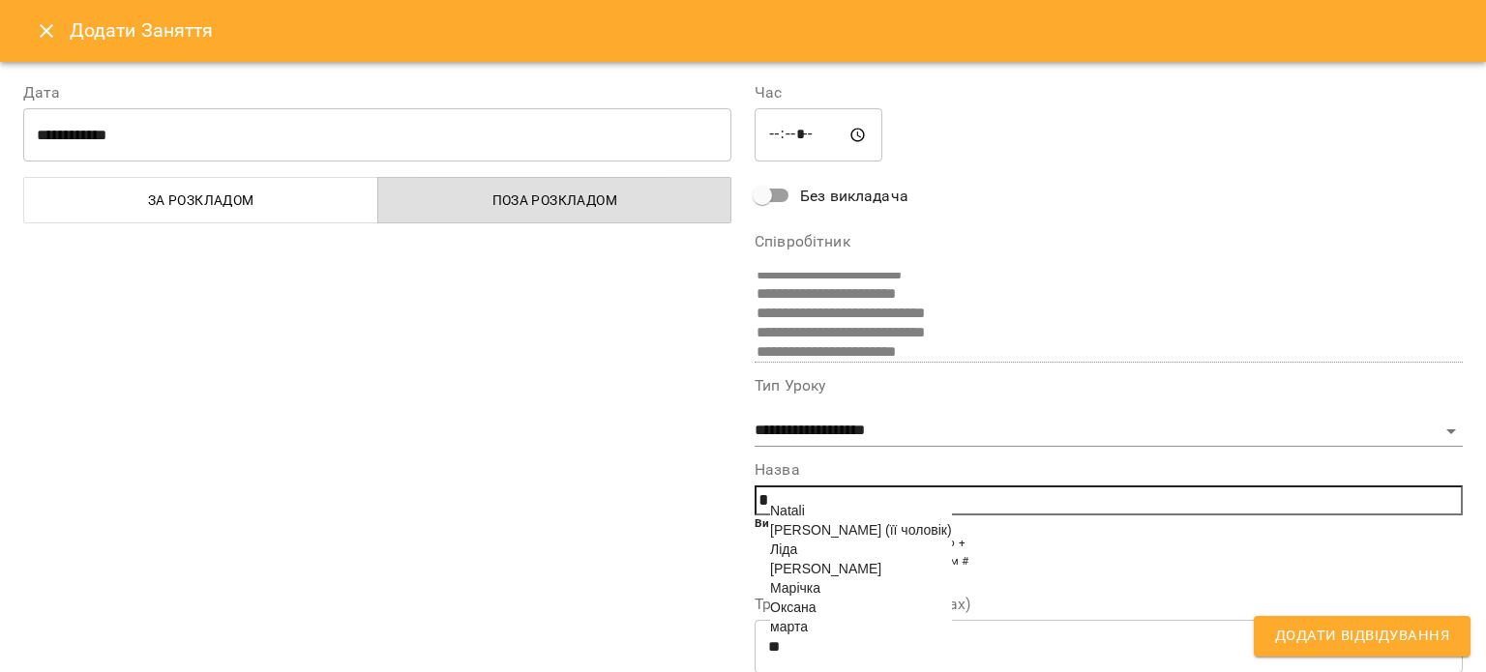
click at [799, 532] on span "[PERSON_NAME] (її чоловік)" at bounding box center [861, 529] width 182 height 15
type input "**********"
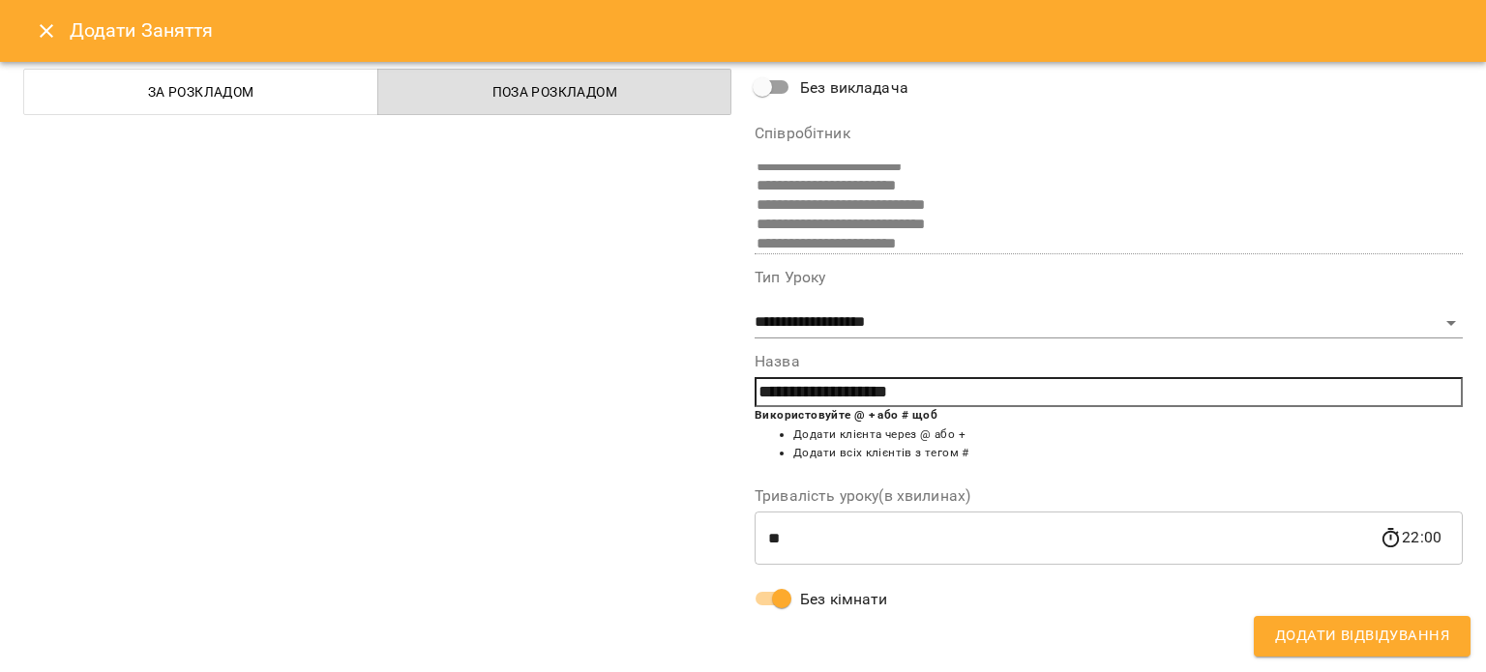
scroll to position [108, 0]
click at [1399, 639] on span "Додати Відвідування" at bounding box center [1362, 636] width 174 height 25
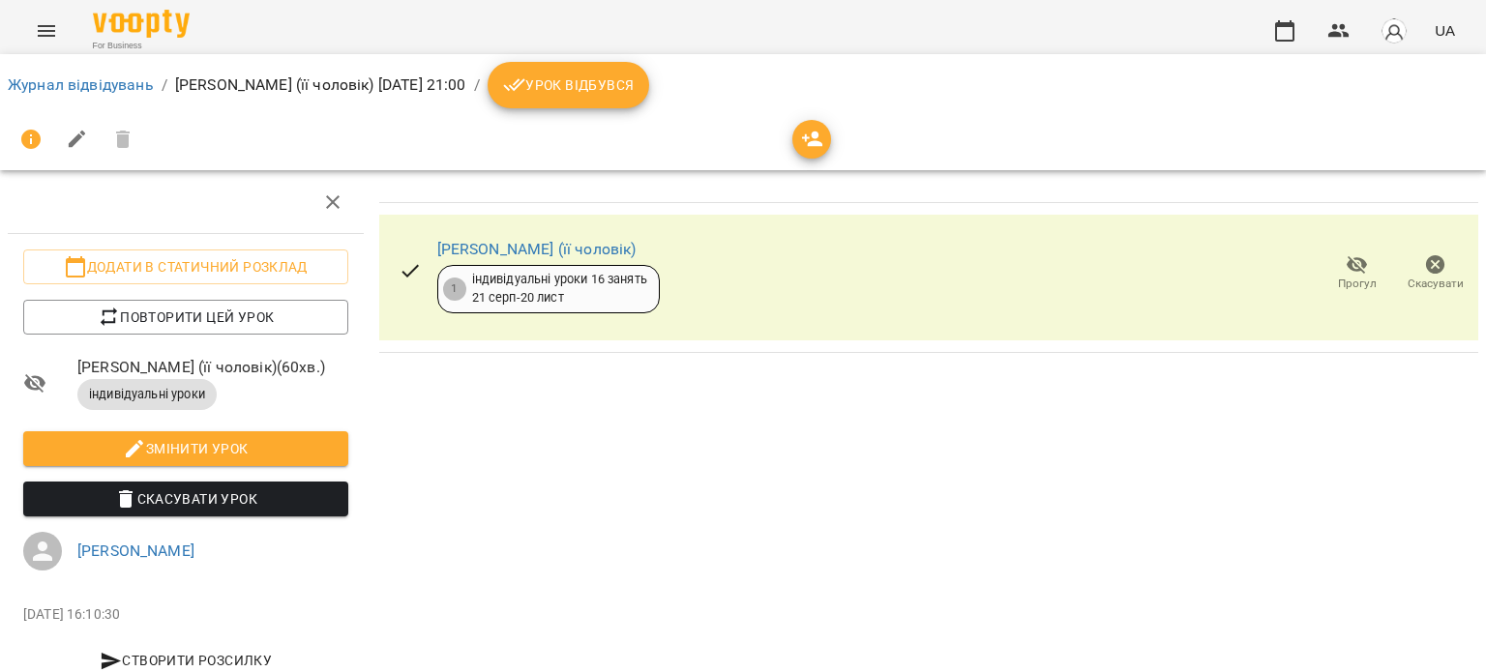
click at [31, 21] on button "Menu" at bounding box center [46, 31] width 46 height 46
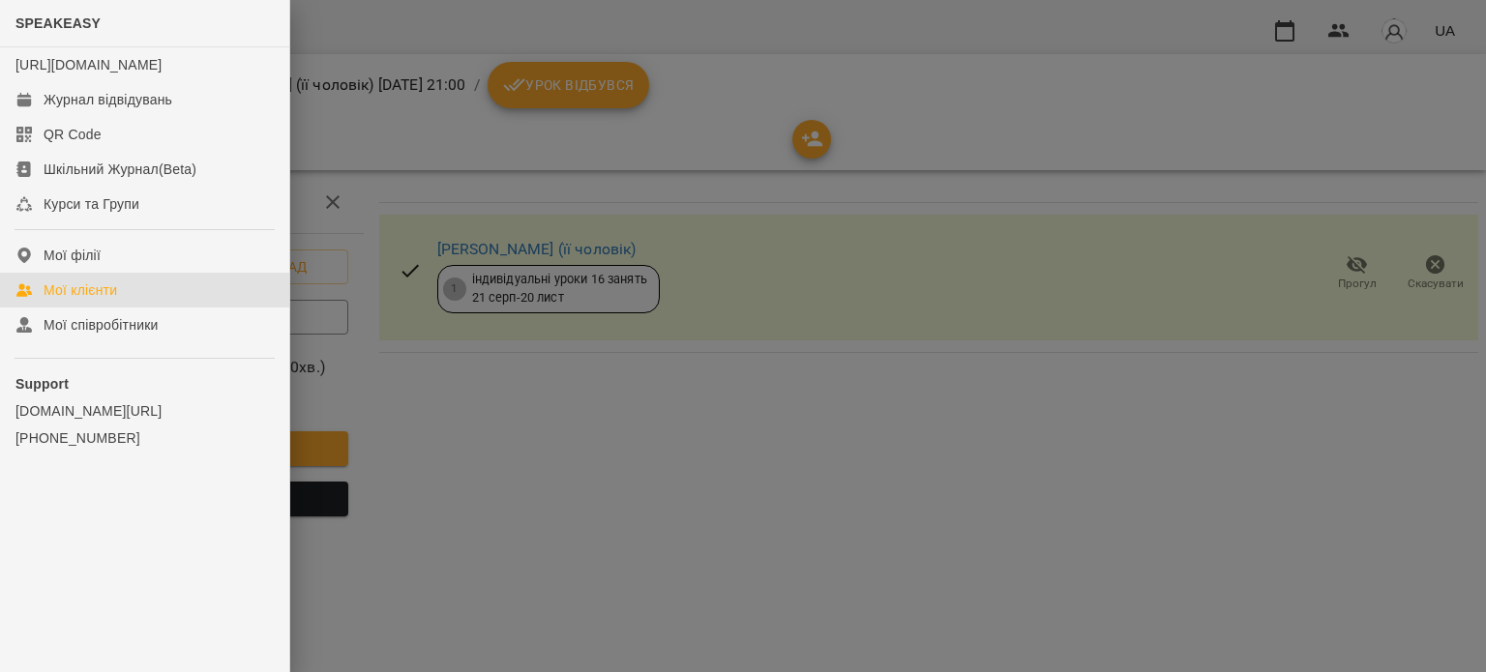
click at [135, 308] on link "Мої клієнти" at bounding box center [144, 290] width 289 height 35
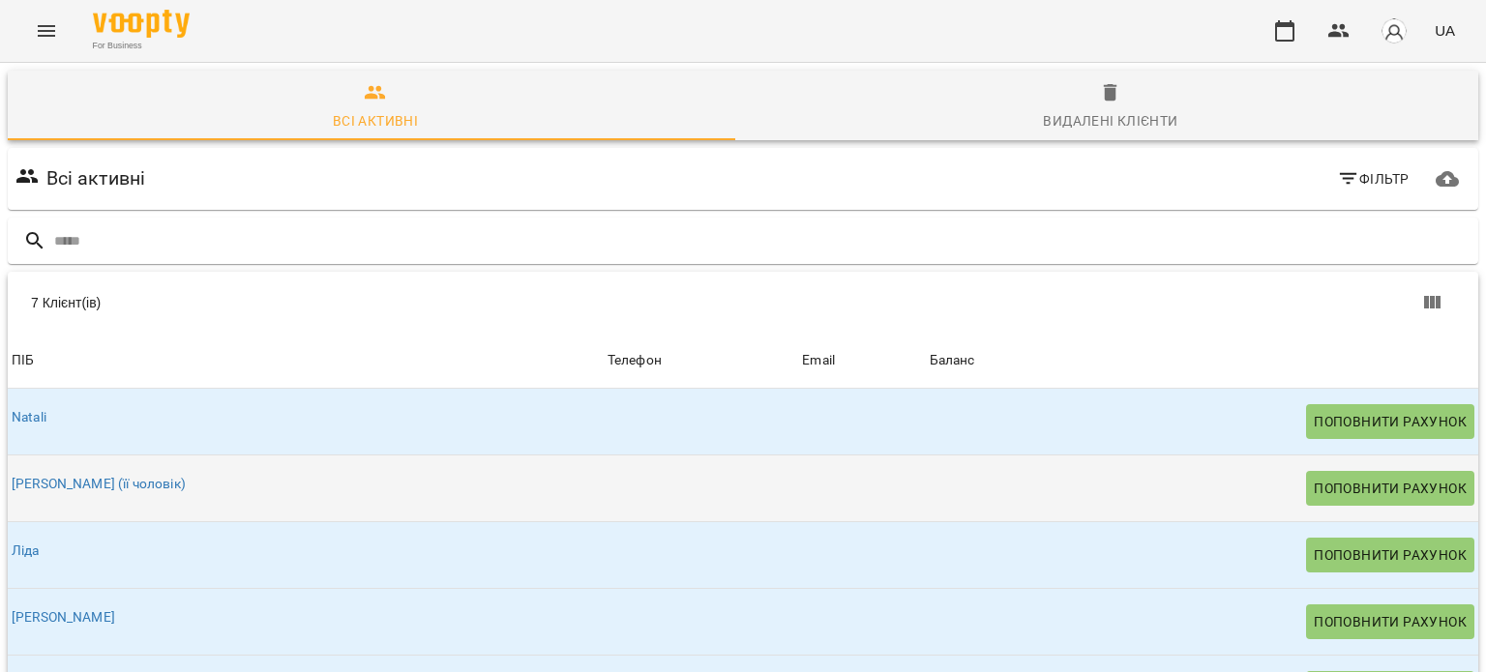
scroll to position [38, 0]
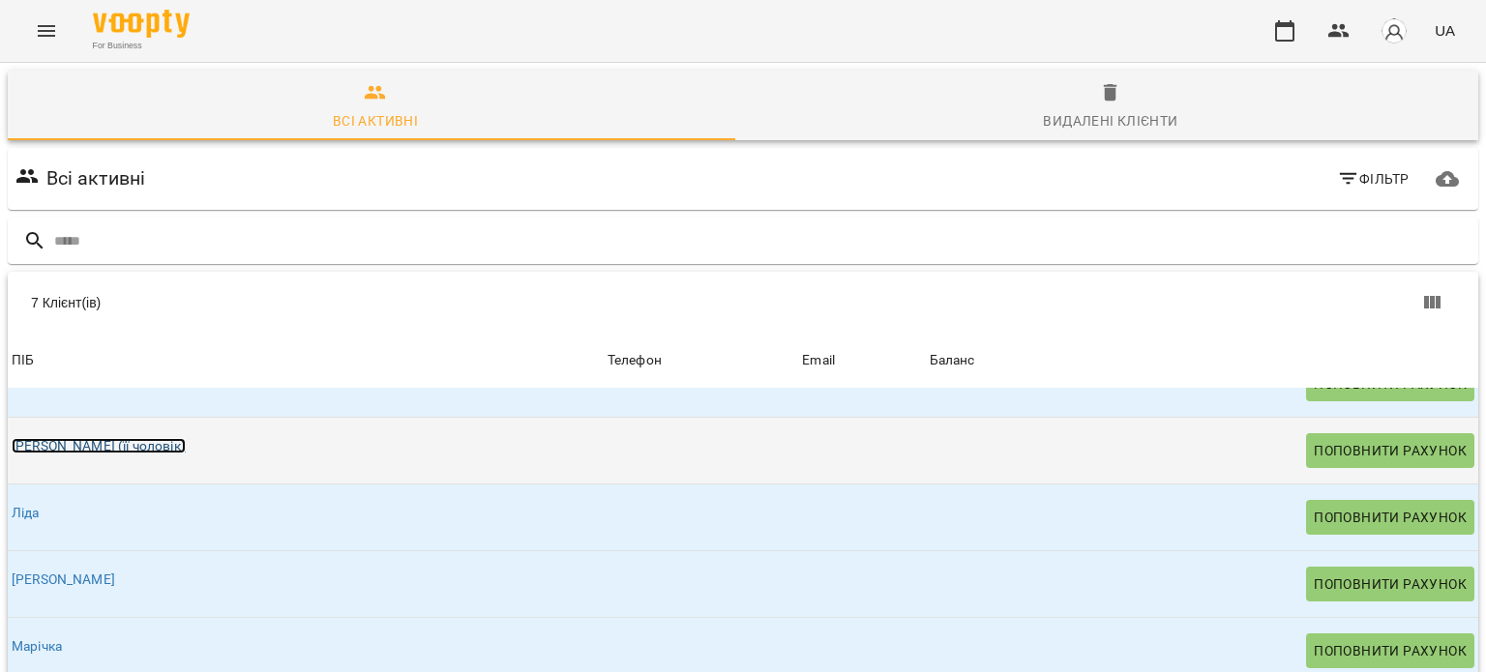
click at [95, 445] on link "[PERSON_NAME] (її чоловік)" at bounding box center [99, 445] width 174 height 15
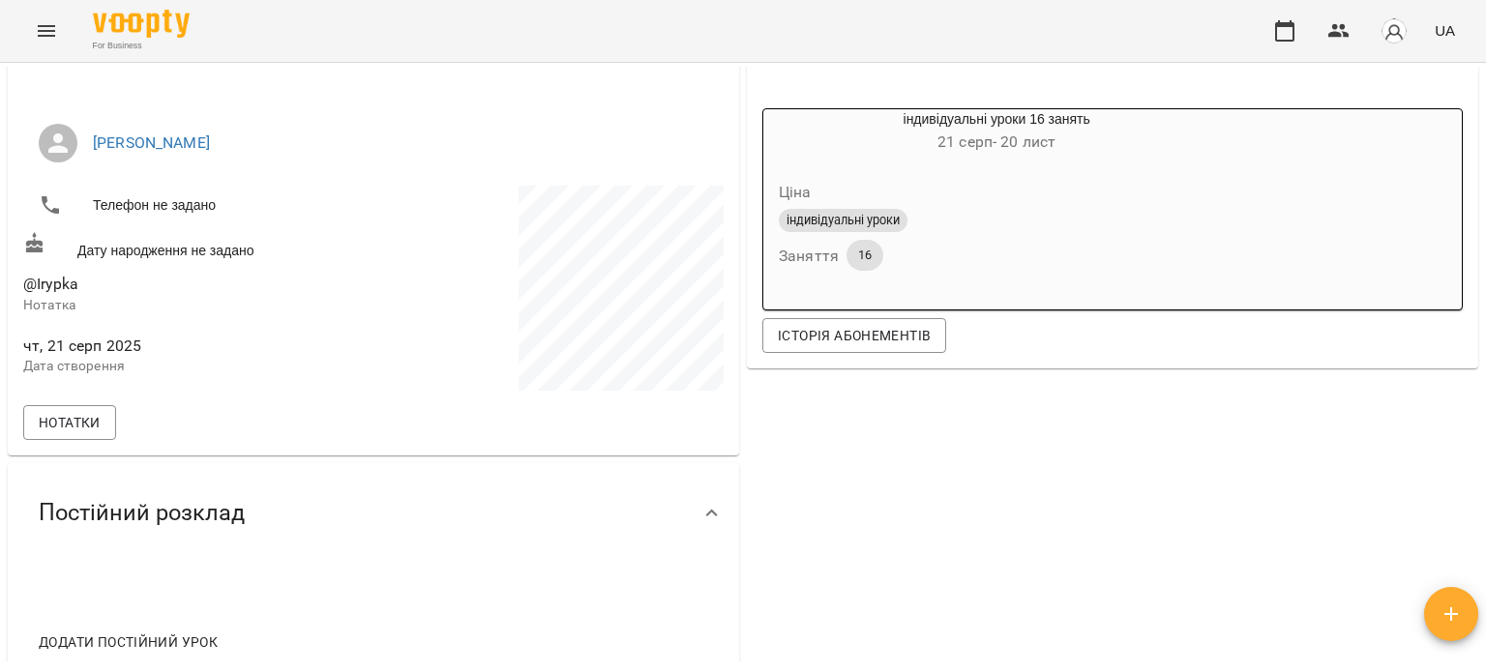
scroll to position [183, 0]
